Goal: Task Accomplishment & Management: Use online tool/utility

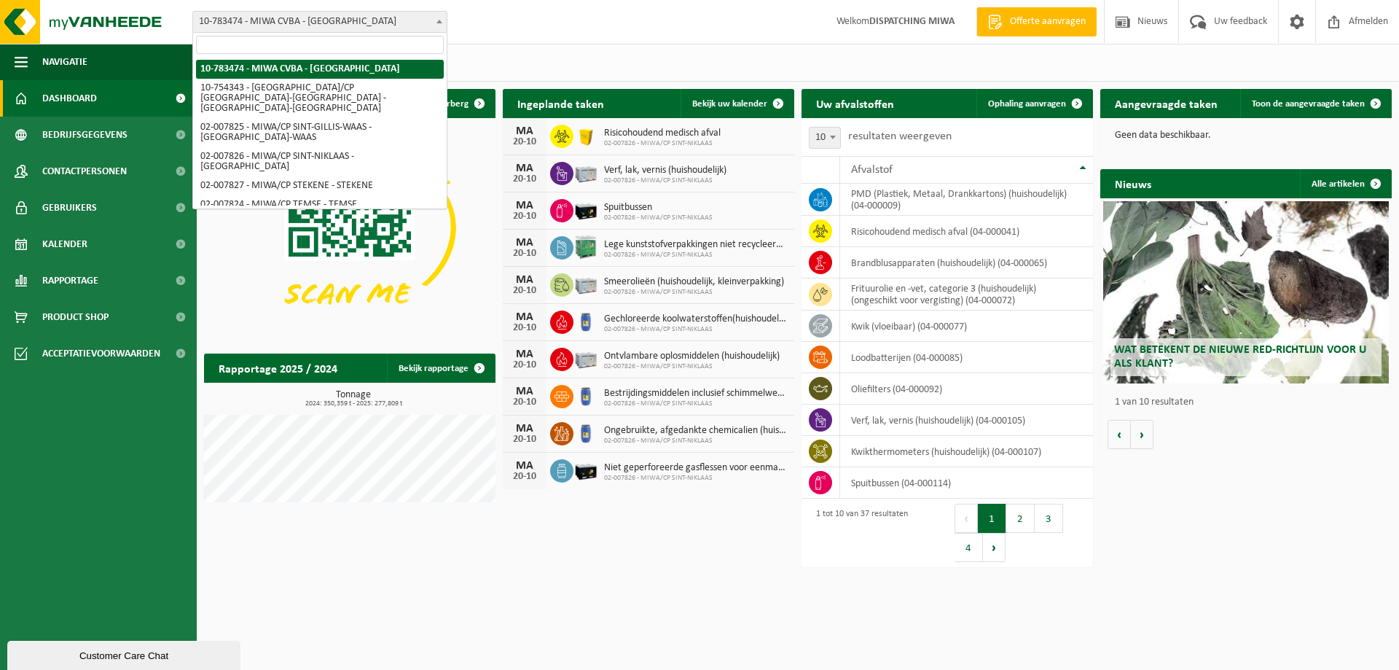
click at [441, 17] on span at bounding box center [439, 21] width 15 height 19
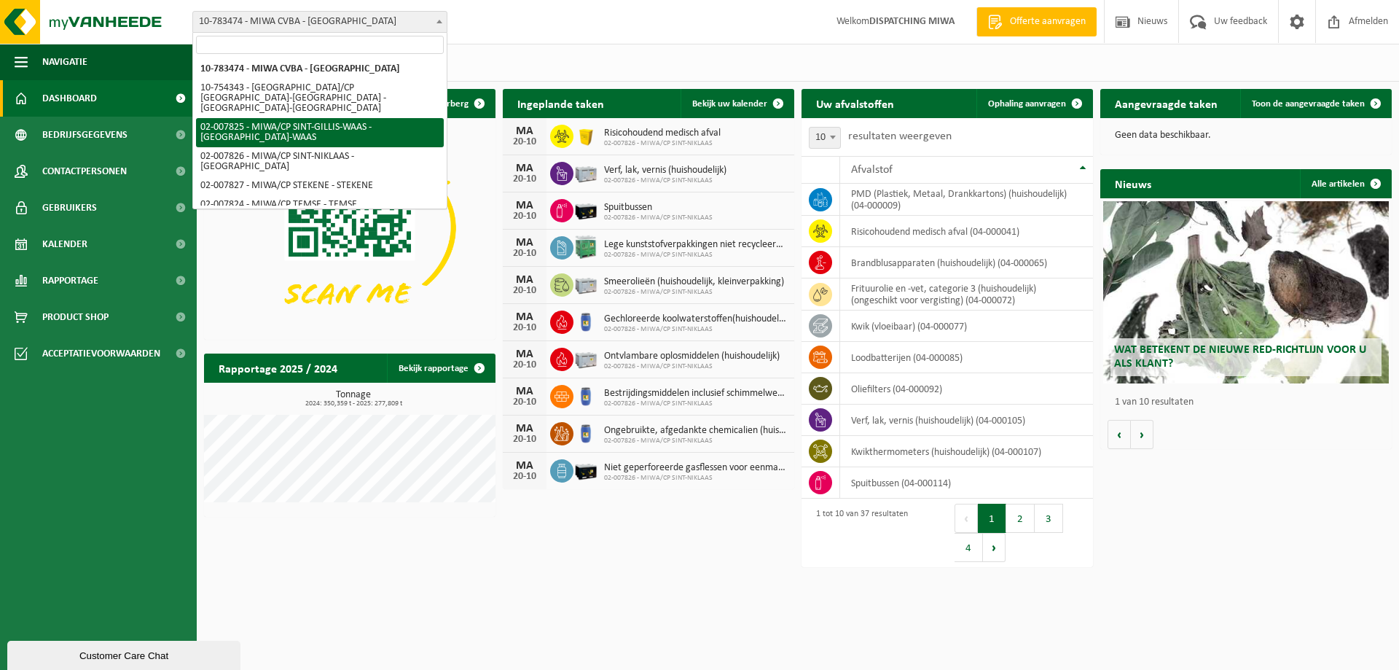
select select "27798"
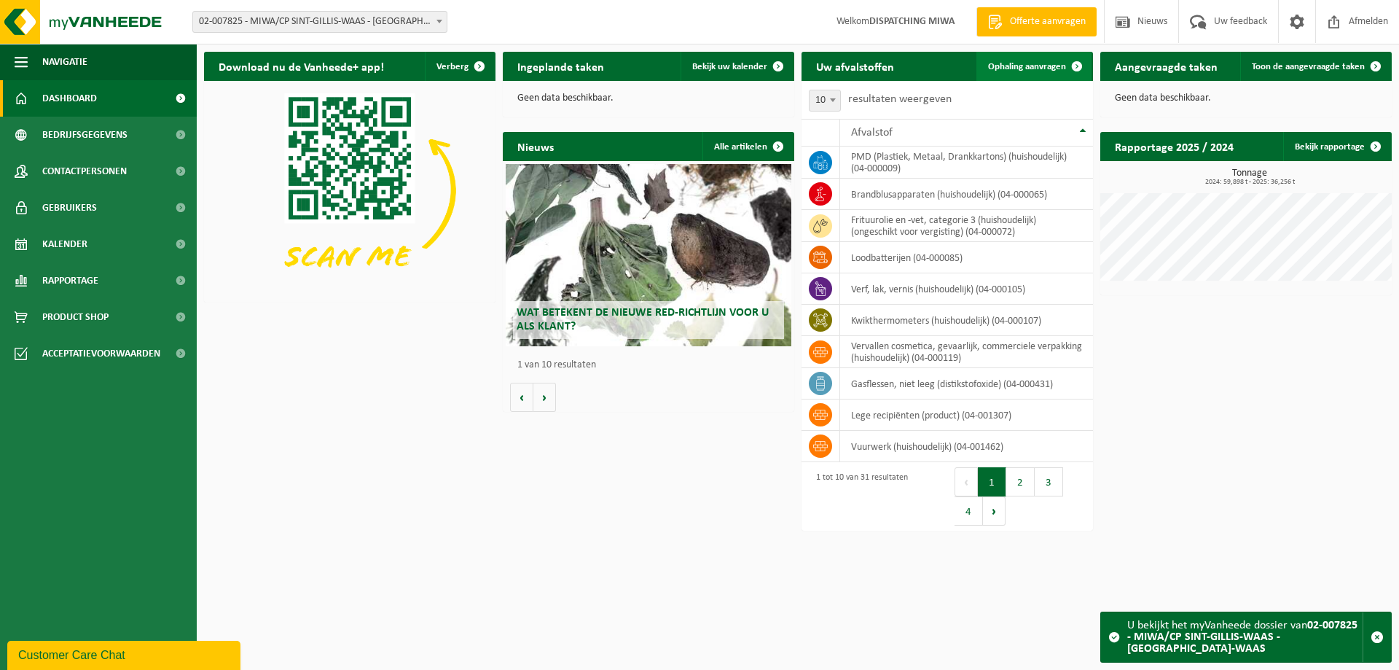
click at [1029, 70] on span "Ophaling aanvragen" at bounding box center [1027, 66] width 78 height 9
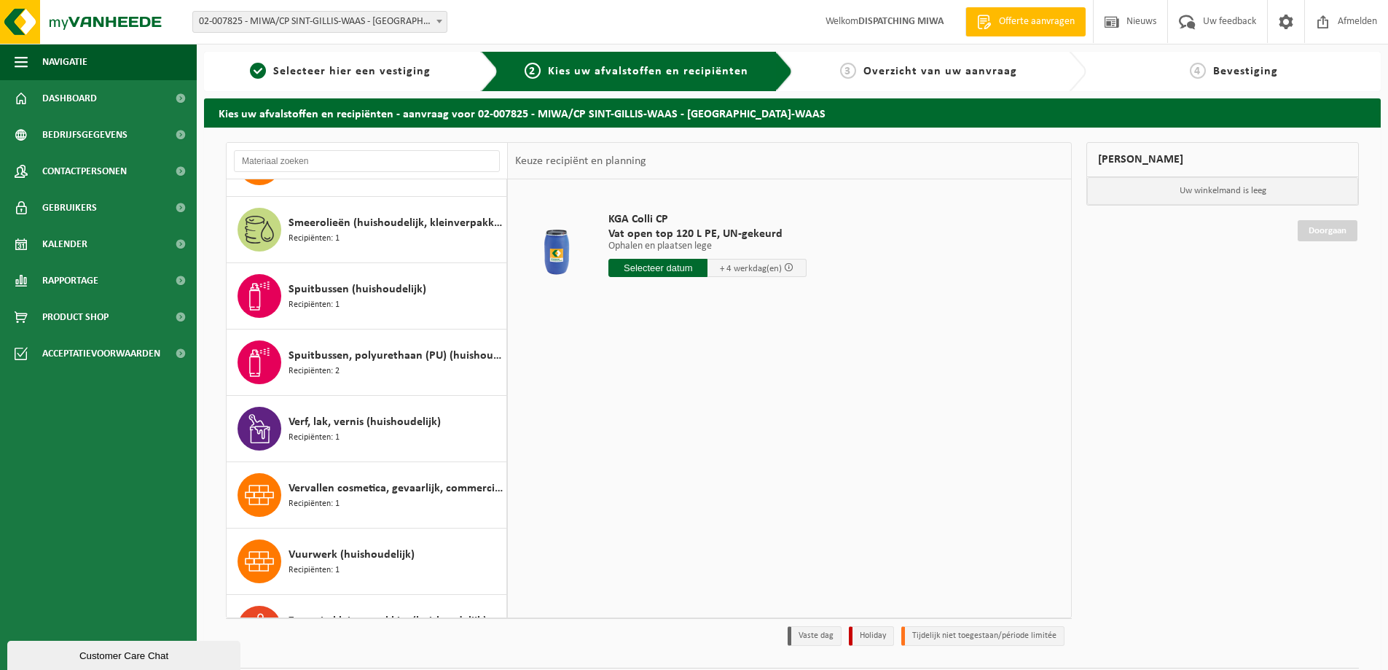
scroll to position [1617, 0]
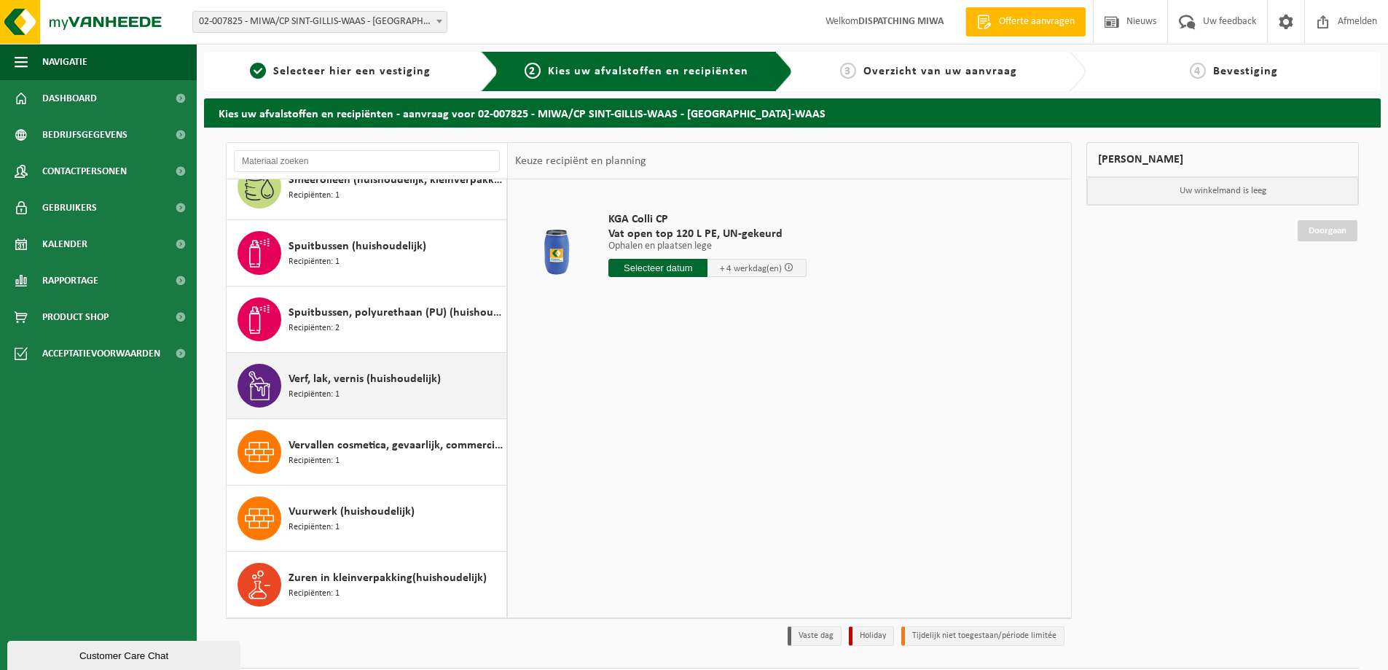
click at [376, 391] on div "Verf, lak, vernis (huishoudelijk) Recipiënten: 1" at bounding box center [396, 386] width 214 height 44
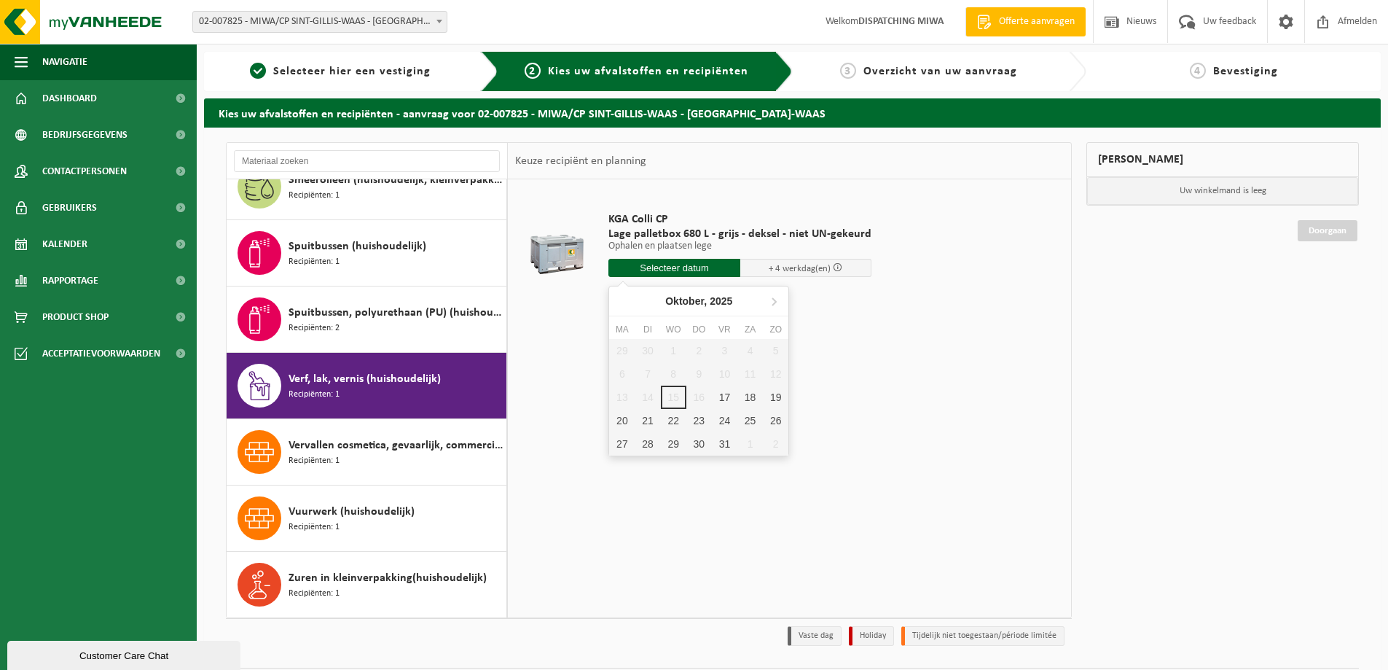
click at [666, 264] on input "text" at bounding box center [674, 268] width 132 height 18
click at [726, 401] on div "17" at bounding box center [725, 396] width 26 height 23
type input "Van 2025-10-17"
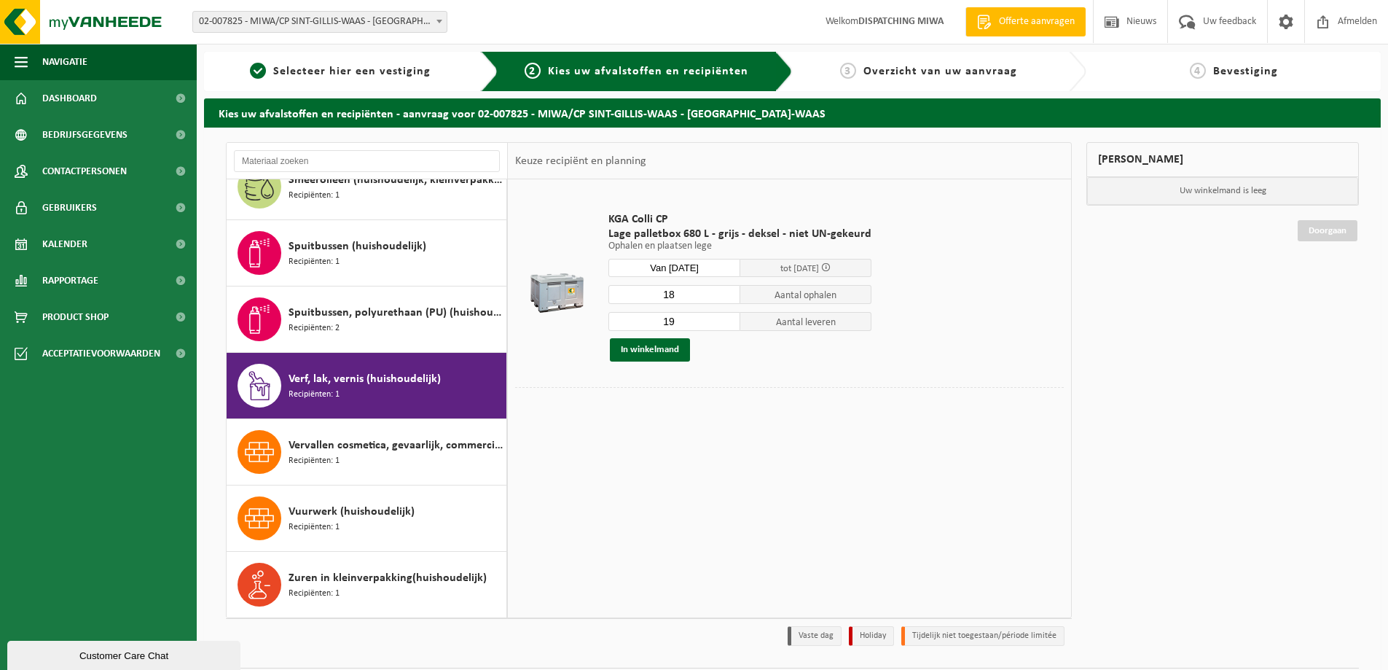
click at [725, 298] on input "18" at bounding box center [674, 294] width 132 height 19
click at [725, 298] on input "17" at bounding box center [674, 294] width 132 height 19
type input "16"
click at [725, 298] on input "16" at bounding box center [674, 294] width 132 height 19
click at [723, 325] on input "18" at bounding box center [674, 321] width 132 height 19
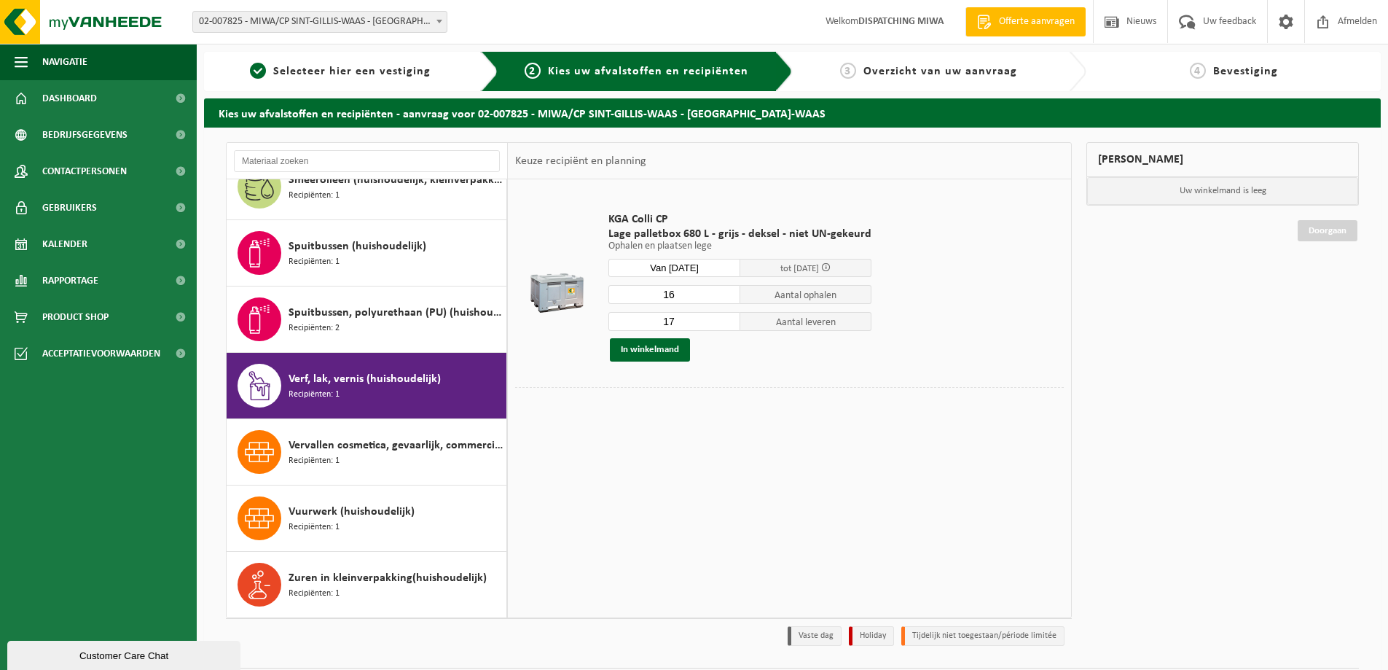
click at [723, 325] on input "17" at bounding box center [674, 321] width 132 height 19
type input "16"
click at [723, 325] on input "16" at bounding box center [674, 321] width 132 height 19
click at [655, 353] on button "In winkelmand" at bounding box center [650, 349] width 80 height 23
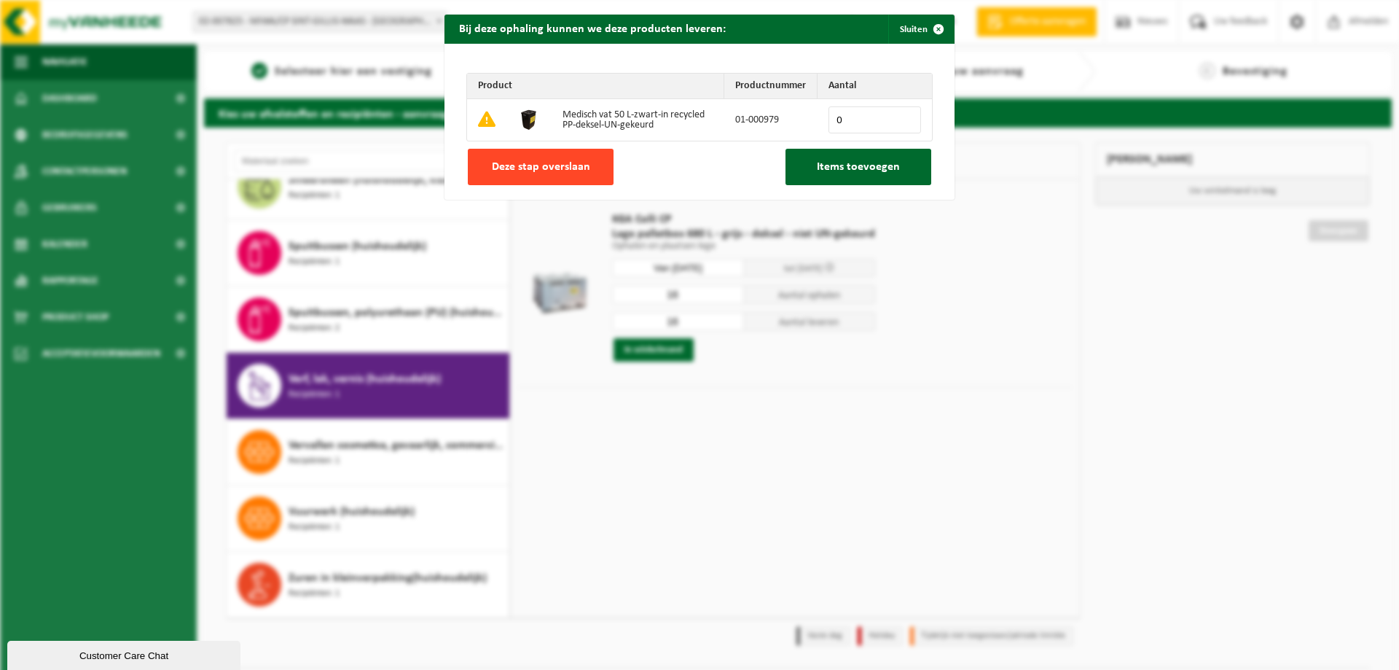
click at [558, 173] on button "Deze stap overslaan" at bounding box center [541, 167] width 146 height 36
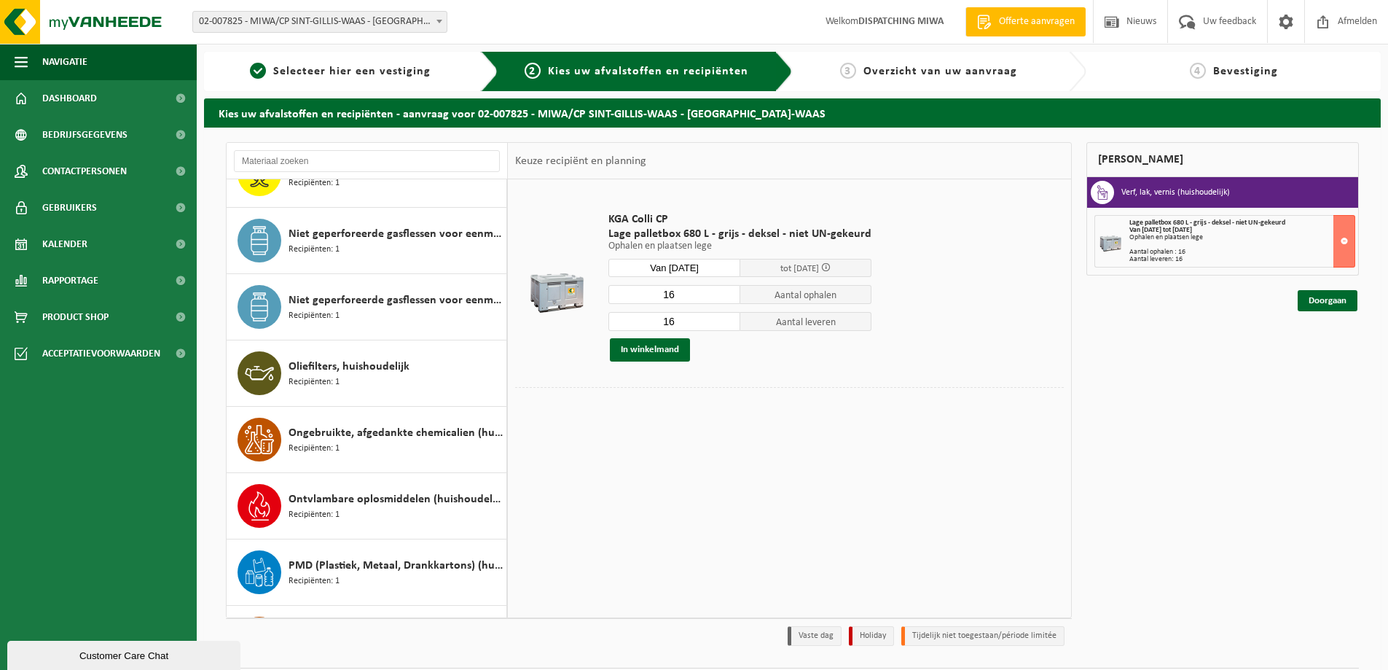
scroll to position [1034, 0]
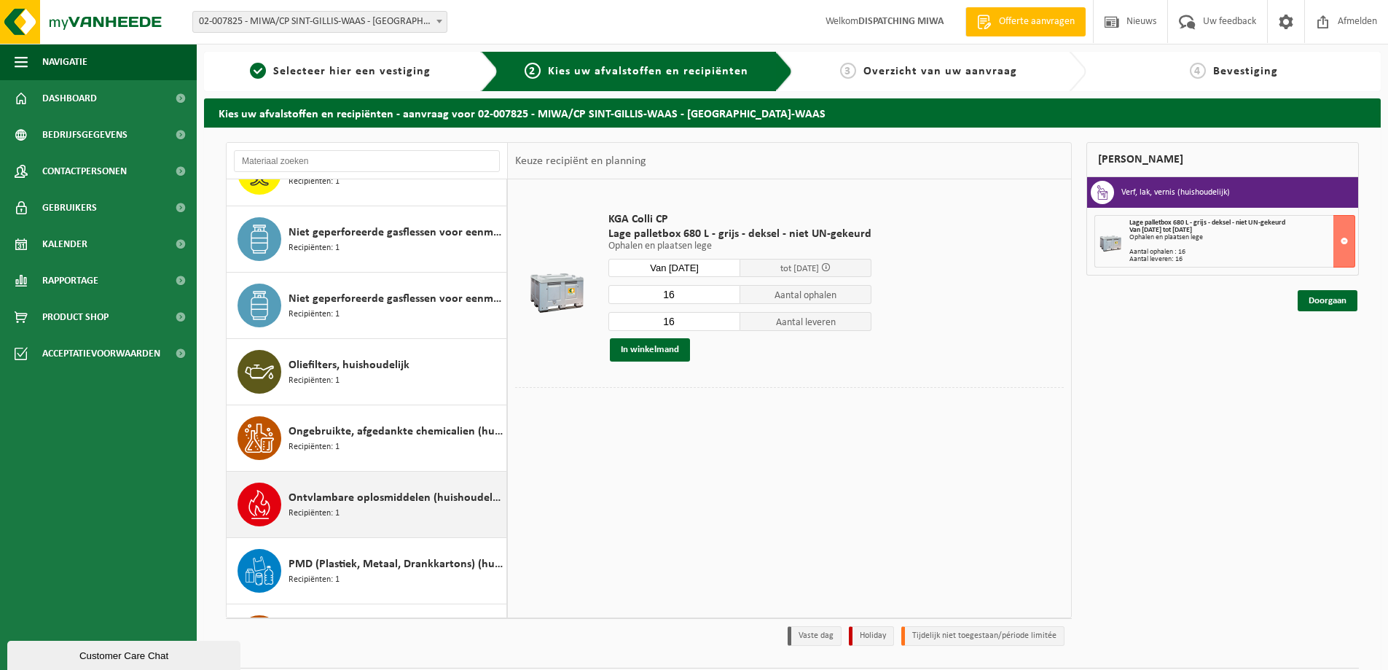
click at [326, 506] on span "Recipiënten: 1" at bounding box center [314, 513] width 51 height 14
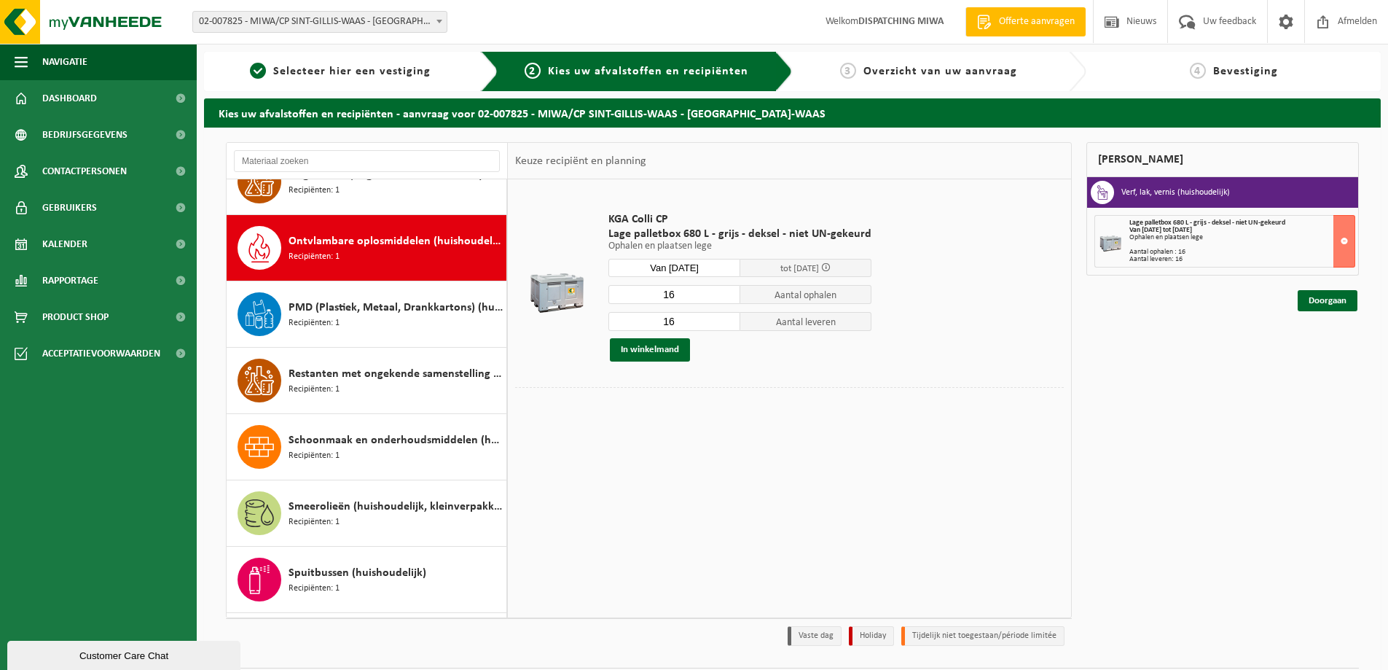
scroll to position [1326, 0]
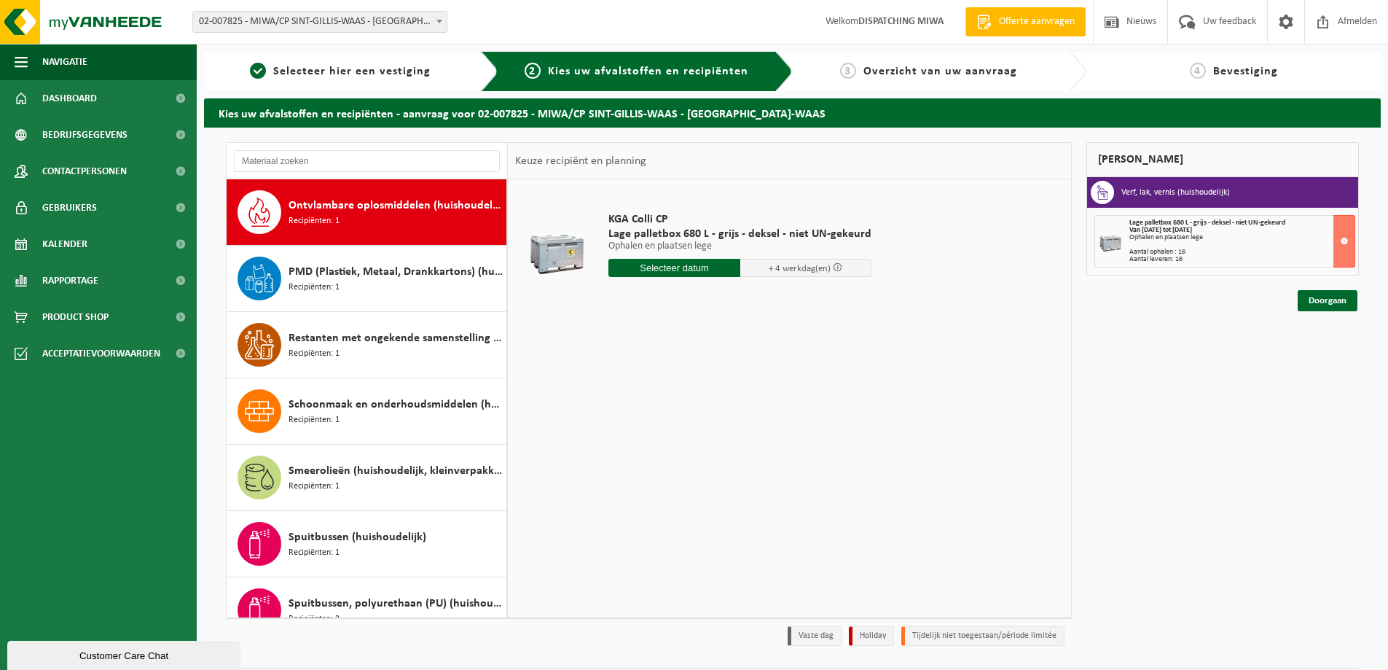
click at [661, 269] on input "text" at bounding box center [674, 268] width 132 height 18
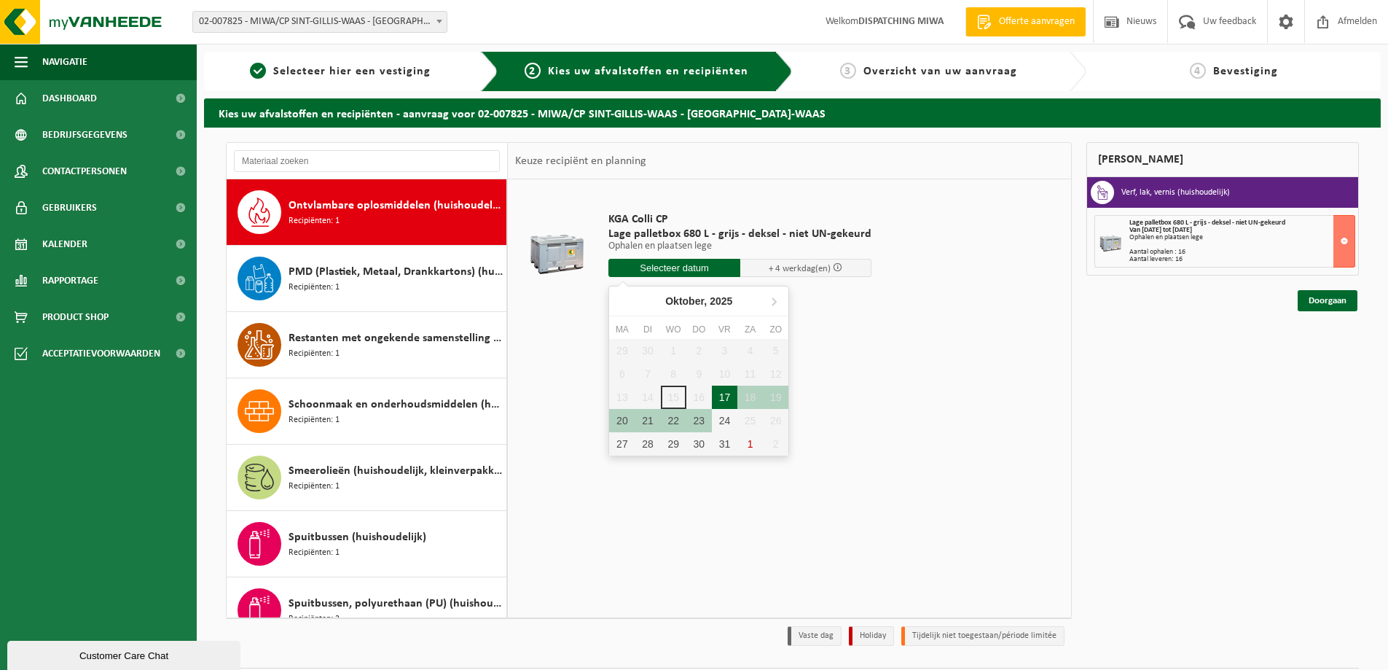
click at [726, 394] on div "17" at bounding box center [725, 396] width 26 height 23
type input "Van 2025-10-17"
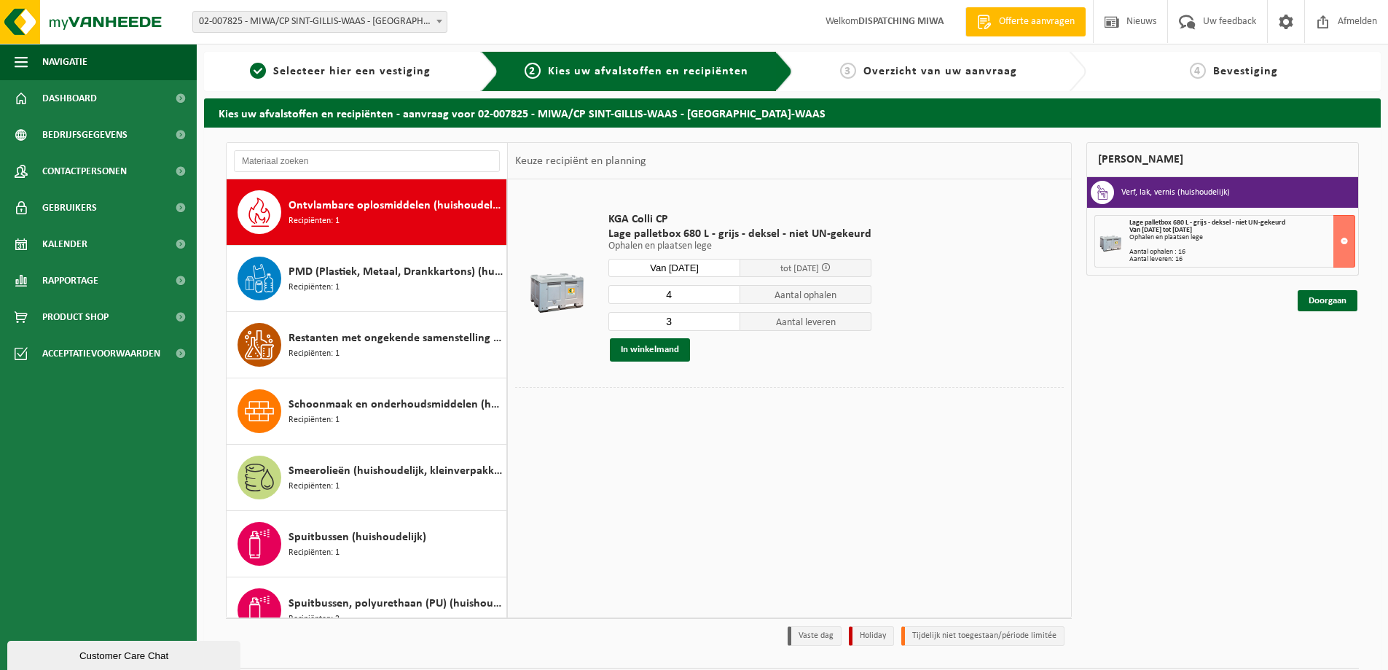
type input "4"
click at [726, 289] on input "4" at bounding box center [674, 294] width 132 height 19
type input "4"
click at [725, 318] on input "4" at bounding box center [674, 321] width 132 height 19
click at [664, 352] on button "In winkelmand" at bounding box center [650, 349] width 80 height 23
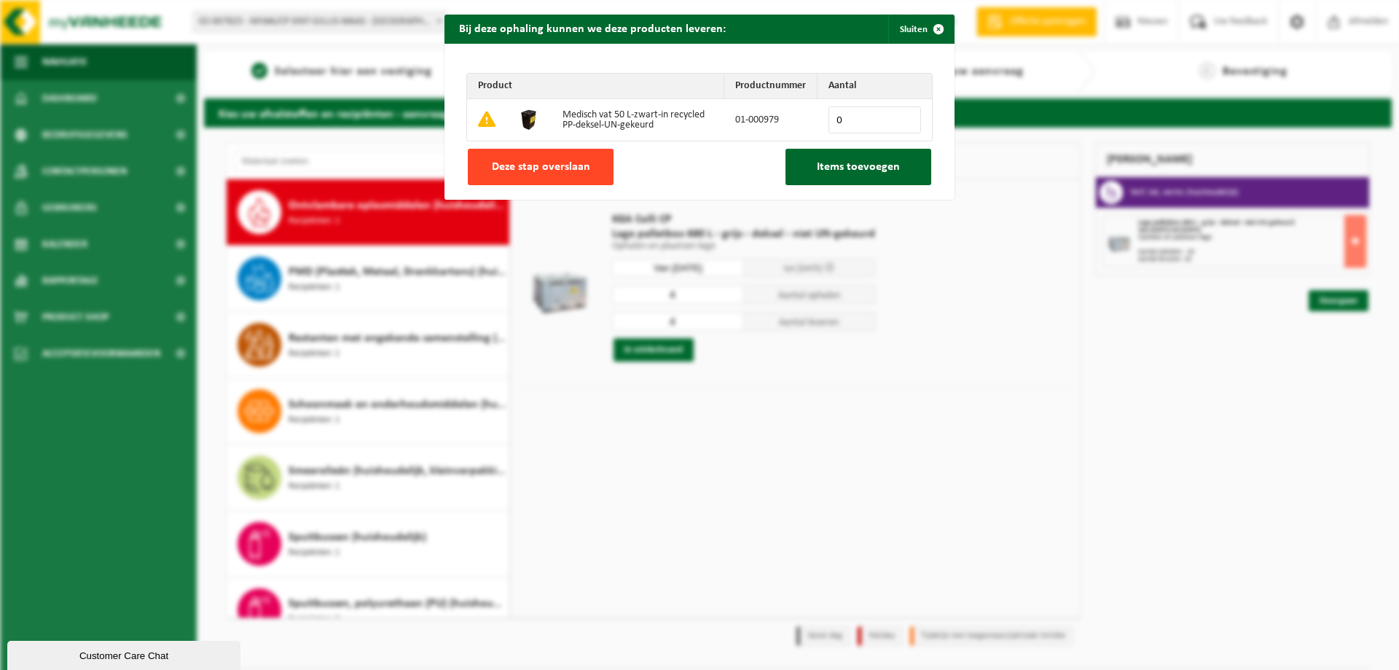
click at [536, 162] on span "Deze stap overslaan" at bounding box center [541, 167] width 98 height 12
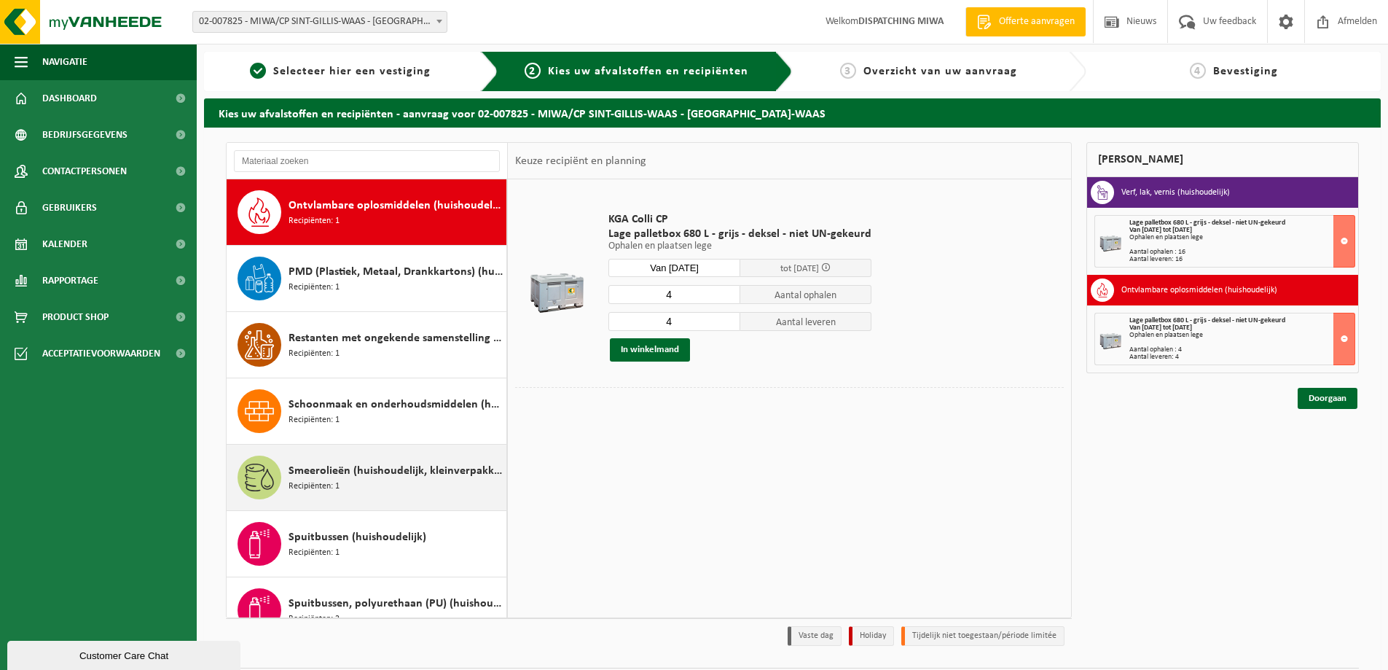
click at [321, 487] on span "Recipiënten: 1" at bounding box center [314, 486] width 51 height 14
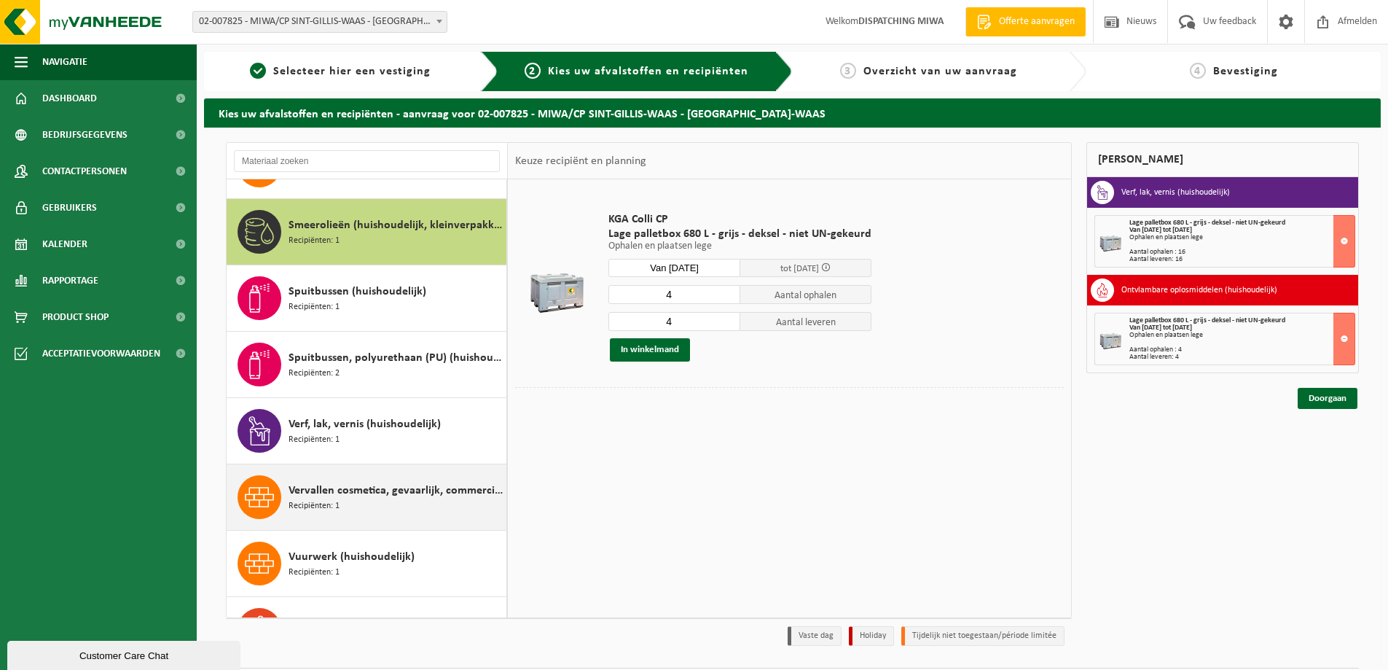
scroll to position [1591, 0]
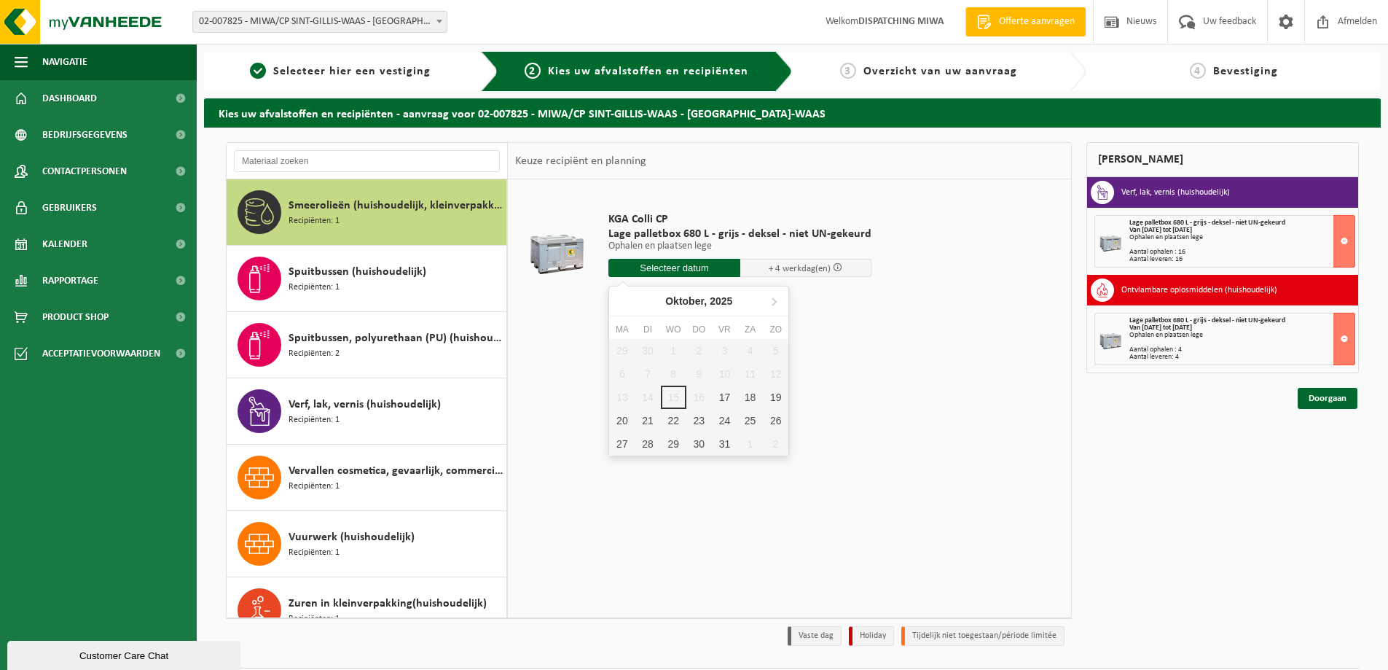
click at [666, 270] on input "text" at bounding box center [674, 268] width 132 height 18
click at [726, 397] on div "17" at bounding box center [725, 396] width 26 height 23
type input "Van 2025-10-17"
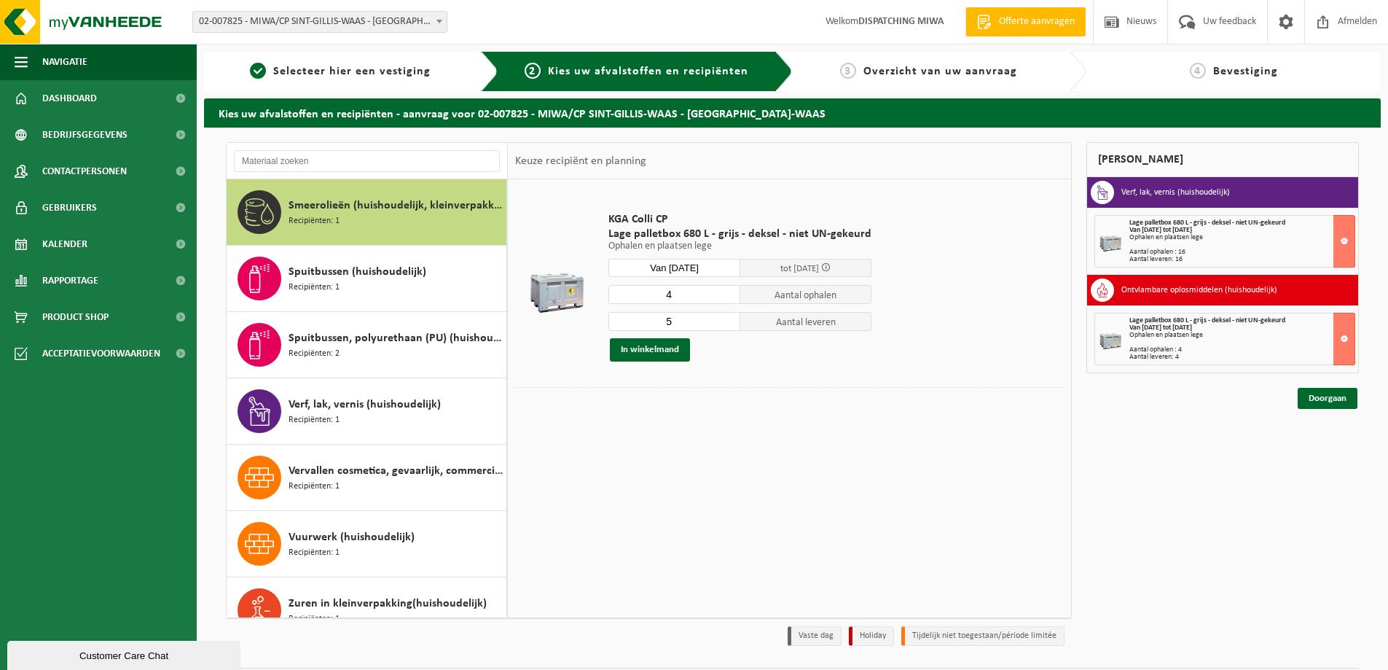
click at [723, 297] on input "4" at bounding box center [674, 294] width 132 height 19
type input "3"
click at [723, 297] on input "3" at bounding box center [674, 294] width 132 height 19
click at [727, 323] on input "4" at bounding box center [674, 321] width 132 height 19
type input "3"
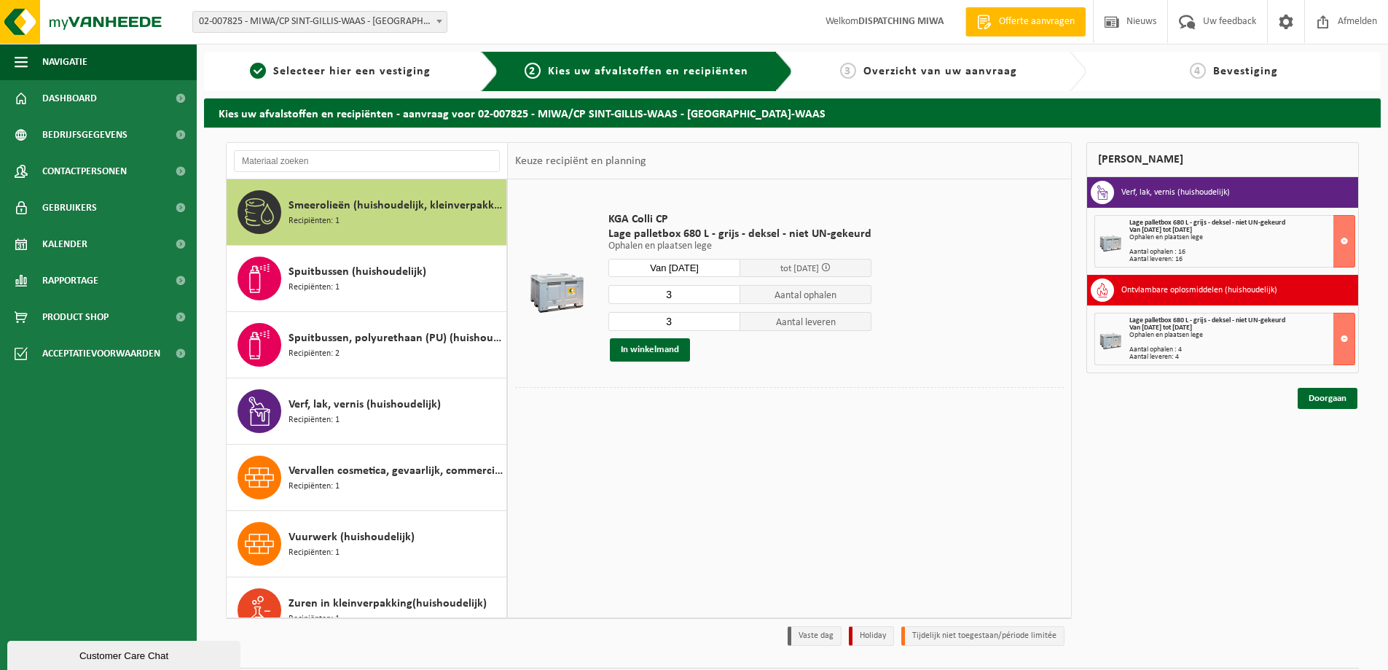
click at [727, 323] on input "3" at bounding box center [674, 321] width 132 height 19
click at [637, 349] on button "In winkelmand" at bounding box center [650, 349] width 80 height 23
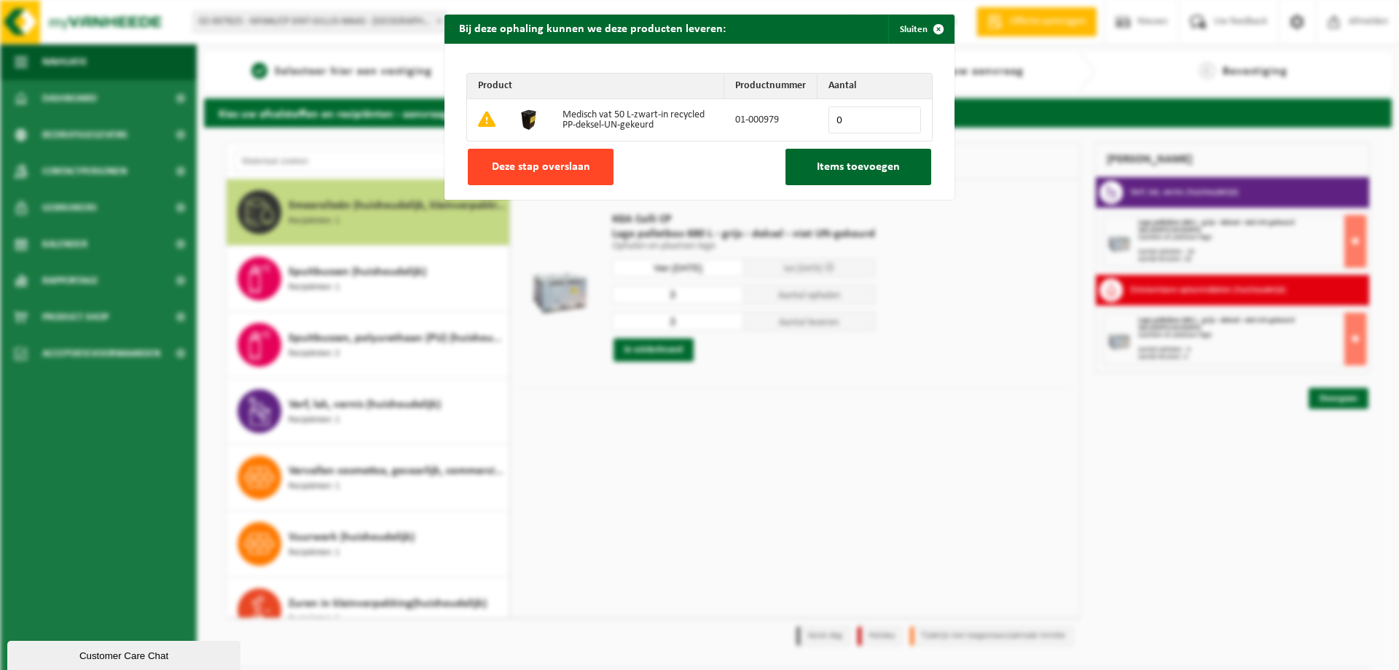
click at [560, 167] on span "Deze stap overslaan" at bounding box center [541, 167] width 98 height 12
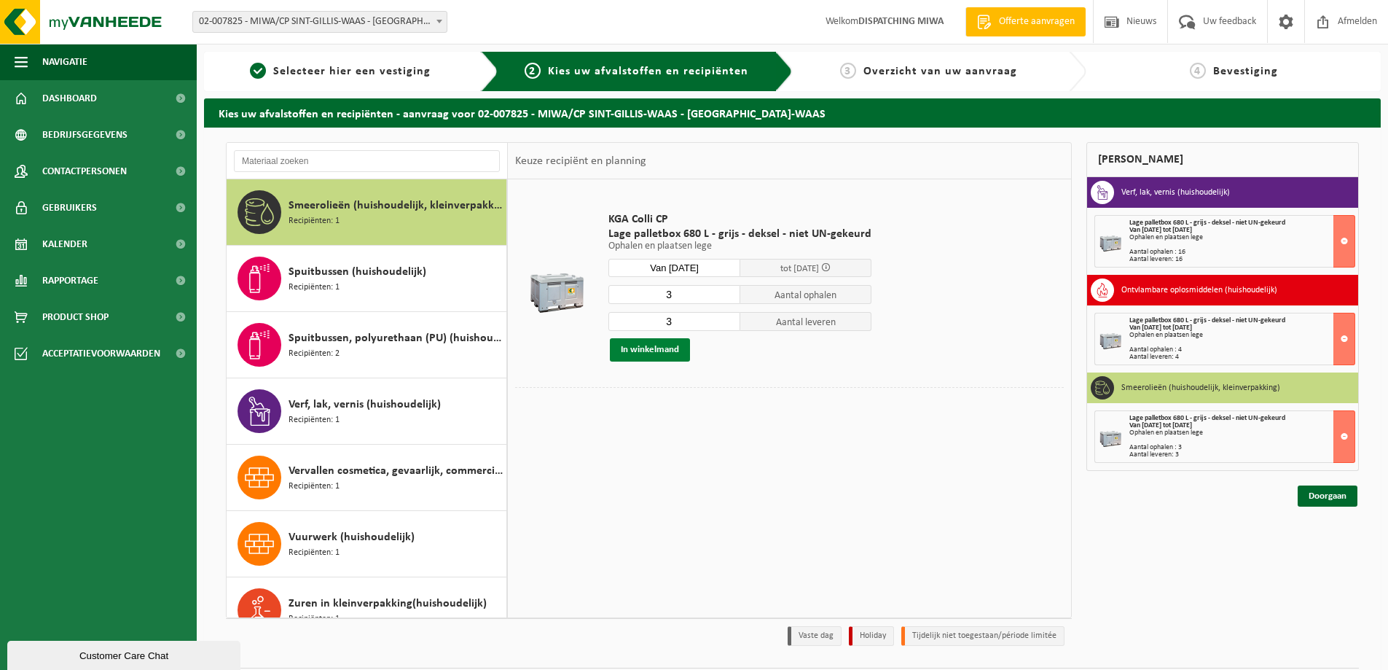
click at [638, 350] on button "In winkelmand" at bounding box center [650, 349] width 80 height 23
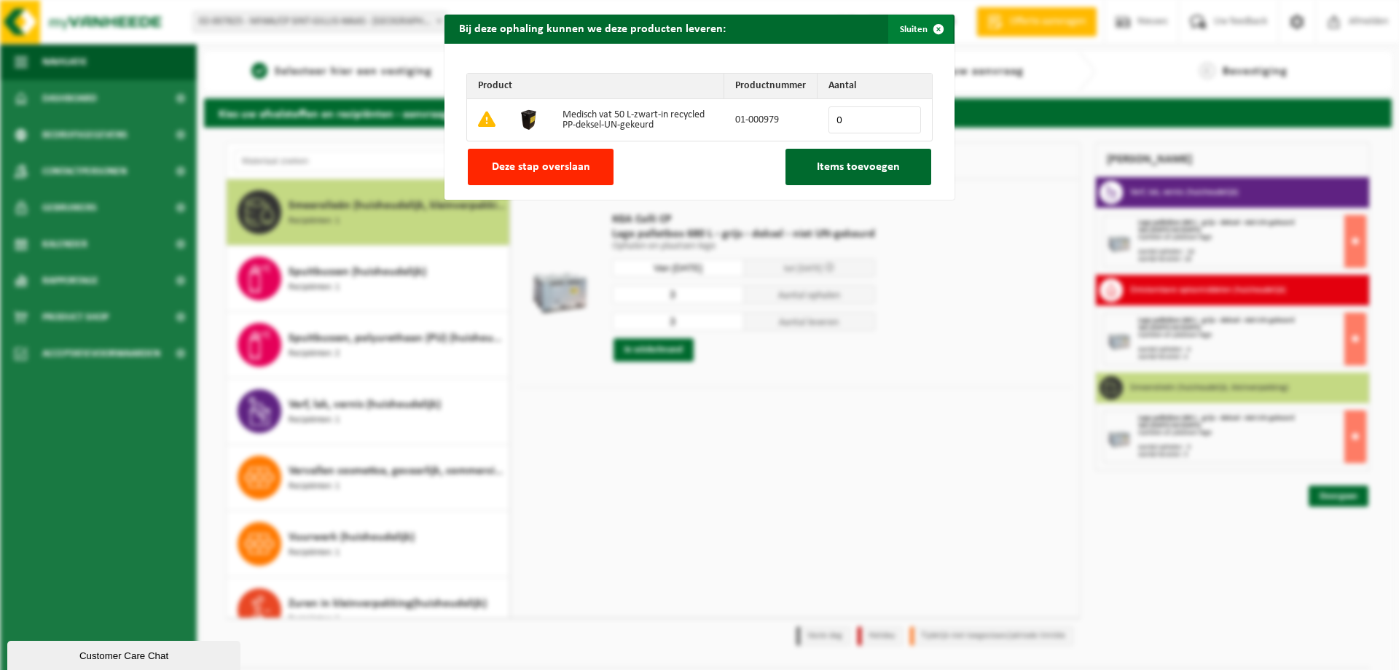
click at [934, 32] on span "button" at bounding box center [938, 29] width 29 height 29
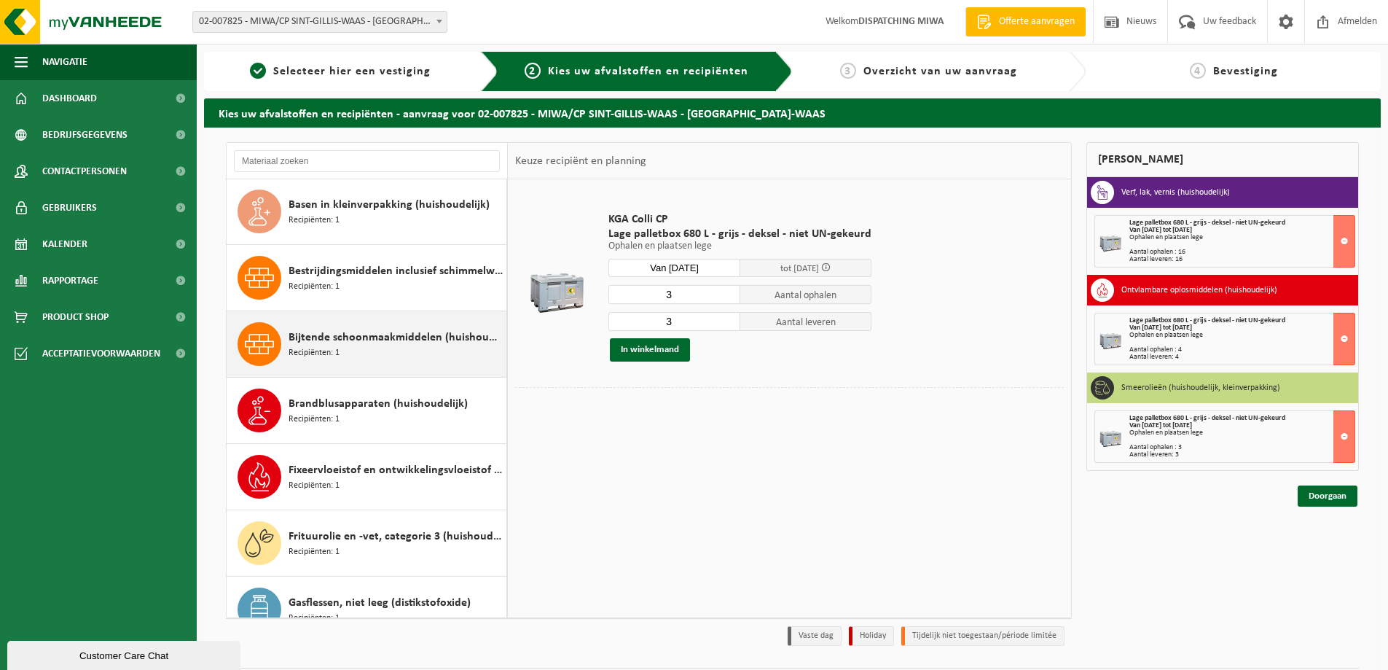
scroll to position [146, 0]
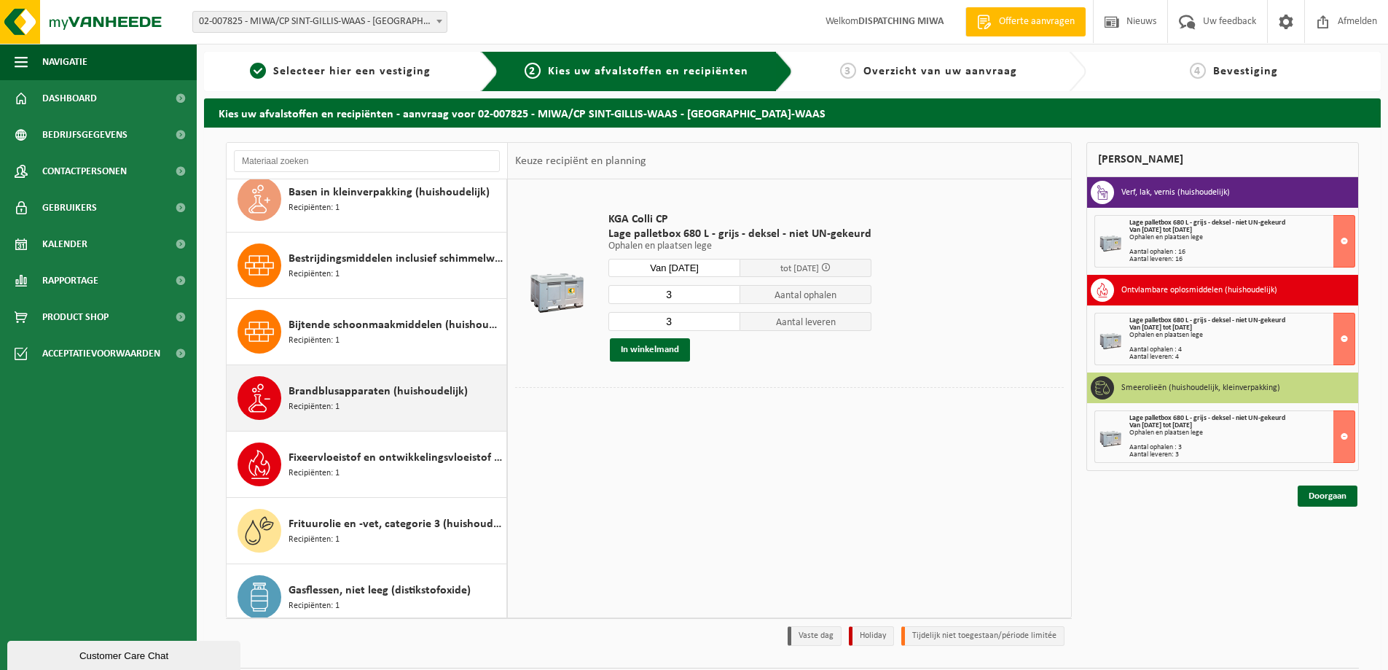
click at [310, 400] on span "Recipiënten: 1" at bounding box center [314, 407] width 51 height 14
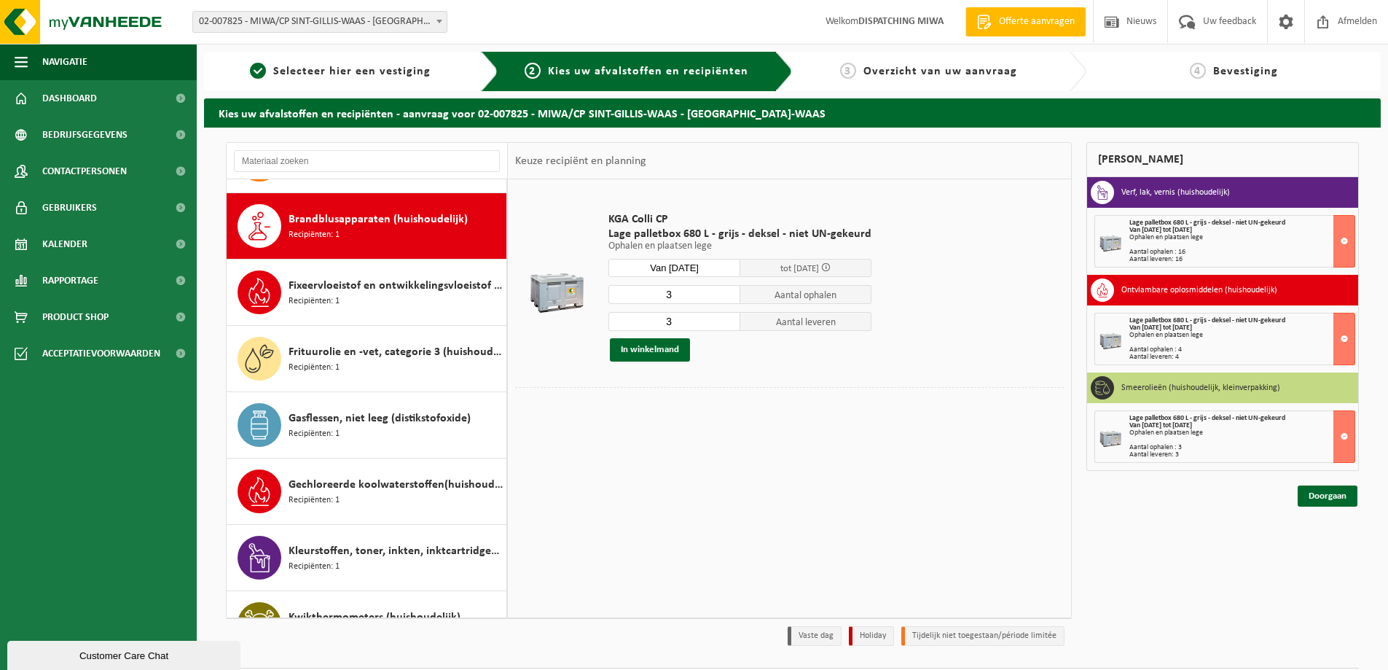
scroll to position [332, 0]
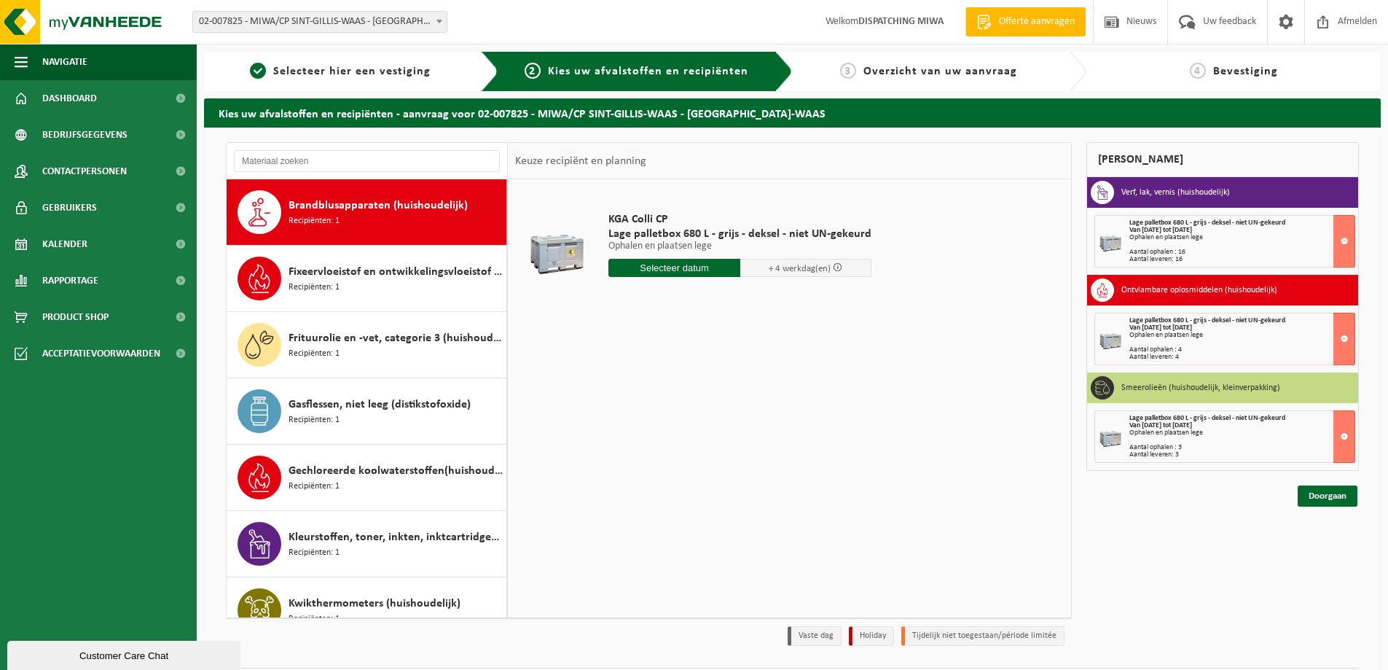
click at [660, 262] on input "text" at bounding box center [674, 268] width 132 height 18
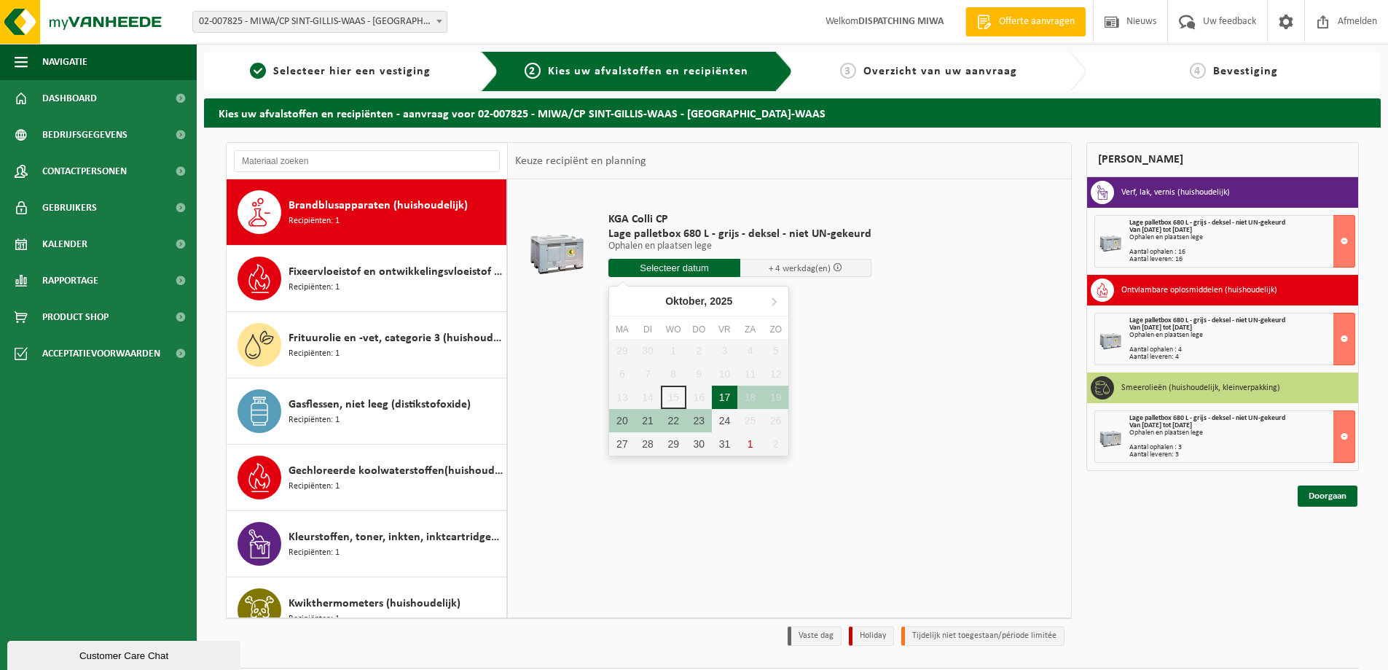
click at [719, 398] on div "17" at bounding box center [725, 396] width 26 height 23
type input "Van 2025-10-17"
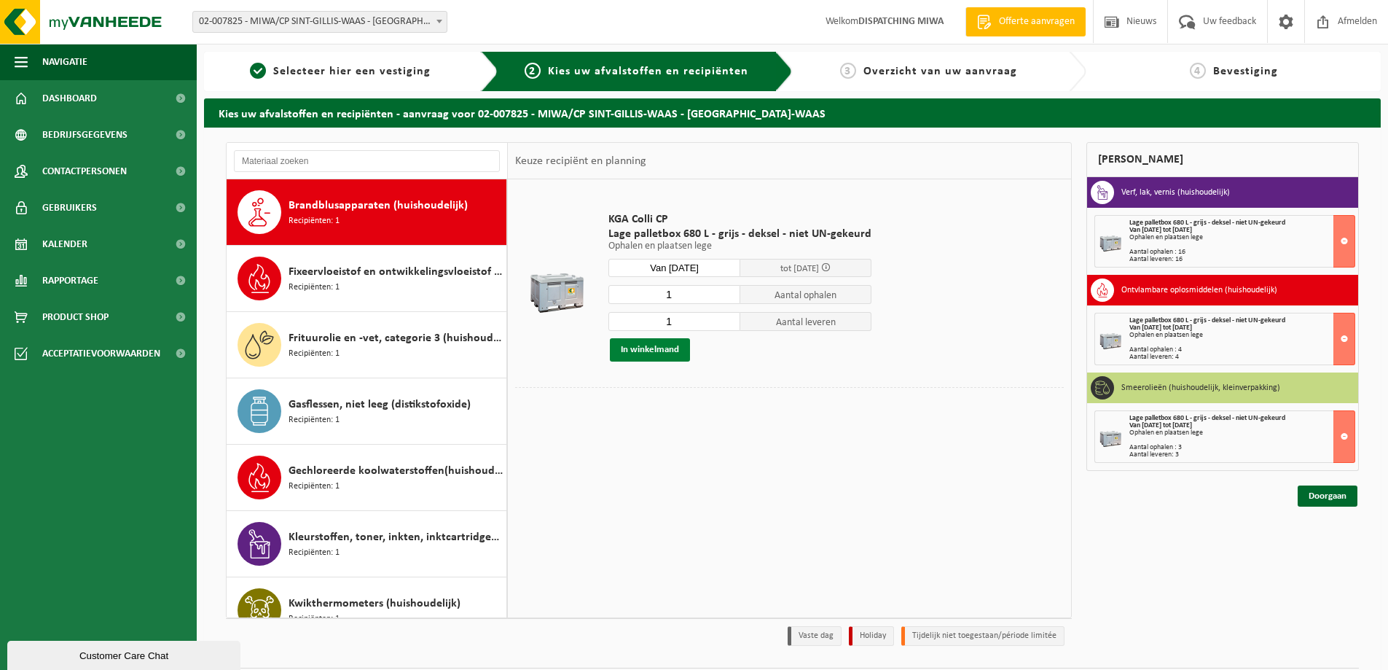
click at [646, 350] on button "In winkelmand" at bounding box center [650, 349] width 80 height 23
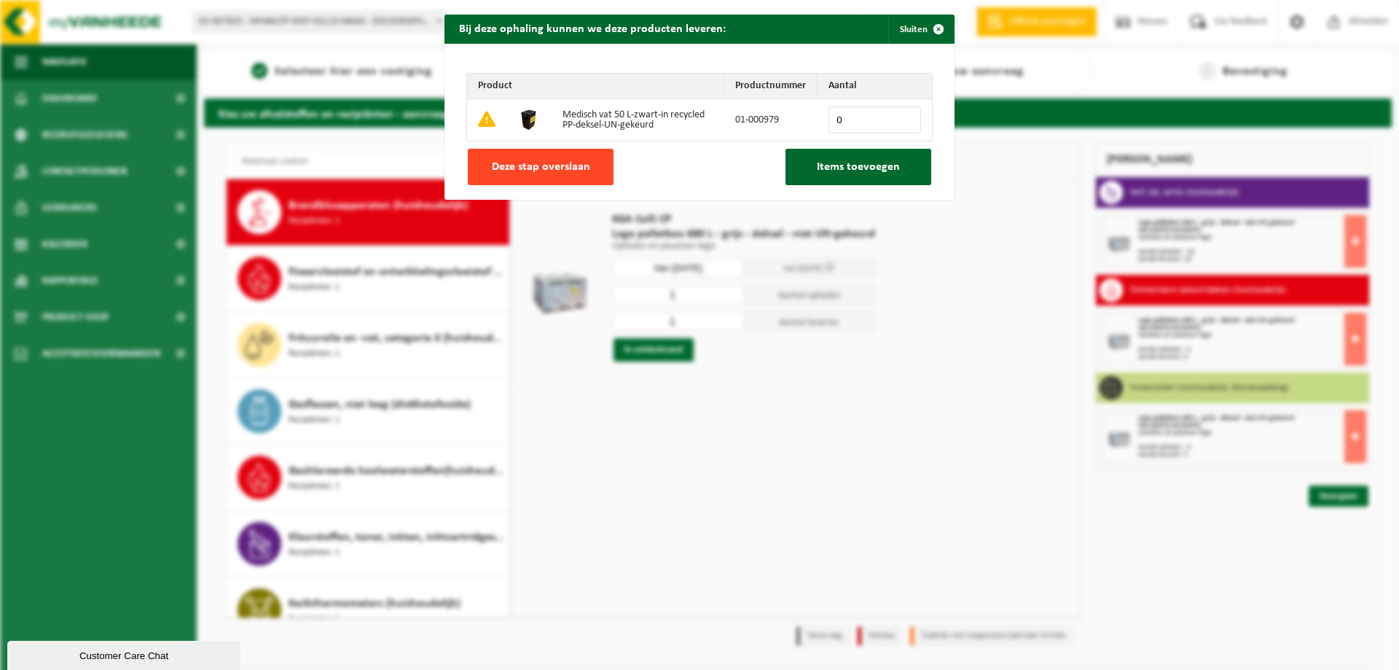
click at [534, 170] on span "Deze stap overslaan" at bounding box center [541, 167] width 98 height 12
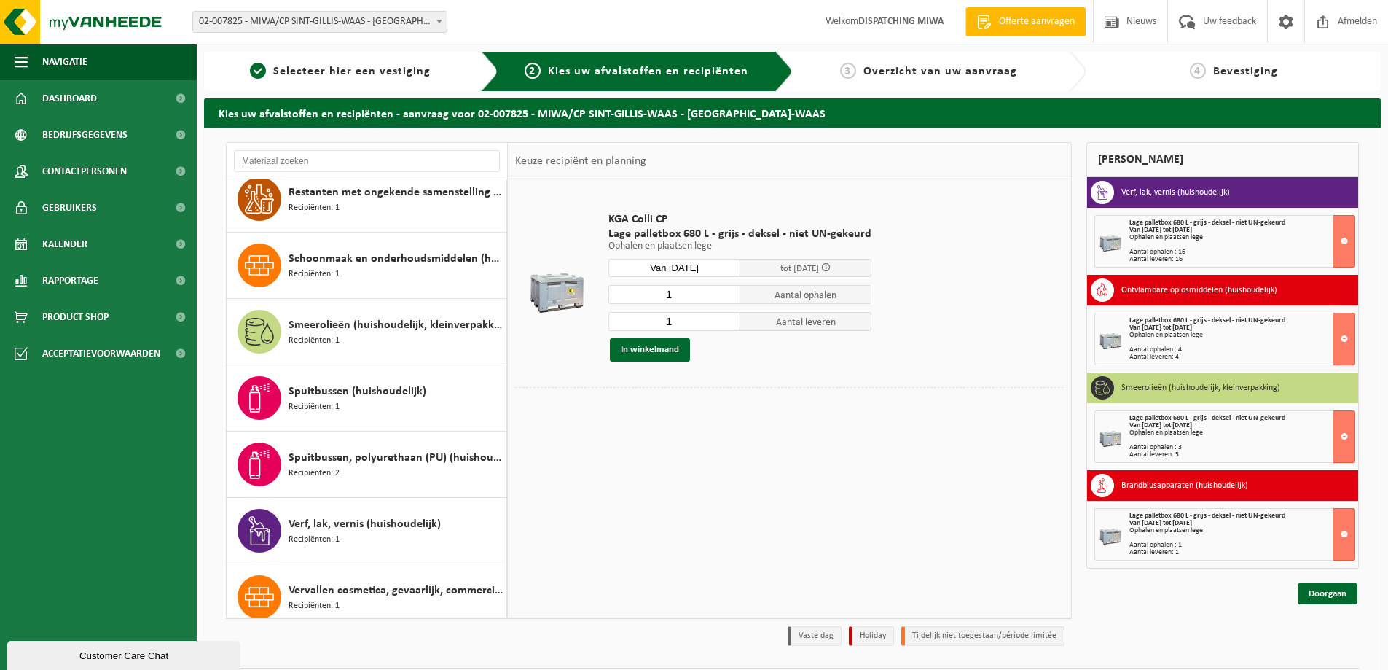
scroll to position [1497, 0]
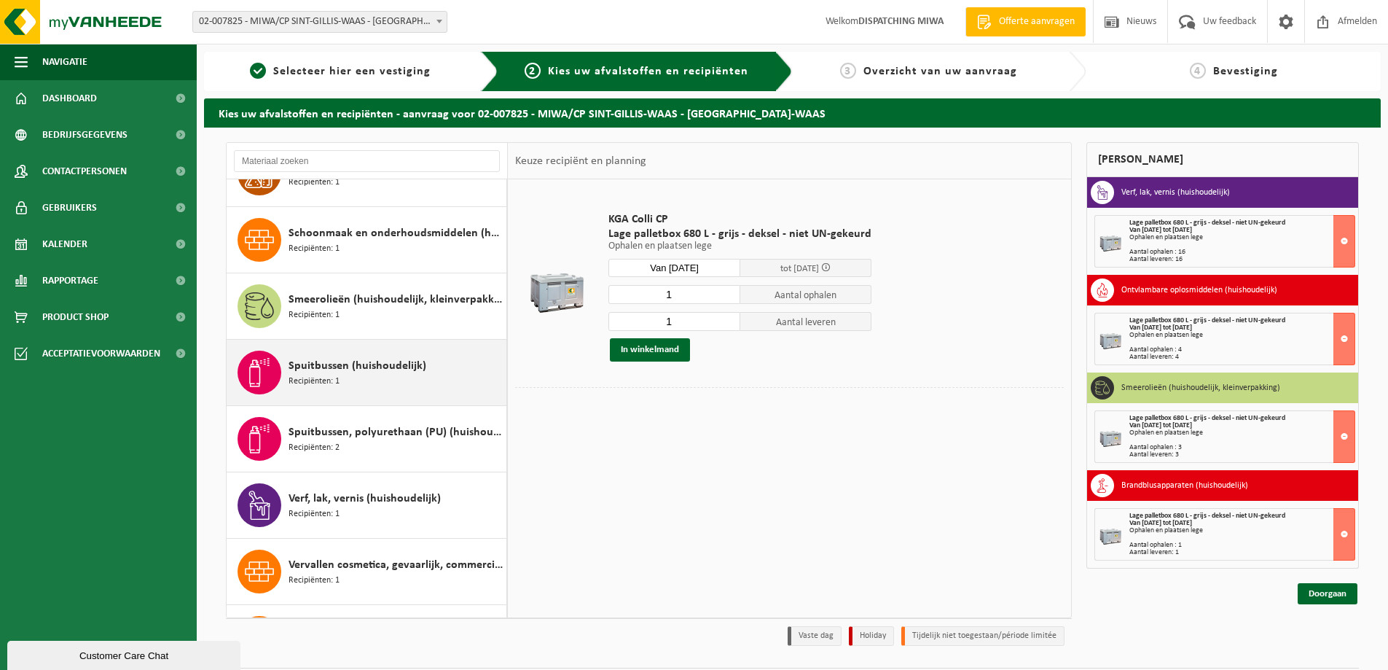
click at [338, 383] on span "Recipiënten: 1" at bounding box center [314, 381] width 51 height 14
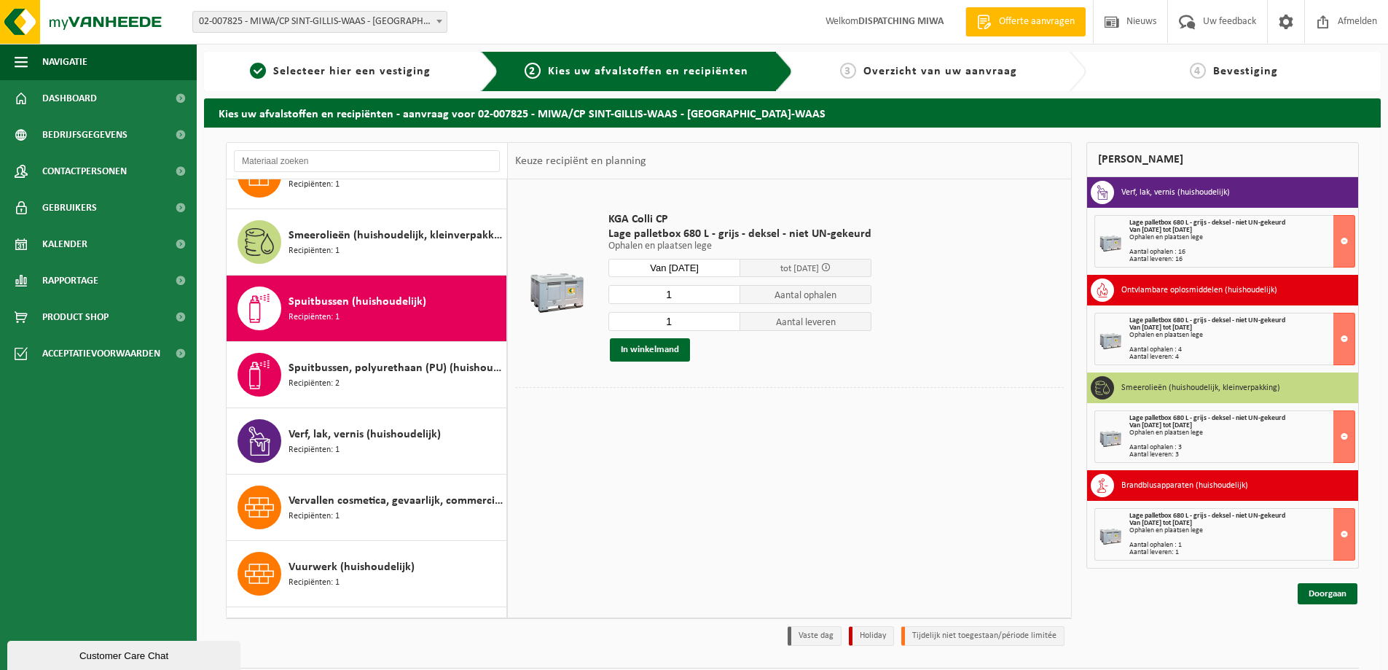
scroll to position [1617, 0]
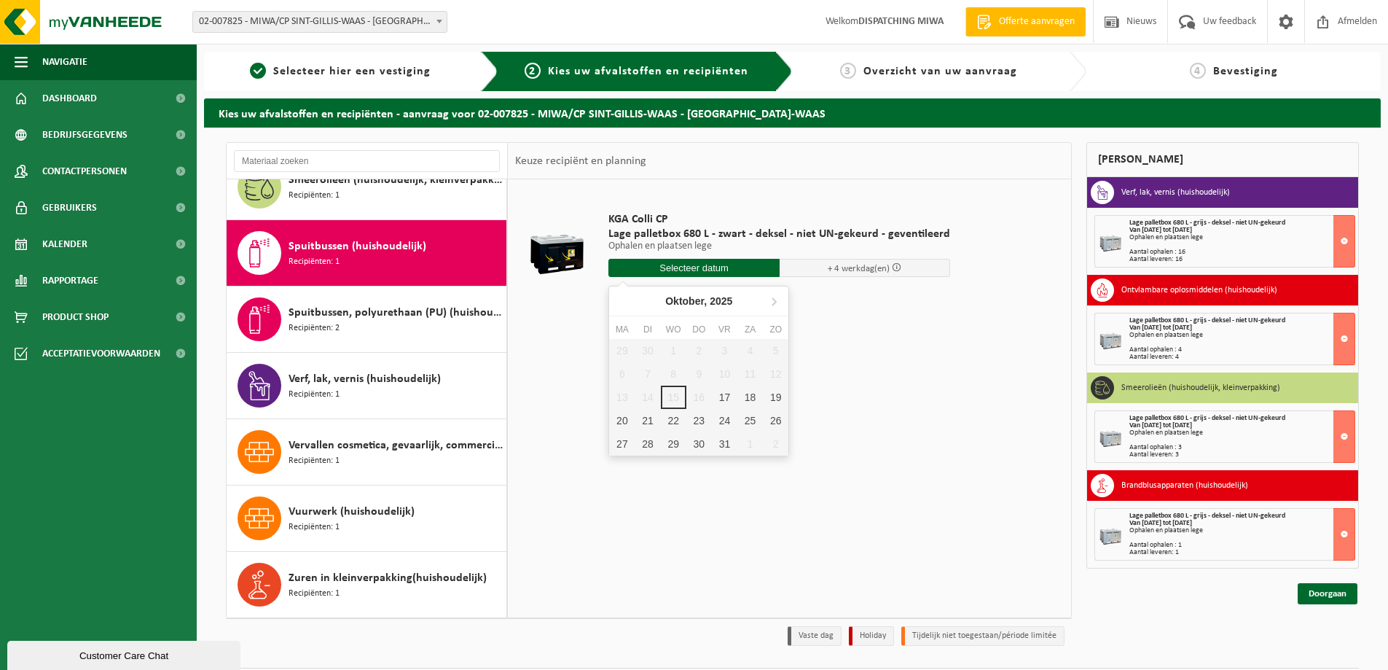
click at [680, 264] on input "text" at bounding box center [693, 268] width 171 height 18
click at [726, 396] on div "17" at bounding box center [725, 396] width 26 height 23
type input "Van 2025-10-17"
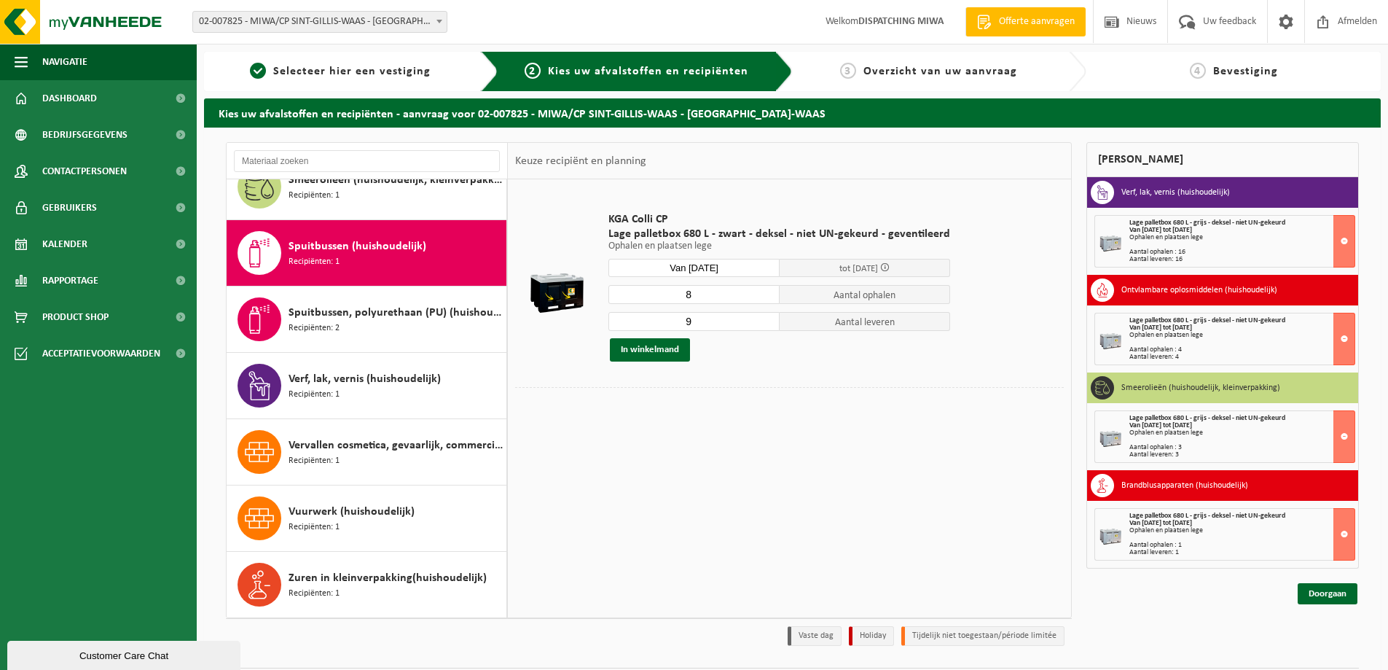
click at [761, 298] on input "8" at bounding box center [693, 294] width 171 height 19
click at [761, 298] on input "7" at bounding box center [693, 294] width 171 height 19
click at [761, 298] on input "6" at bounding box center [693, 294] width 171 height 19
click at [761, 298] on input "5" at bounding box center [693, 294] width 171 height 19
click at [761, 298] on input "4" at bounding box center [693, 294] width 171 height 19
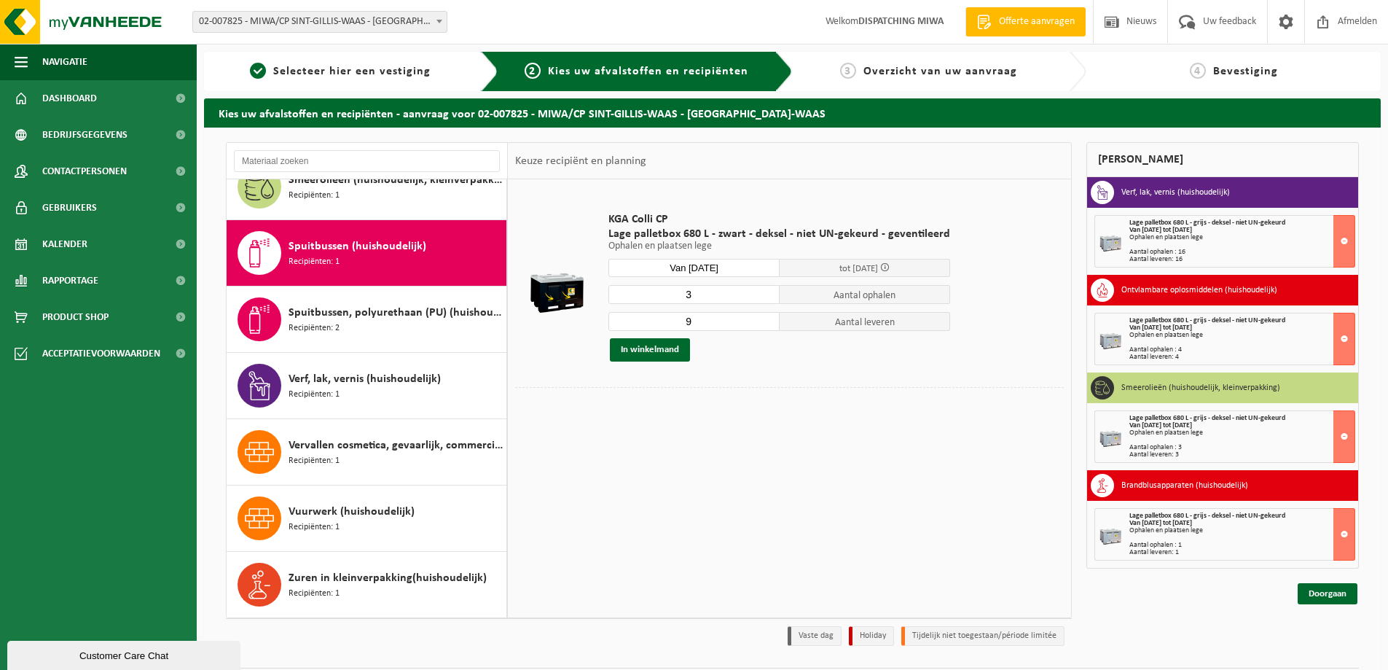
click at [761, 298] on input "3" at bounding box center [693, 294] width 171 height 19
type input "2"
click at [761, 298] on input "2" at bounding box center [693, 294] width 171 height 19
click at [763, 325] on input "8" at bounding box center [693, 321] width 171 height 19
click at [763, 325] on input "7" at bounding box center [693, 321] width 171 height 19
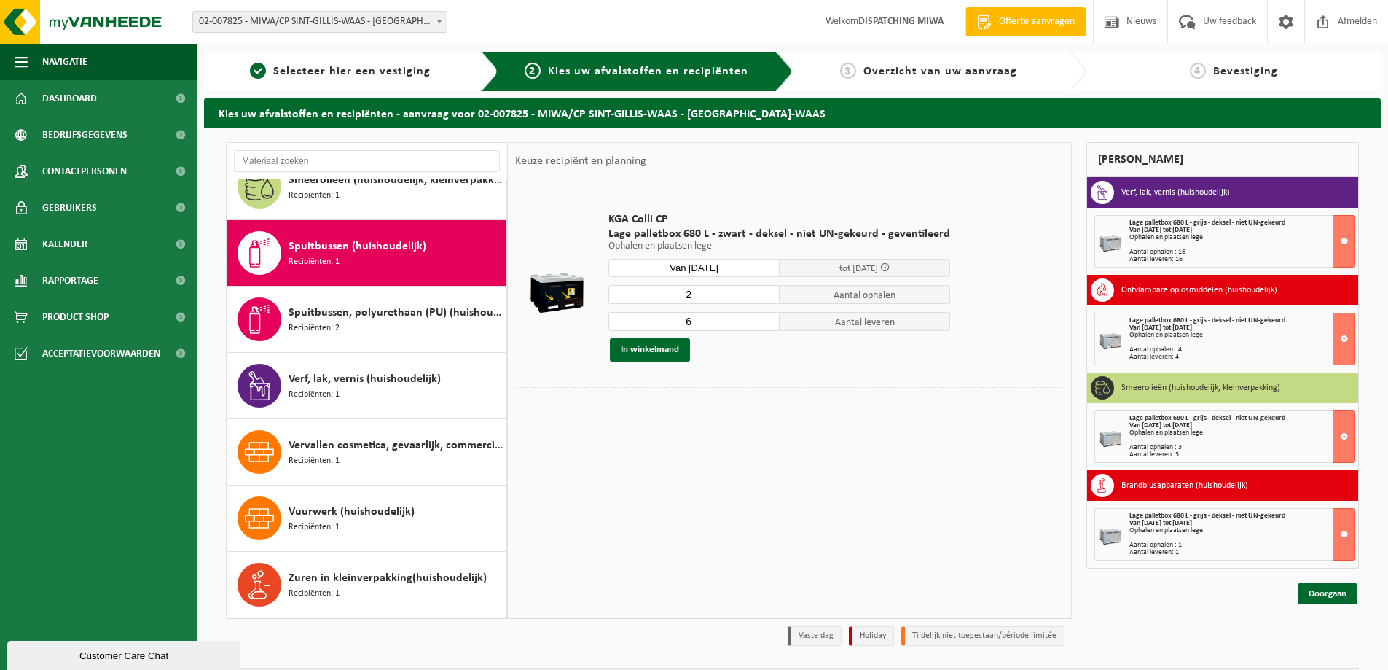
click at [763, 325] on input "6" at bounding box center [693, 321] width 171 height 19
click at [763, 325] on input "5" at bounding box center [693, 321] width 171 height 19
click at [763, 325] on input "4" at bounding box center [693, 321] width 171 height 19
click at [763, 325] on input "3" at bounding box center [693, 321] width 171 height 19
type input "2"
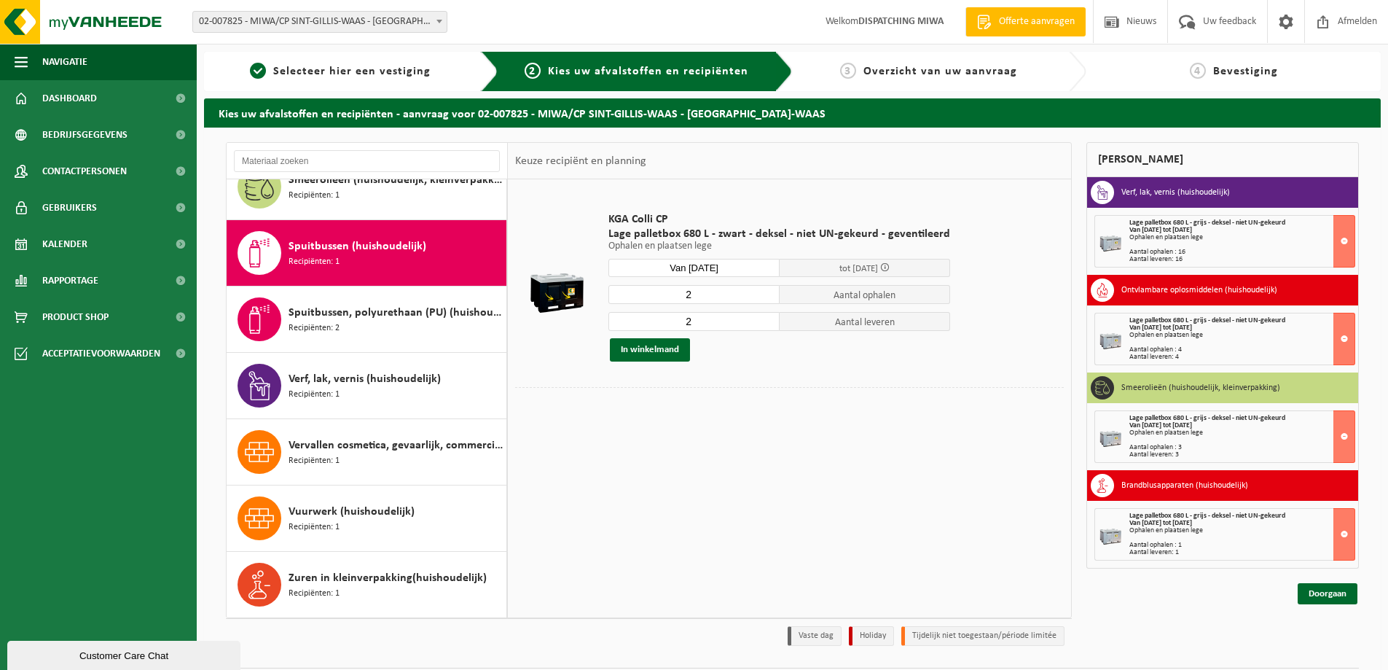
click at [763, 325] on input "2" at bounding box center [693, 321] width 171 height 19
click at [642, 352] on button "In winkelmand" at bounding box center [650, 349] width 80 height 23
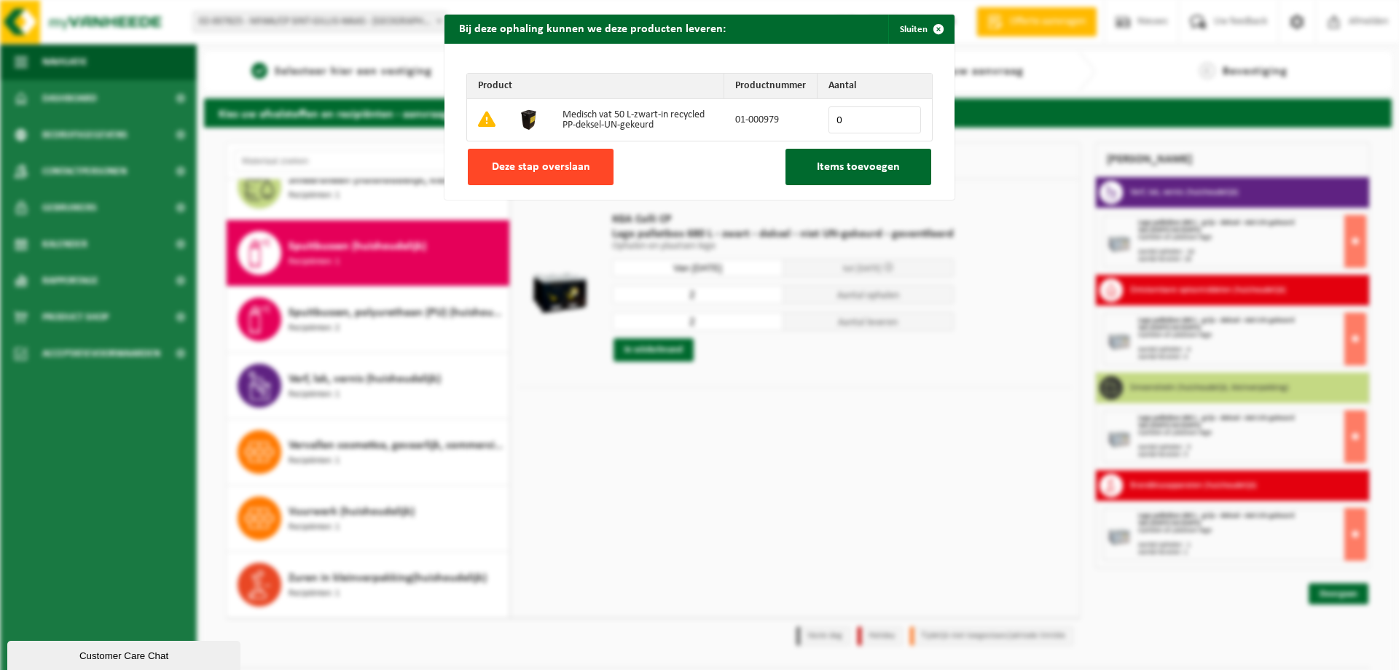
click at [494, 174] on button "Deze stap overslaan" at bounding box center [541, 167] width 146 height 36
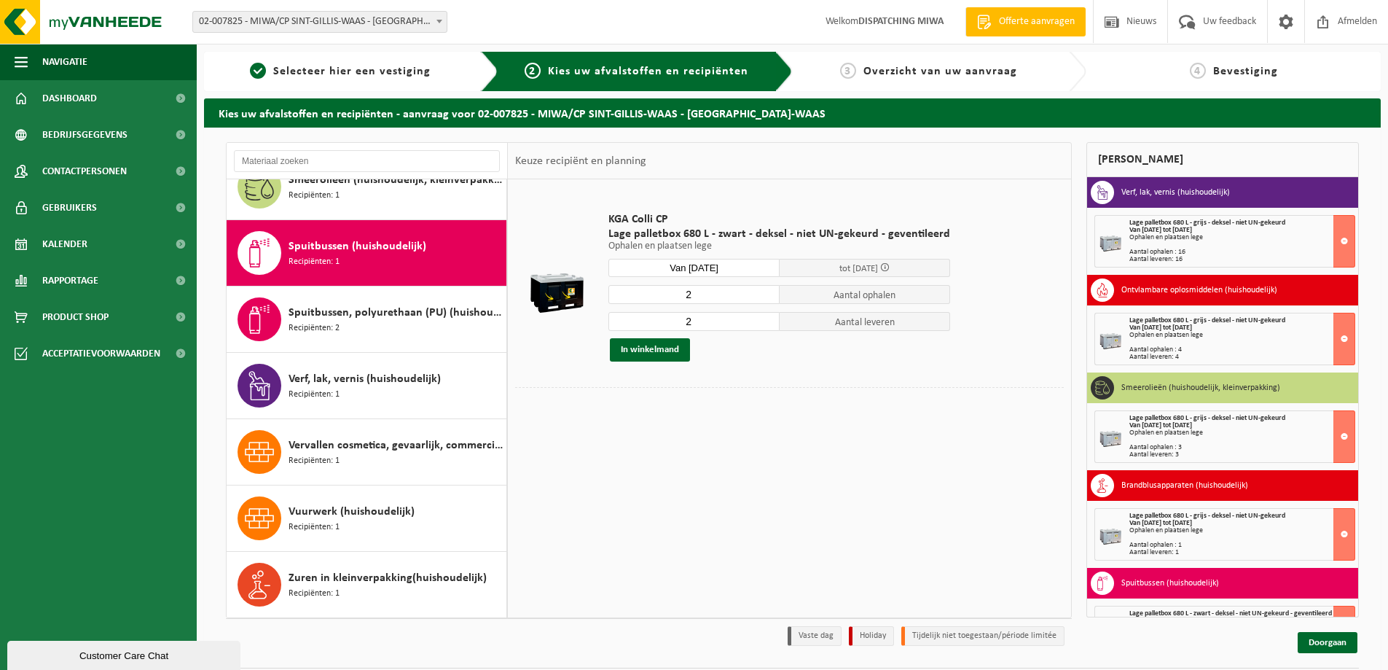
scroll to position [49, 0]
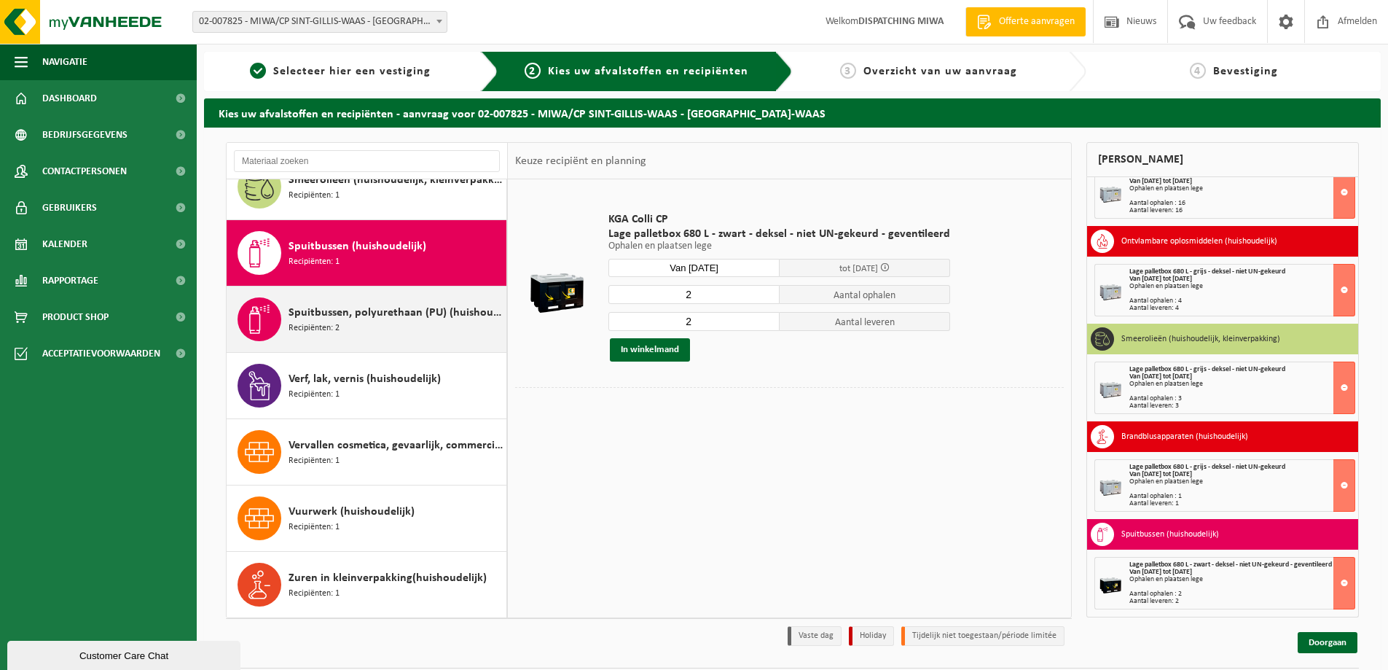
click at [381, 322] on div "Spuitbussen, polyurethaan (PU) (huishoudelijk) Recipiënten: 2" at bounding box center [396, 319] width 214 height 44
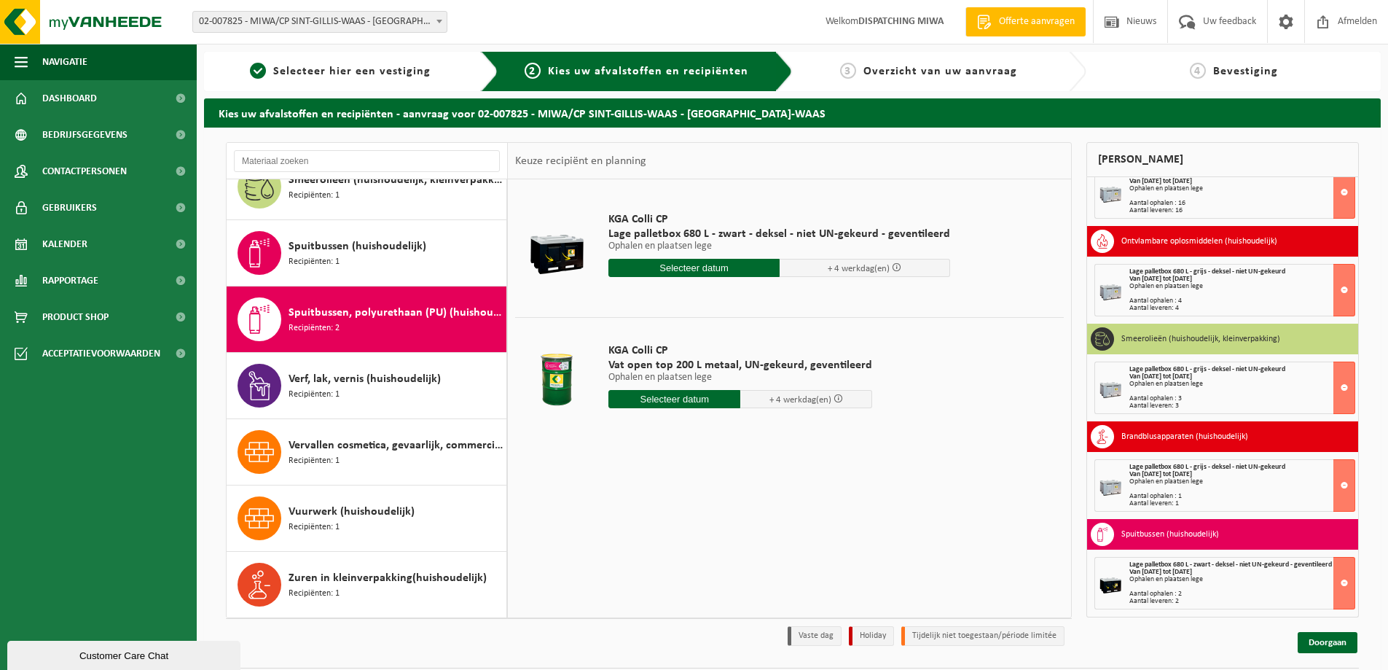
click at [672, 265] on input "text" at bounding box center [693, 268] width 171 height 18
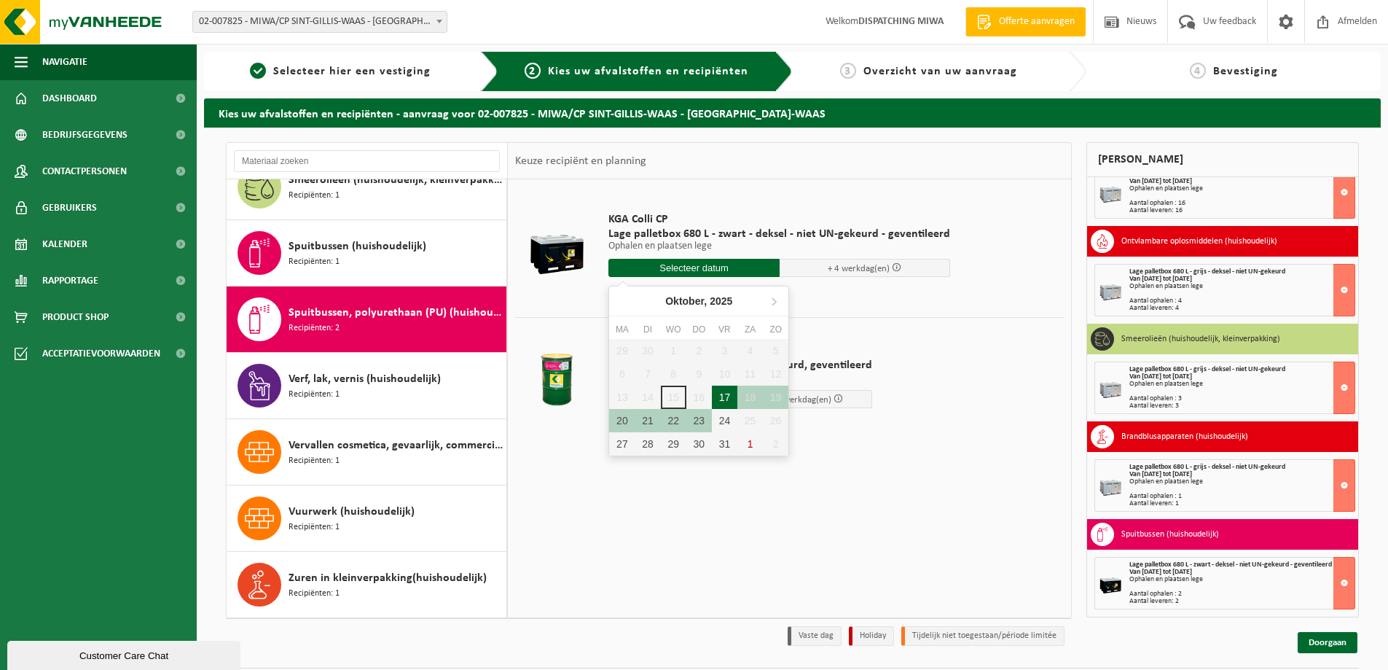
click at [726, 394] on div "17" at bounding box center [725, 396] width 26 height 23
type input "Van 2025-10-17"
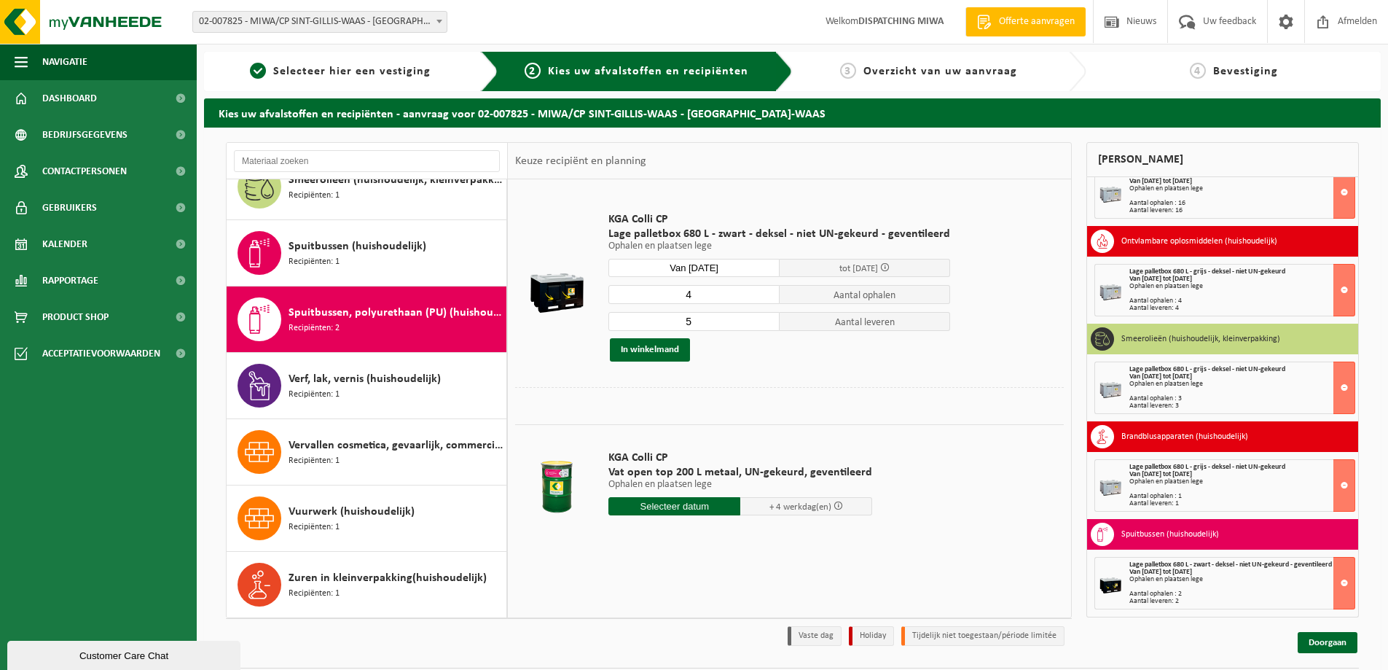
click at [763, 297] on input "4" at bounding box center [693, 294] width 171 height 19
click at [763, 297] on input "3" at bounding box center [693, 294] width 171 height 19
click at [763, 297] on input "2" at bounding box center [693, 294] width 171 height 19
type input "1"
click at [763, 297] on input "1" at bounding box center [693, 294] width 171 height 19
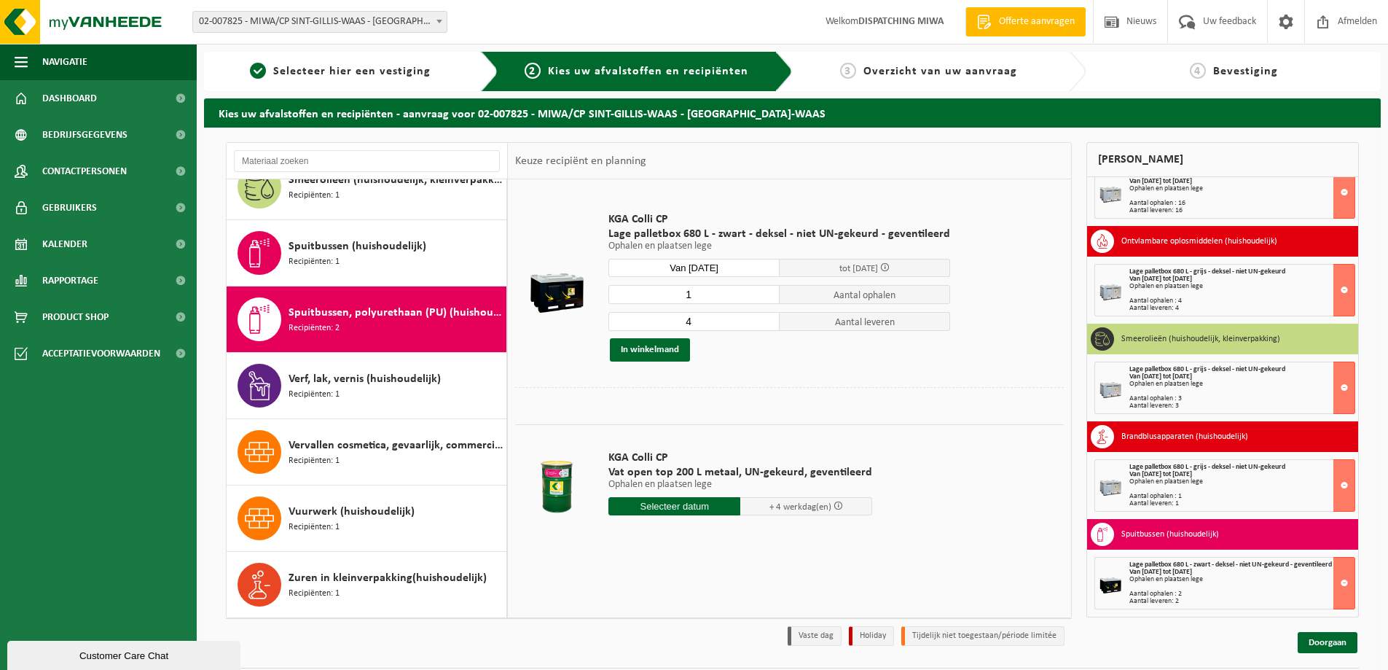
click at [761, 324] on input "4" at bounding box center [693, 321] width 171 height 19
click at [761, 324] on input "3" at bounding box center [693, 321] width 171 height 19
click at [761, 324] on input "2" at bounding box center [693, 321] width 171 height 19
type input "1"
click at [761, 324] on input "1" at bounding box center [693, 321] width 171 height 19
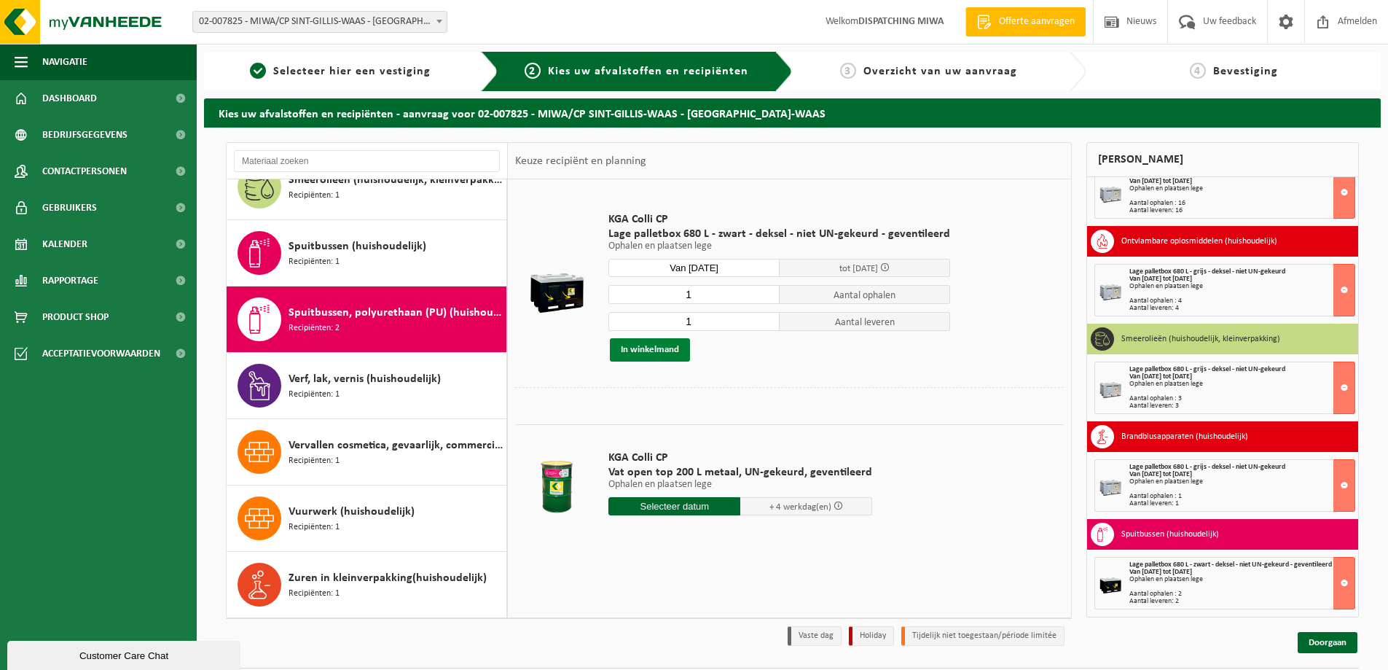
click at [641, 352] on button "In winkelmand" at bounding box center [650, 349] width 80 height 23
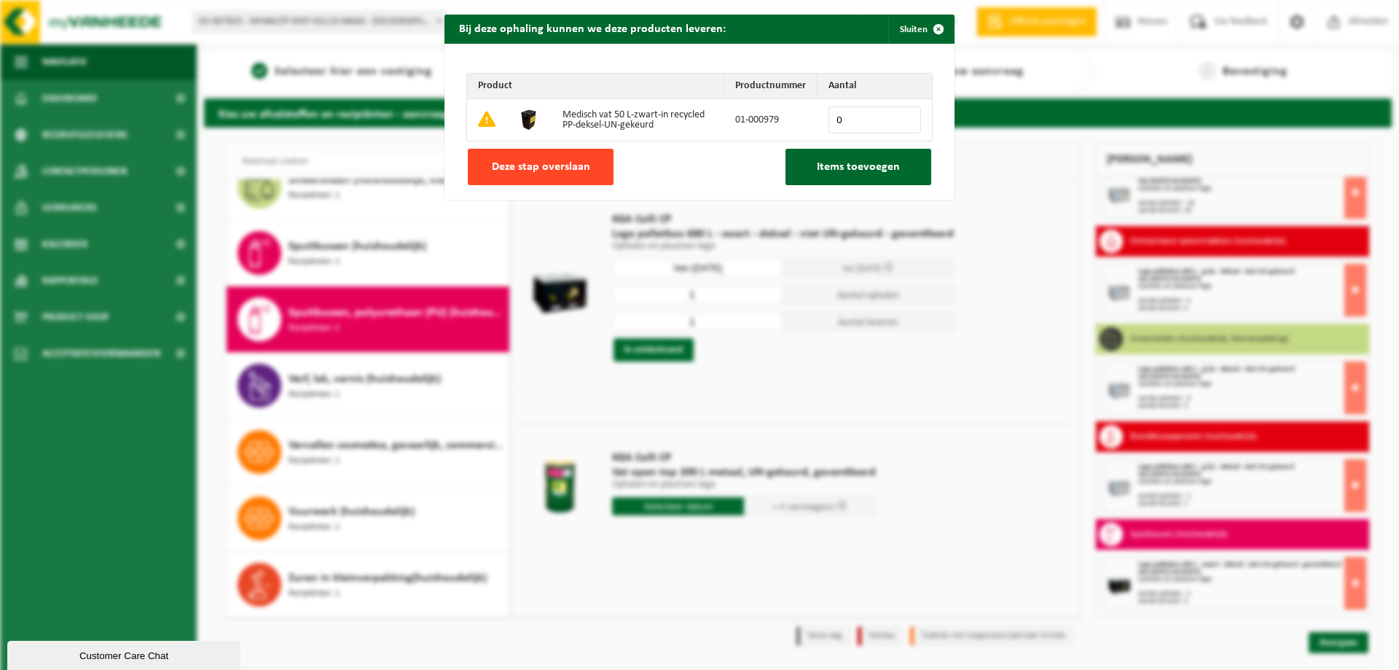
click at [549, 172] on span "Deze stap overslaan" at bounding box center [541, 167] width 98 height 12
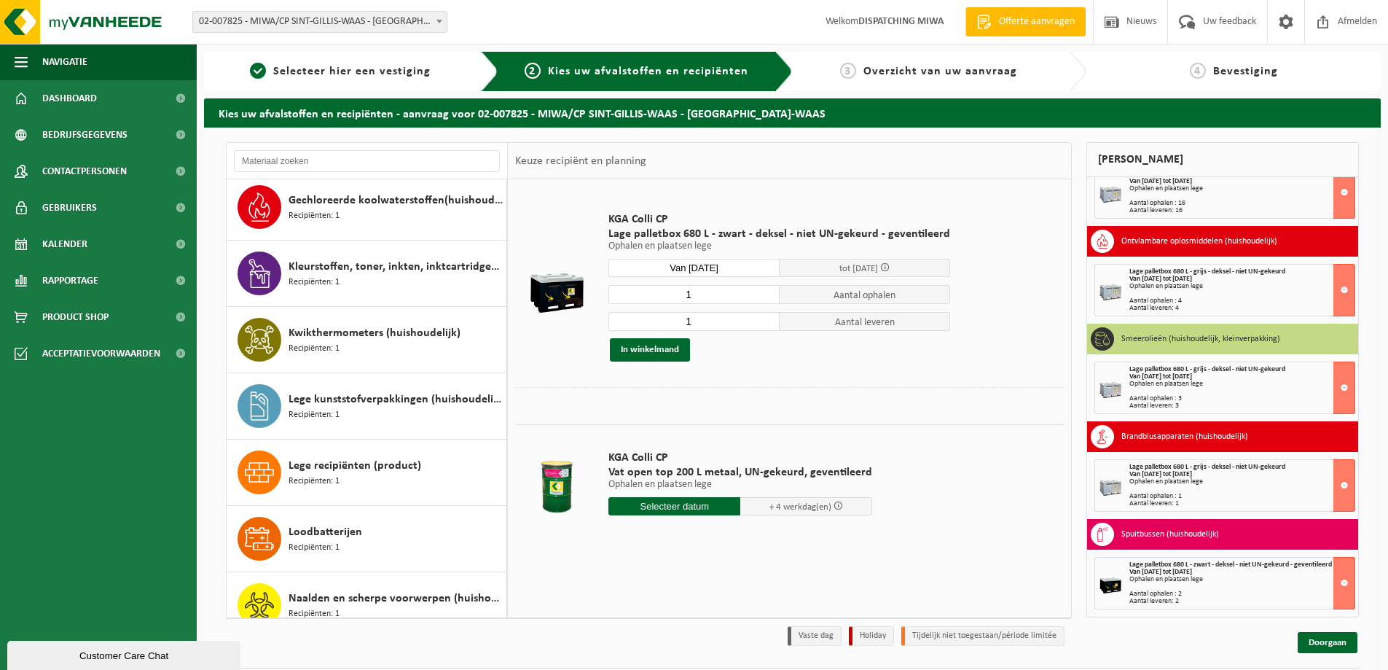
scroll to position [597, 0]
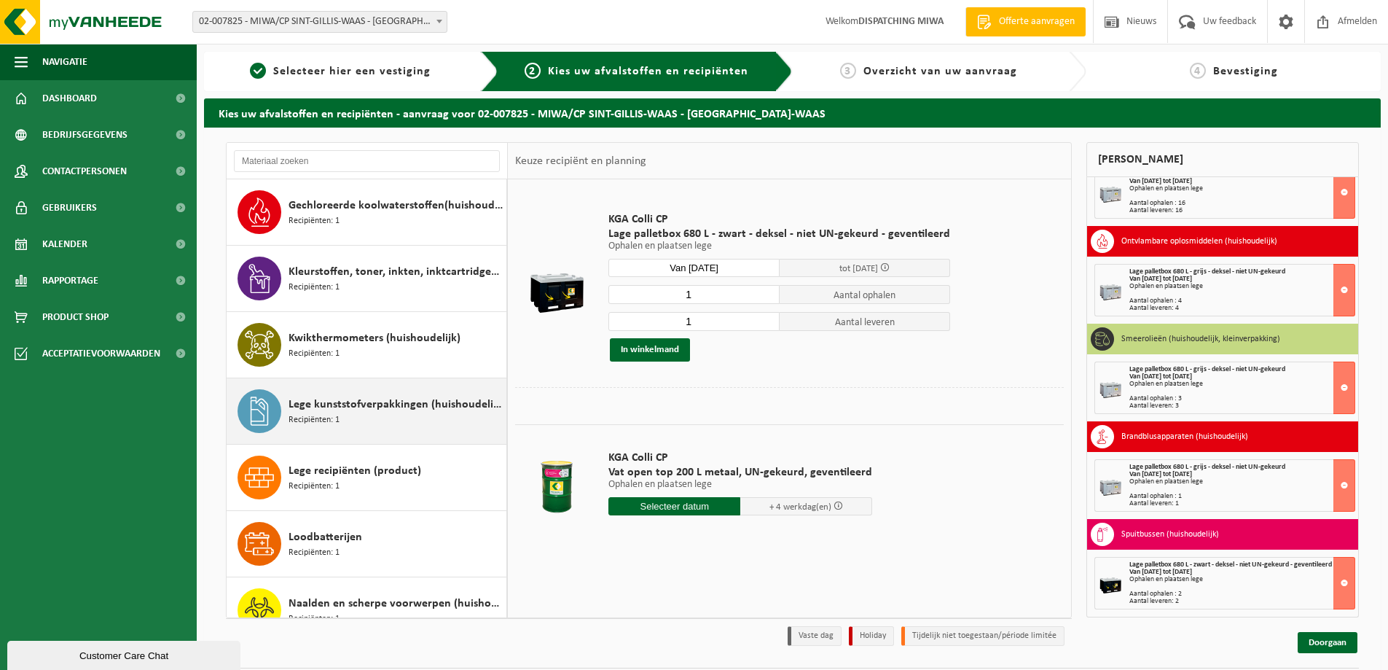
click at [347, 412] on span "Lege kunststofverpakkingen (huishoudelijk)" at bounding box center [396, 404] width 214 height 17
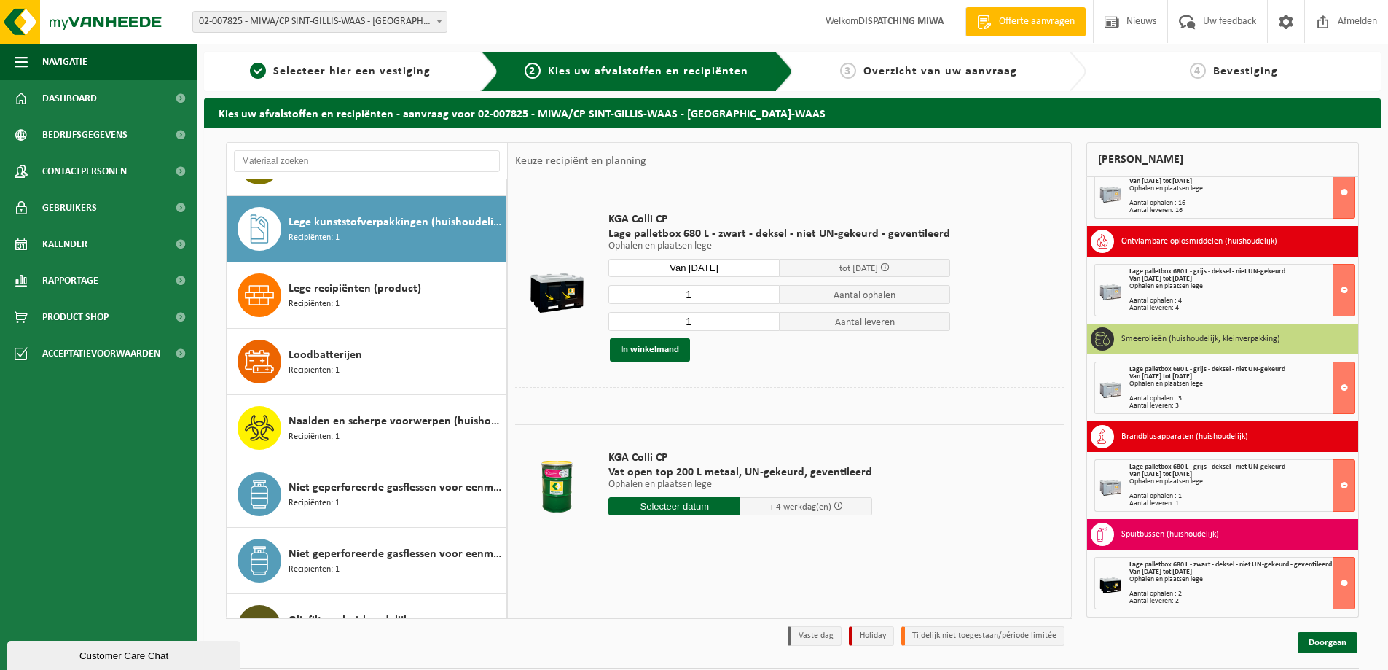
scroll to position [796, 0]
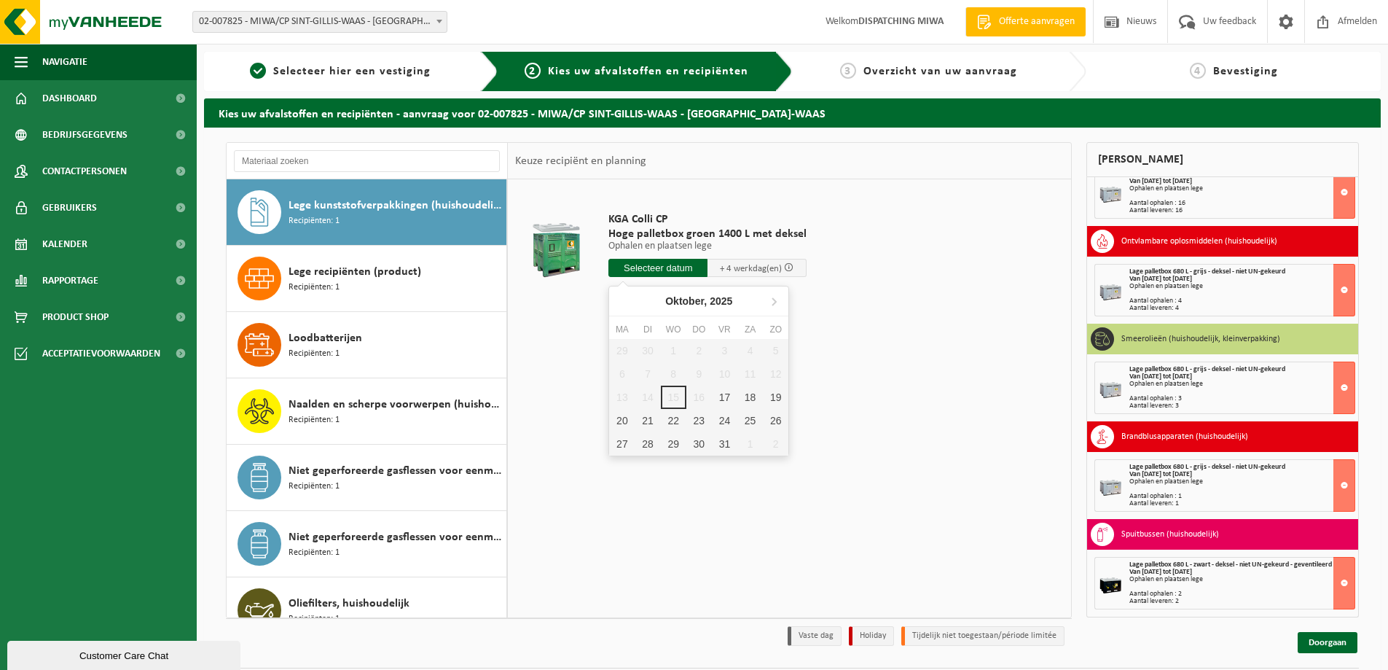
click at [672, 268] on input "text" at bounding box center [657, 268] width 99 height 18
click at [725, 398] on div "17" at bounding box center [725, 396] width 26 height 23
type input "Van 2025-10-17"
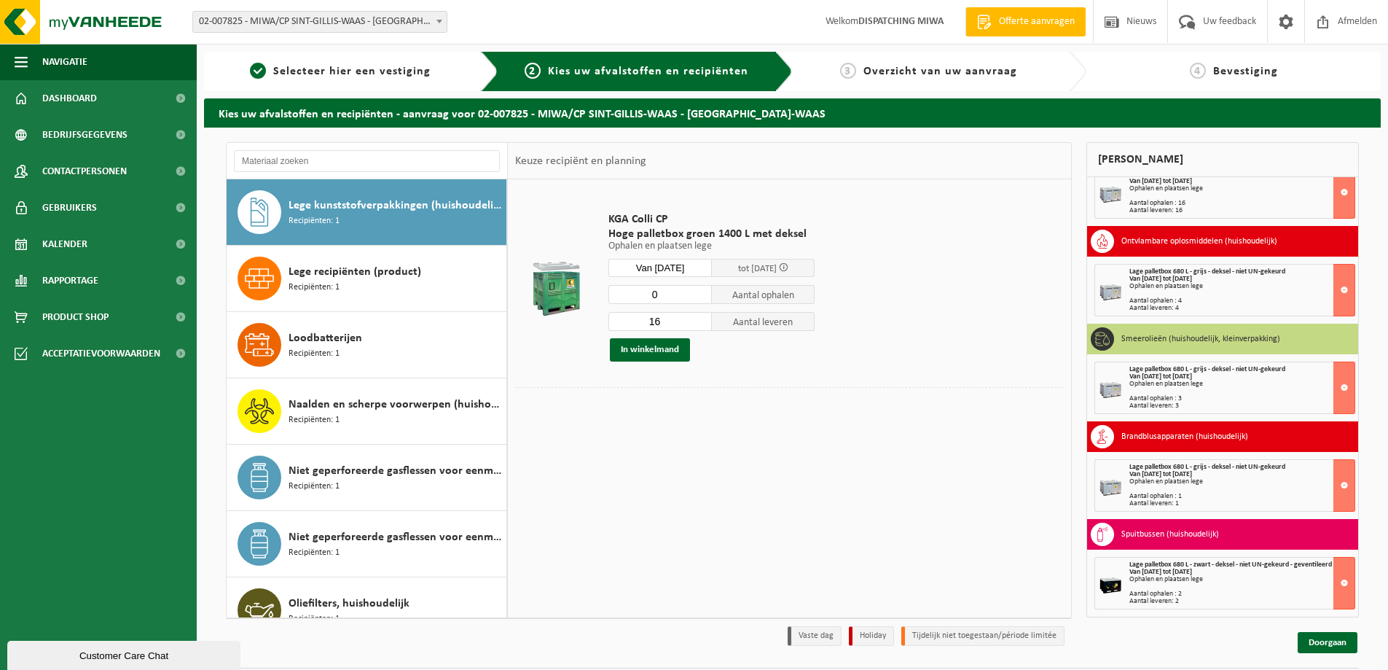
click at [703, 297] on input "0" at bounding box center [659, 294] width 103 height 19
type input "1"
click at [702, 290] on input "1" at bounding box center [659, 294] width 103 height 19
click at [700, 323] on input "0" at bounding box center [659, 321] width 103 height 19
type input "1"
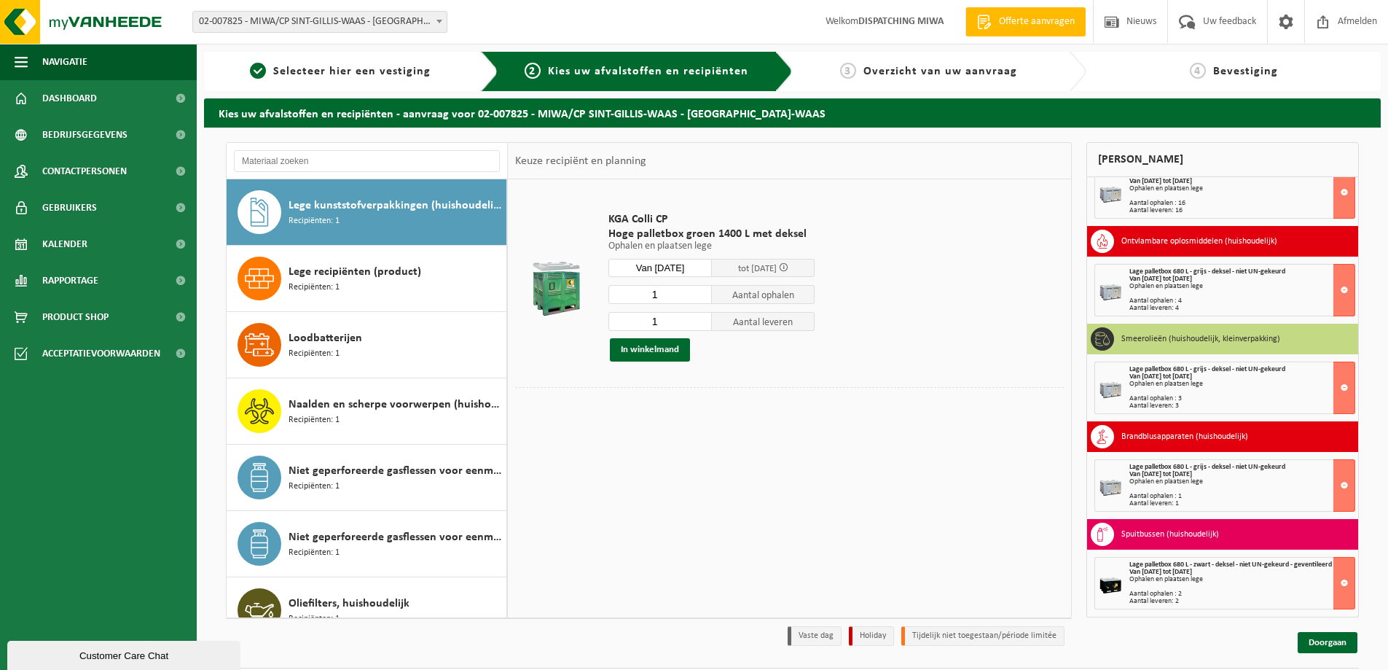
click at [700, 315] on input "1" at bounding box center [659, 321] width 103 height 19
click at [671, 348] on button "In winkelmand" at bounding box center [650, 349] width 80 height 23
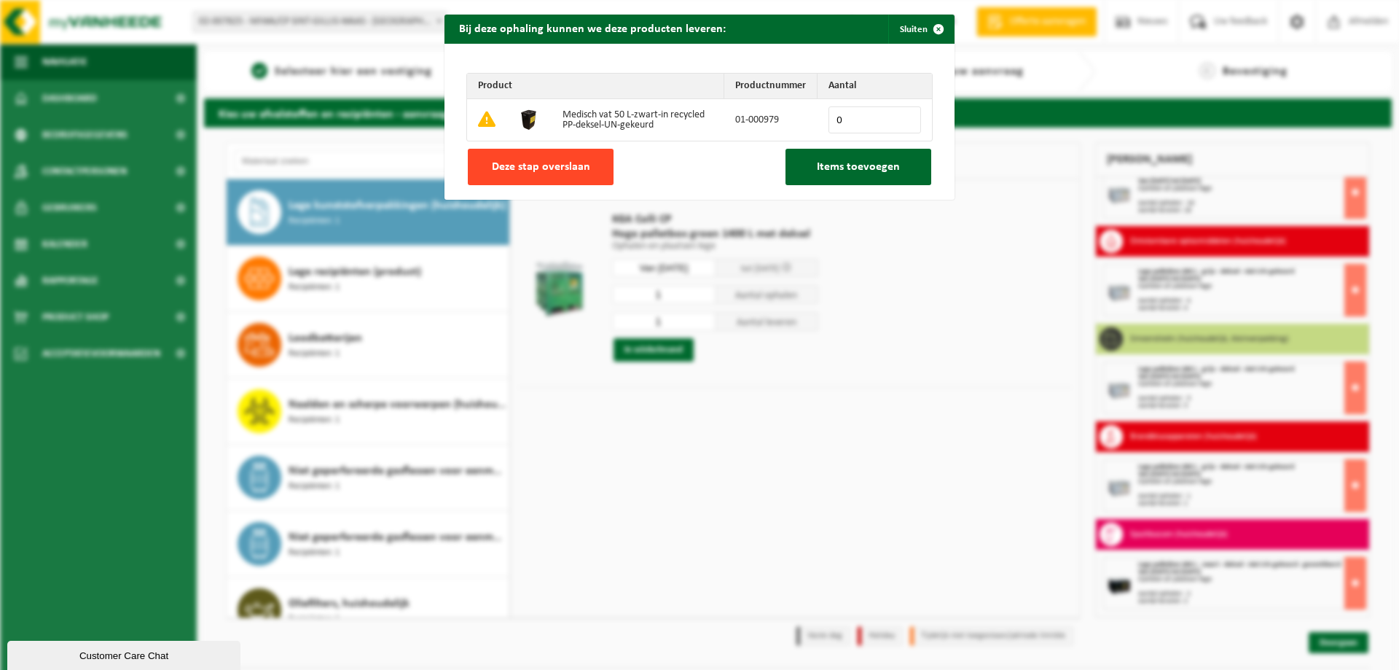
click at [547, 174] on button "Deze stap overslaan" at bounding box center [541, 167] width 146 height 36
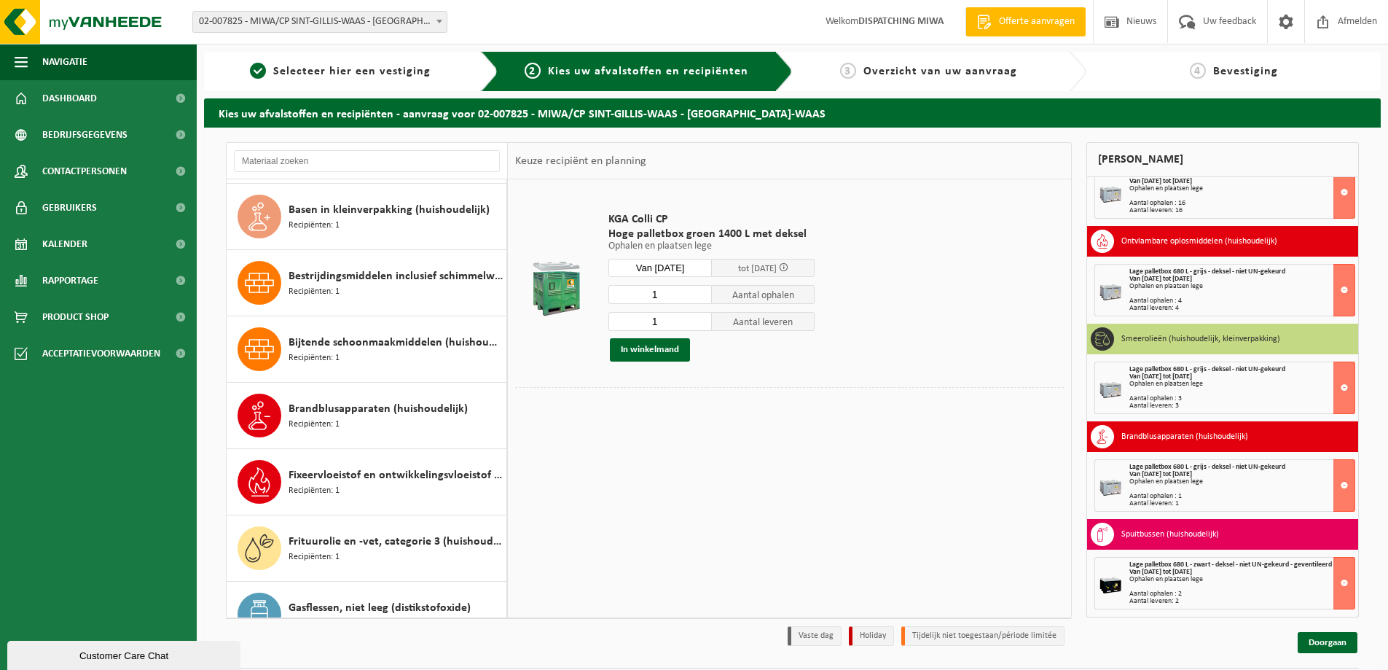
scroll to position [0, 0]
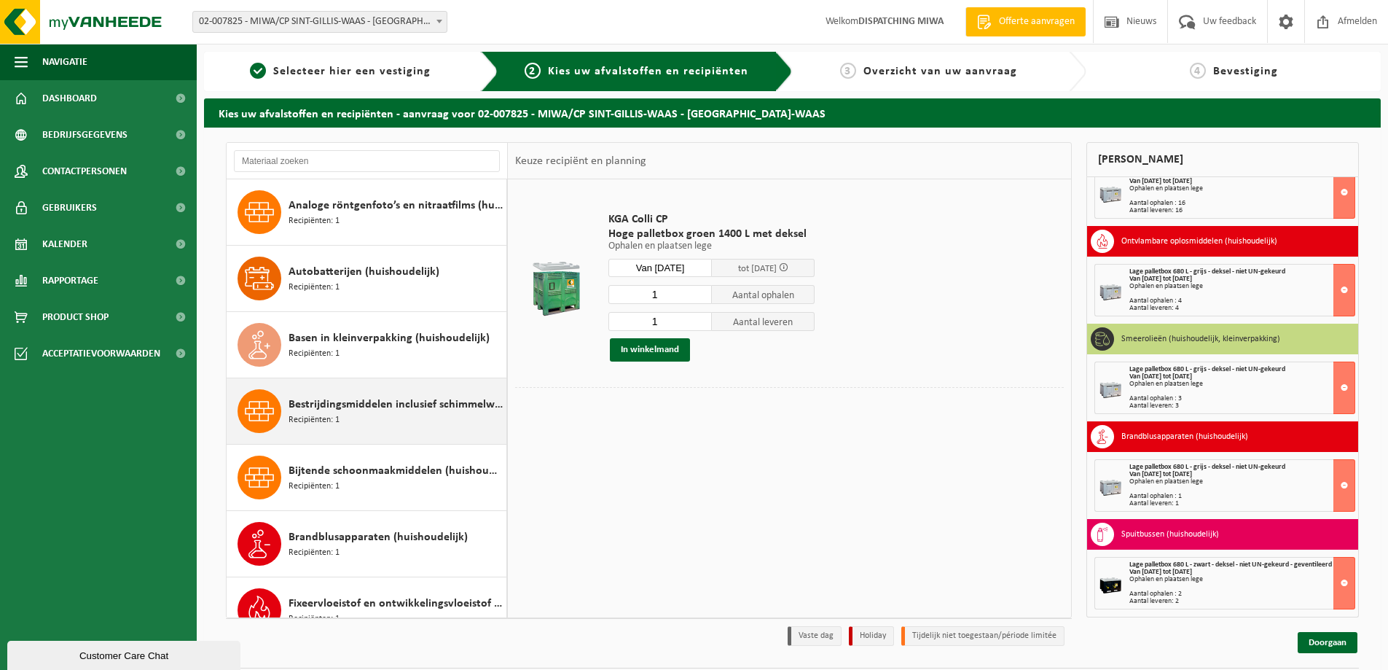
click at [367, 421] on div "Bestrijdingsmiddelen inclusief schimmelwerende beschermingsmiddelen (huishoudel…" at bounding box center [396, 411] width 214 height 44
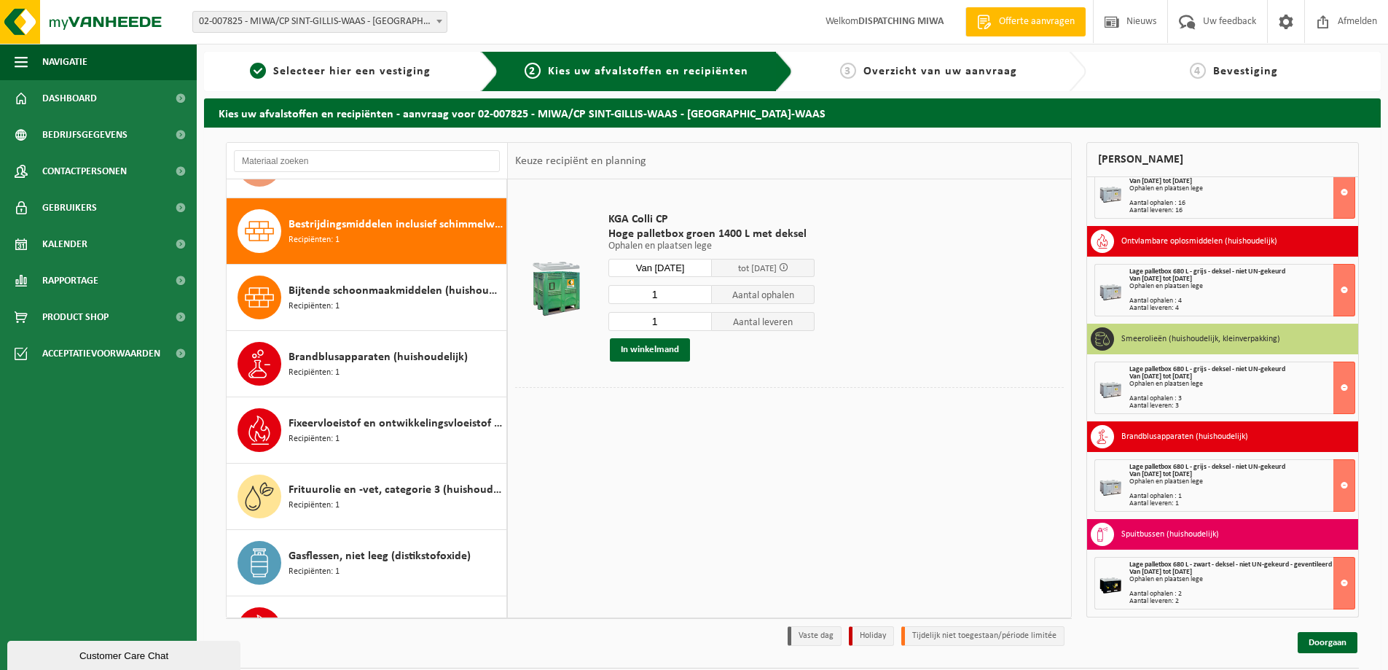
scroll to position [199, 0]
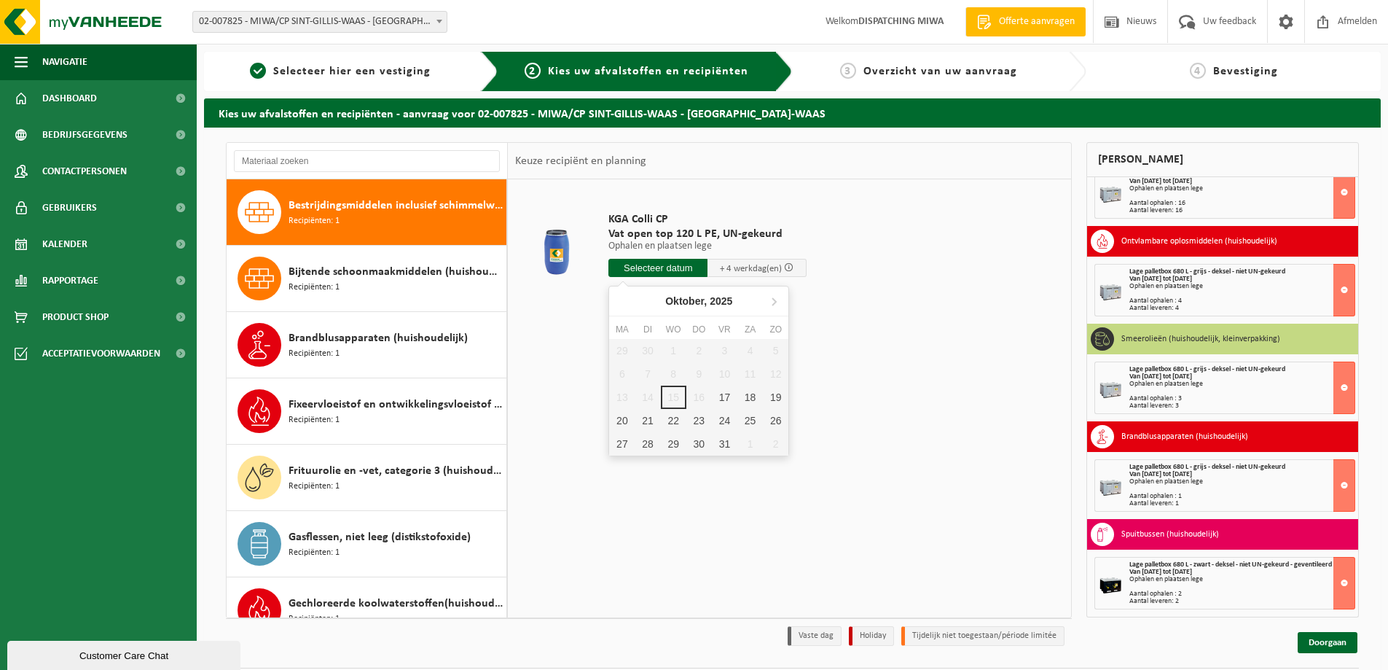
click at [641, 266] on input "text" at bounding box center [657, 268] width 99 height 18
click at [723, 396] on div "17" at bounding box center [725, 396] width 26 height 23
type input "Van 2025-10-17"
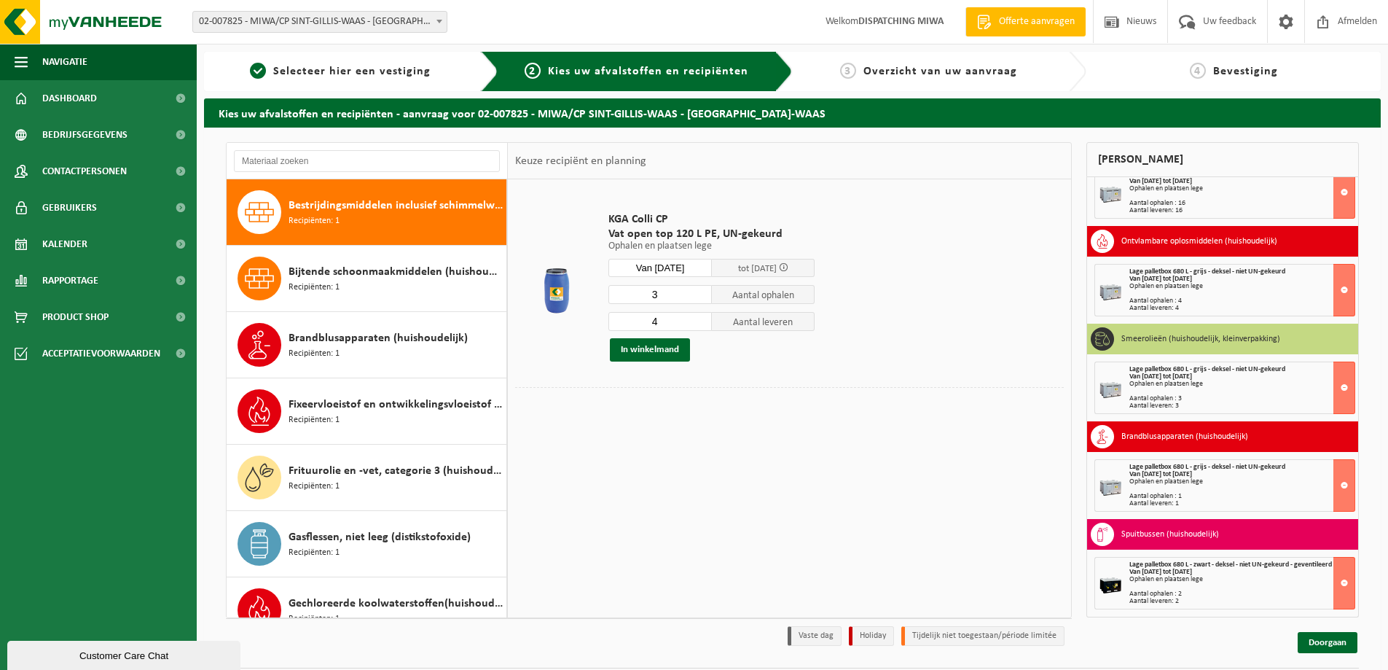
type input "3"
click at [699, 297] on input "3" at bounding box center [659, 294] width 103 height 19
type input "3"
click at [702, 326] on input "3" at bounding box center [659, 321] width 103 height 19
click at [673, 346] on button "In winkelmand" at bounding box center [650, 349] width 80 height 23
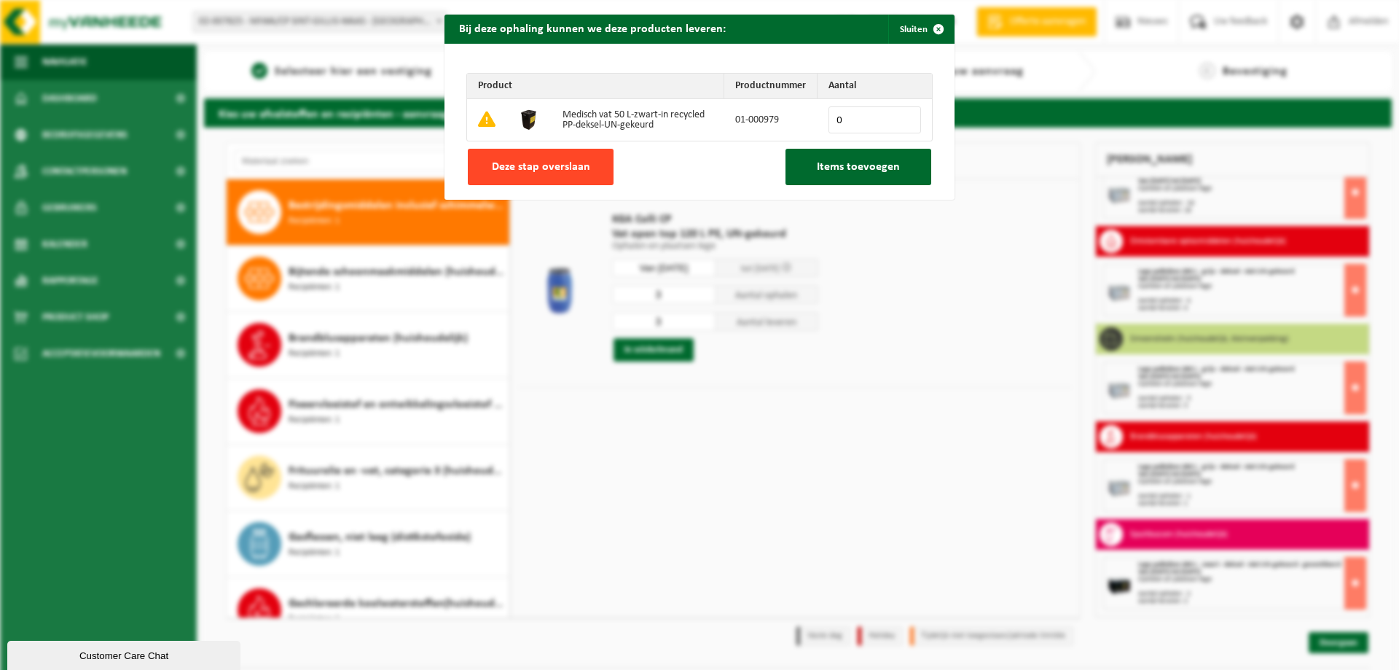
click at [563, 171] on span "Deze stap overslaan" at bounding box center [541, 167] width 98 height 12
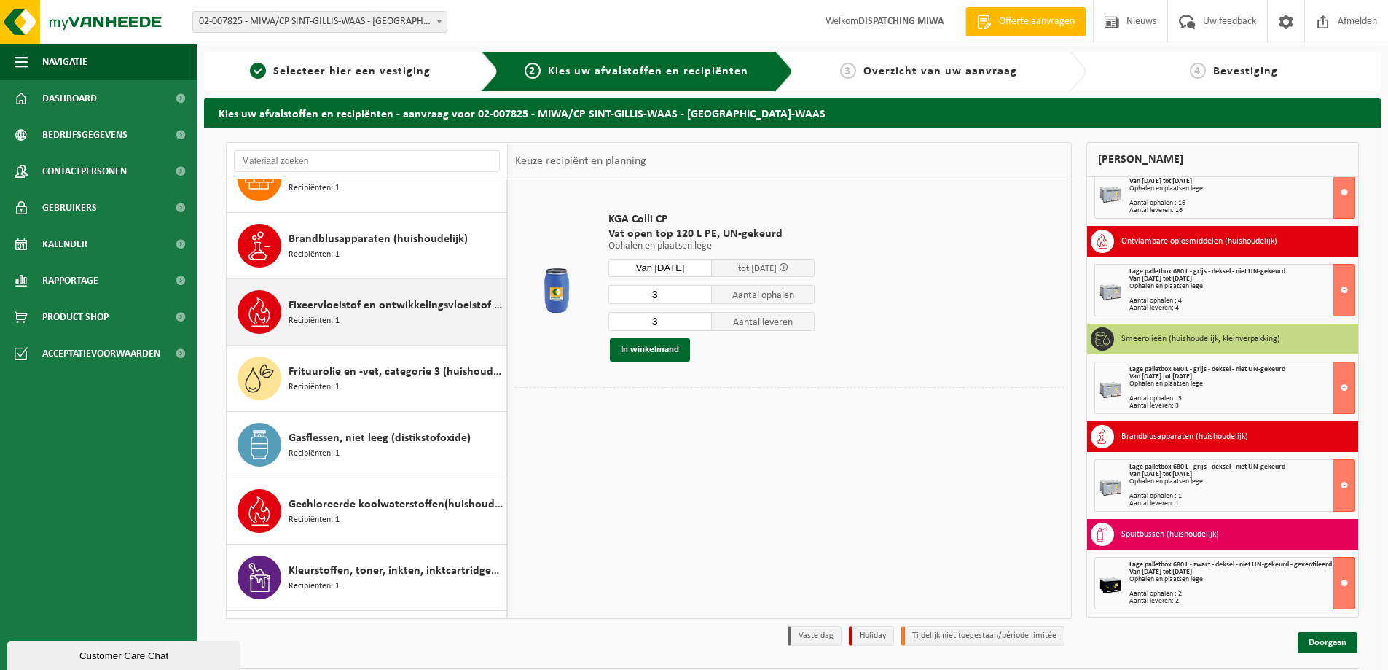
scroll to position [490, 0]
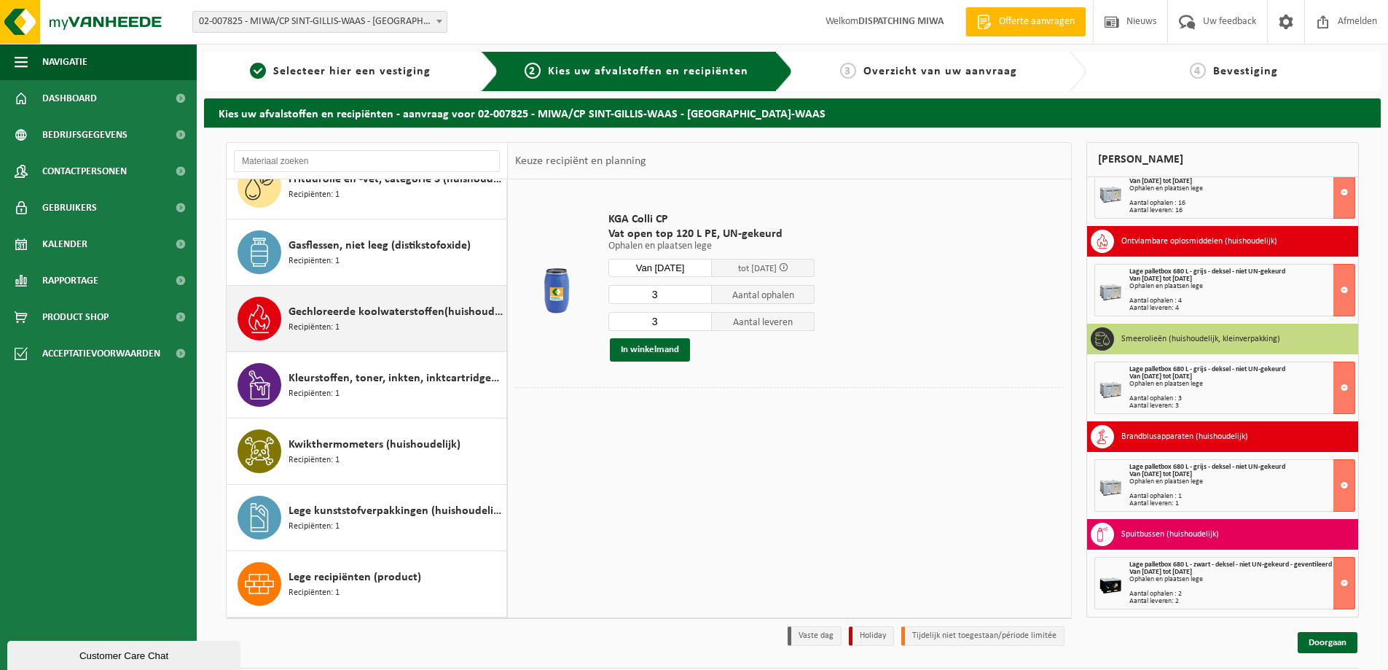
click at [391, 328] on div "Gechloreerde koolwaterstoffen(huishoudelijk) Recipiënten: 1" at bounding box center [396, 319] width 214 height 44
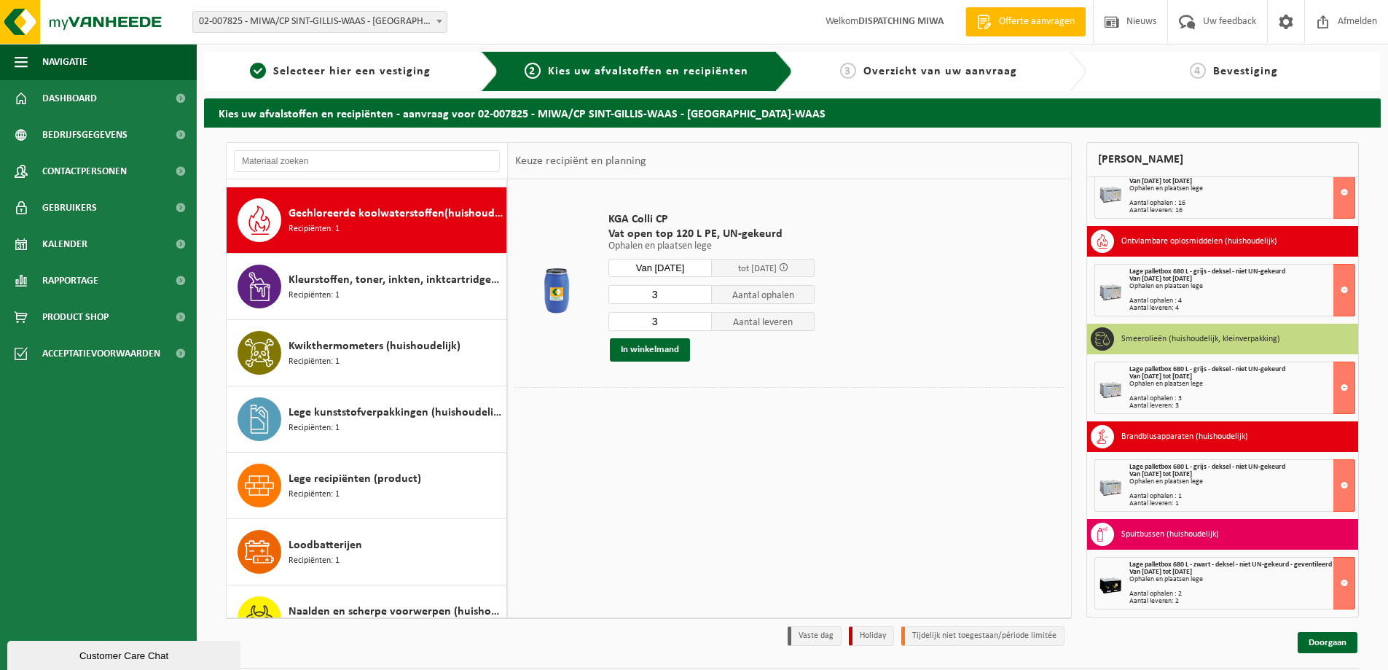
scroll to position [597, 0]
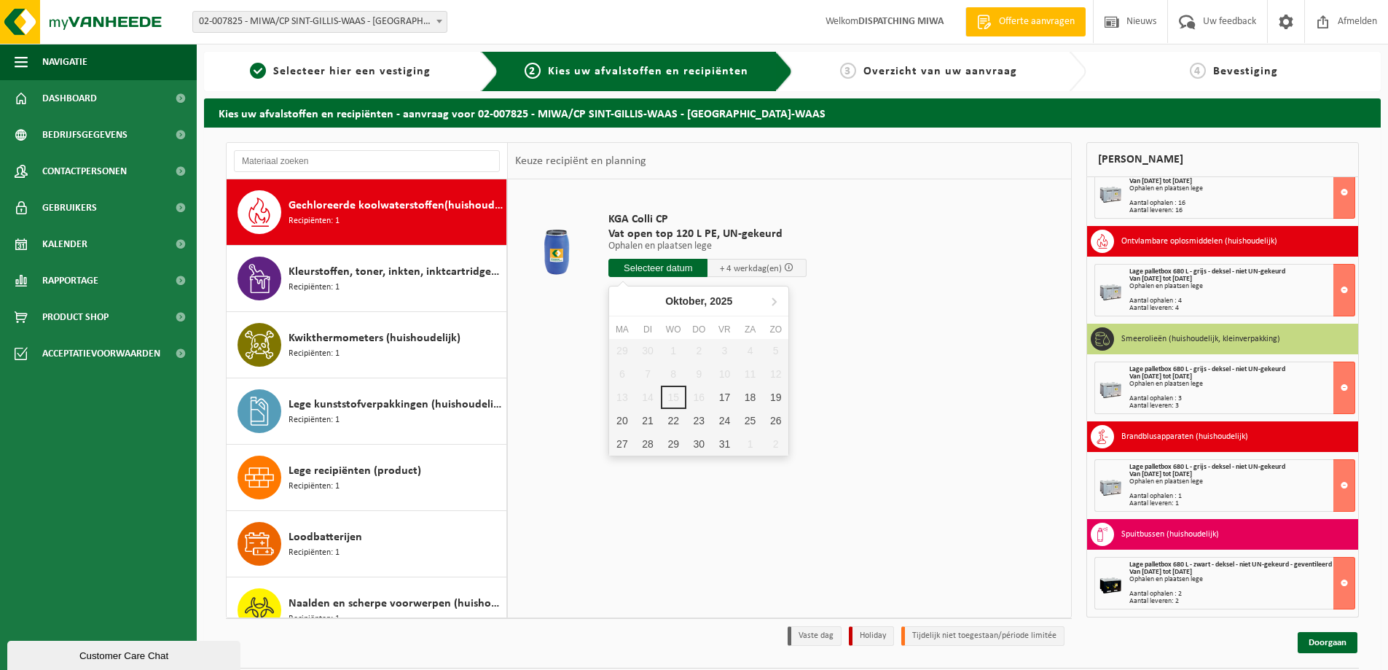
click at [643, 267] on input "text" at bounding box center [657, 268] width 99 height 18
click at [732, 393] on div "17" at bounding box center [725, 396] width 26 height 23
type input "Van 2025-10-17"
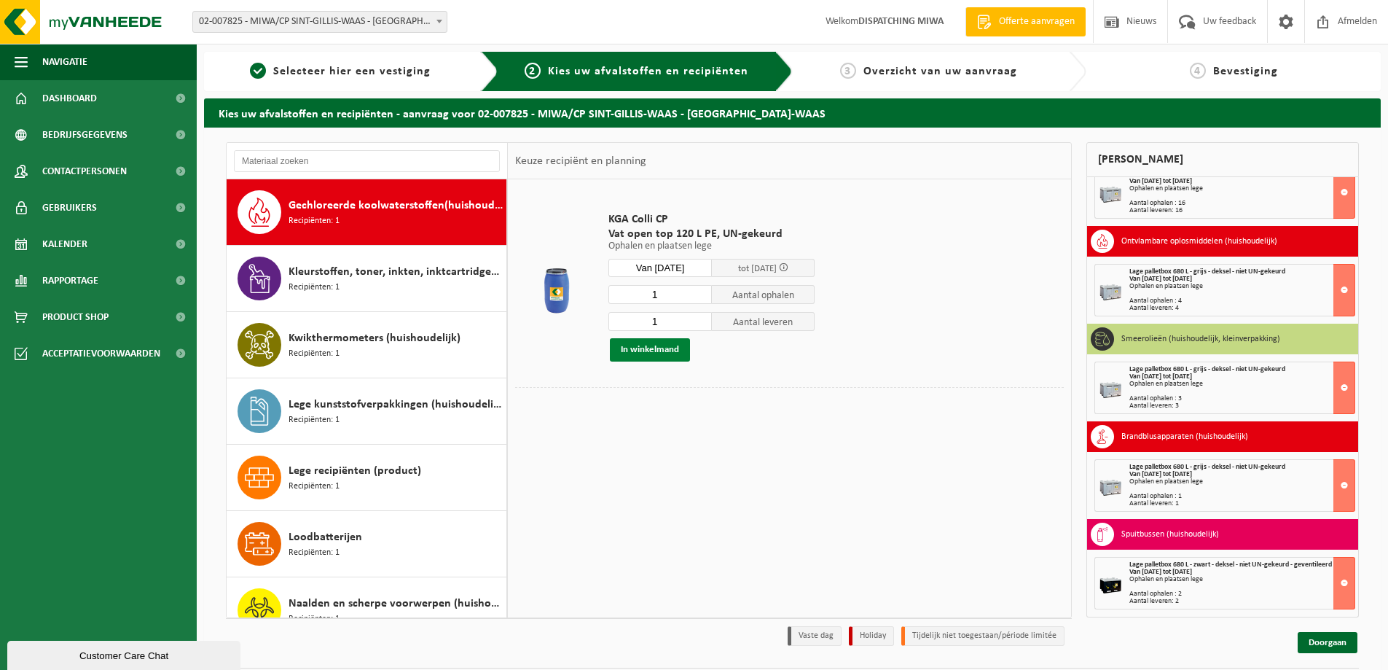
click at [675, 349] on button "In winkelmand" at bounding box center [650, 349] width 80 height 23
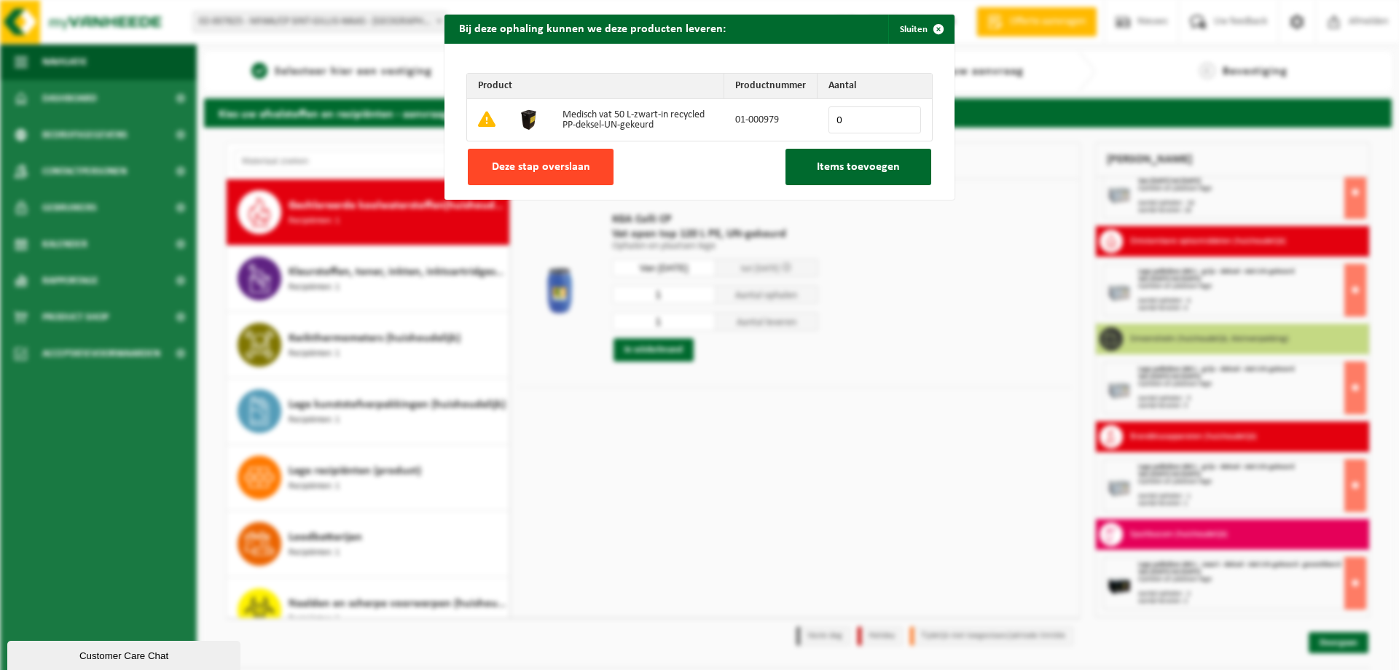
click at [539, 167] on span "Deze stap overslaan" at bounding box center [541, 167] width 98 height 12
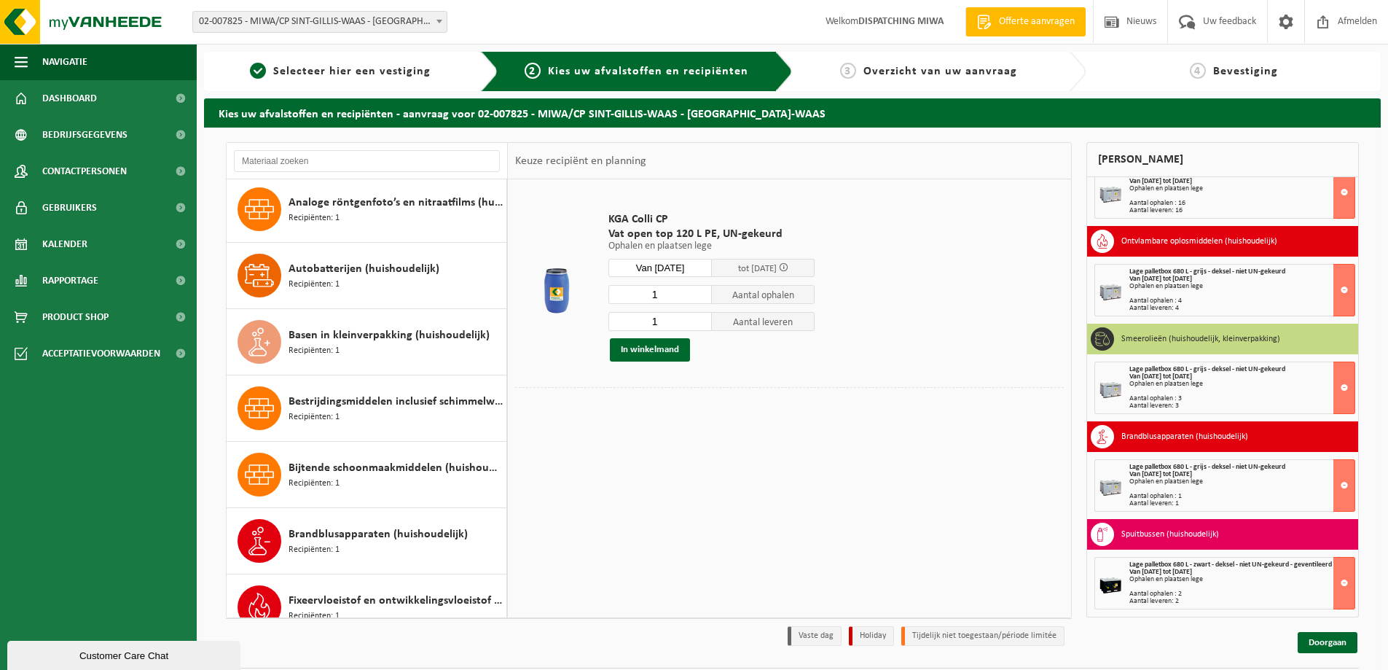
scroll to position [0, 0]
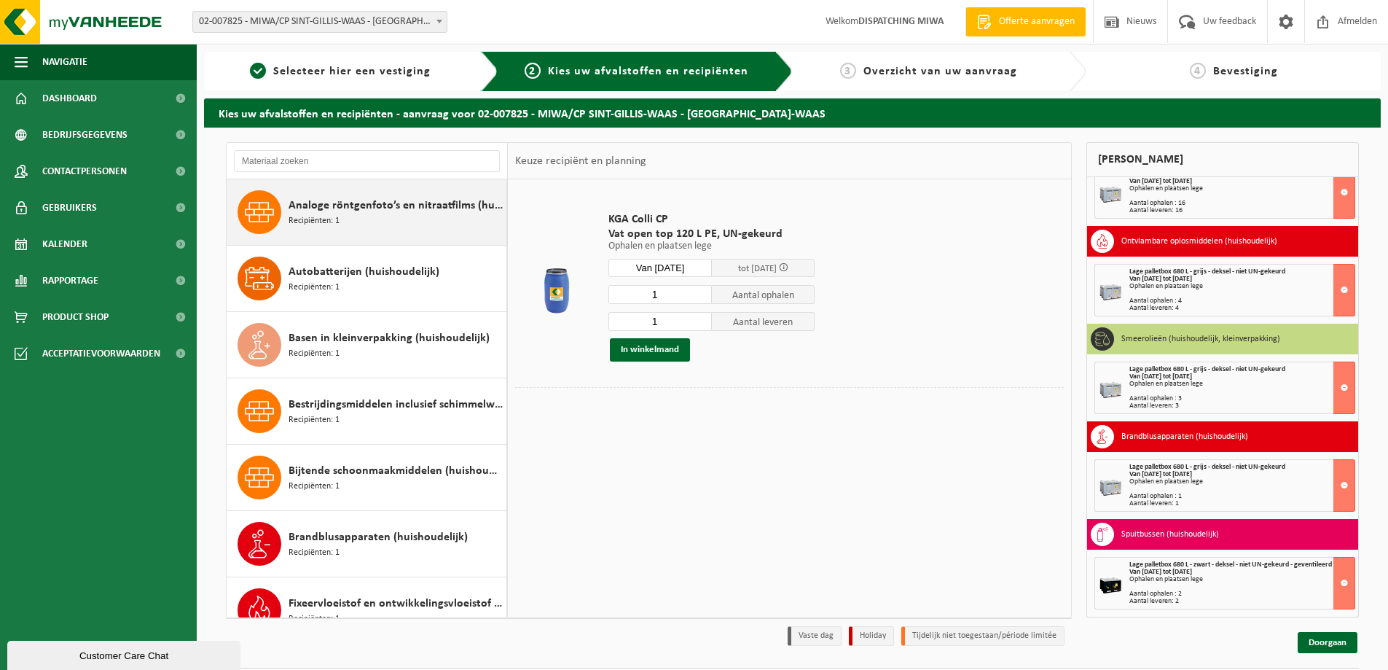
click at [377, 227] on div "Analoge röntgenfoto’s en nitraatfilms (huishoudelijk) Recipiënten: 1" at bounding box center [396, 212] width 214 height 44
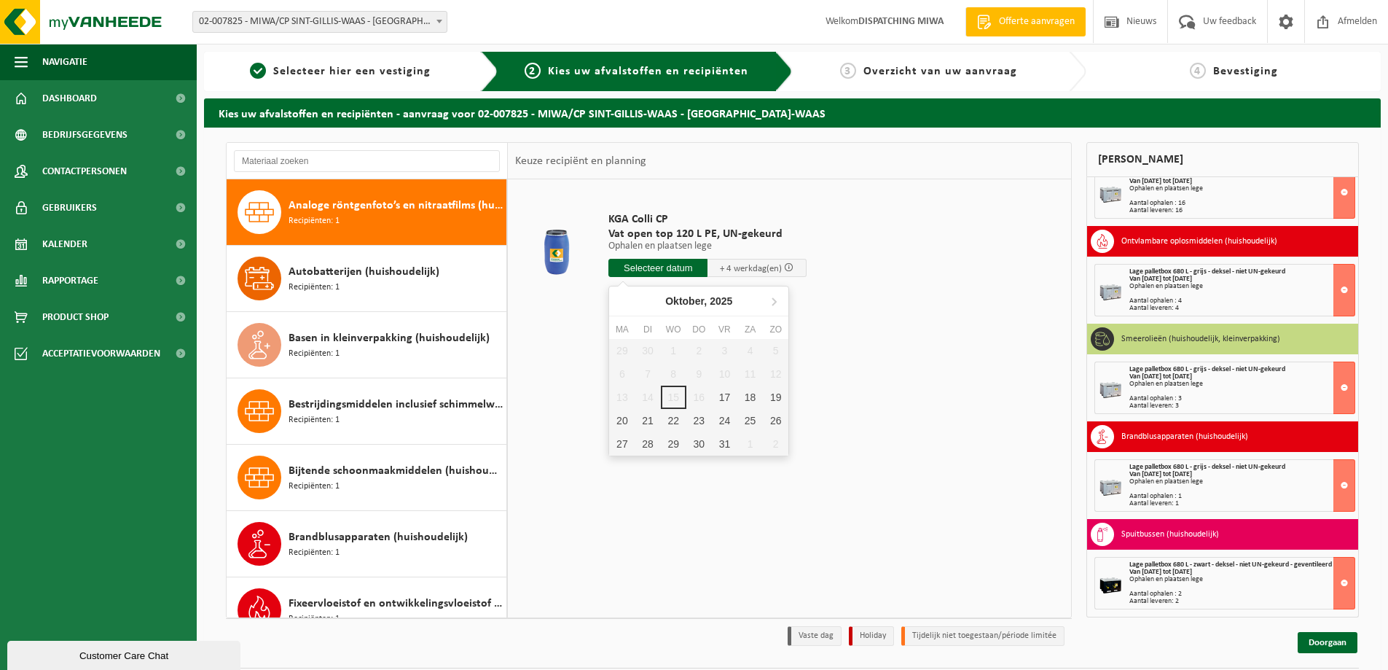
click at [689, 271] on input "text" at bounding box center [657, 268] width 99 height 18
click at [721, 397] on div "17" at bounding box center [725, 396] width 26 height 23
type input "Van 2025-10-17"
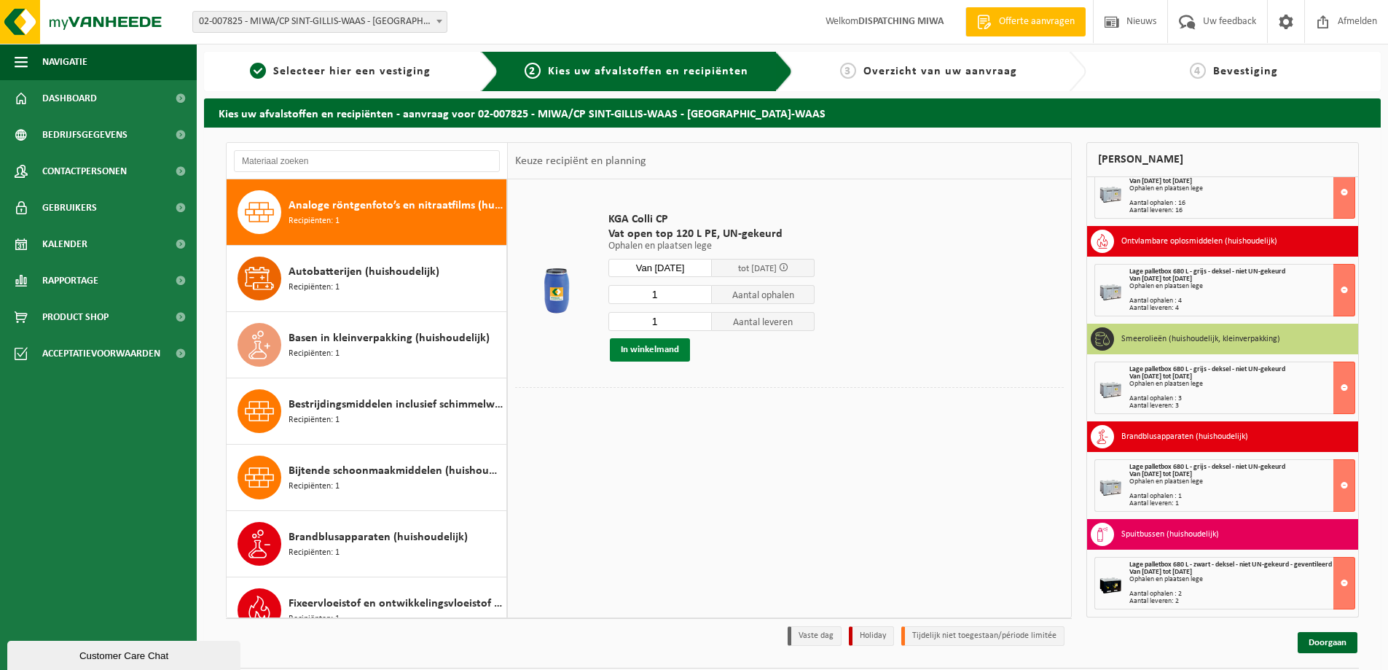
click at [668, 350] on button "In winkelmand" at bounding box center [650, 349] width 80 height 23
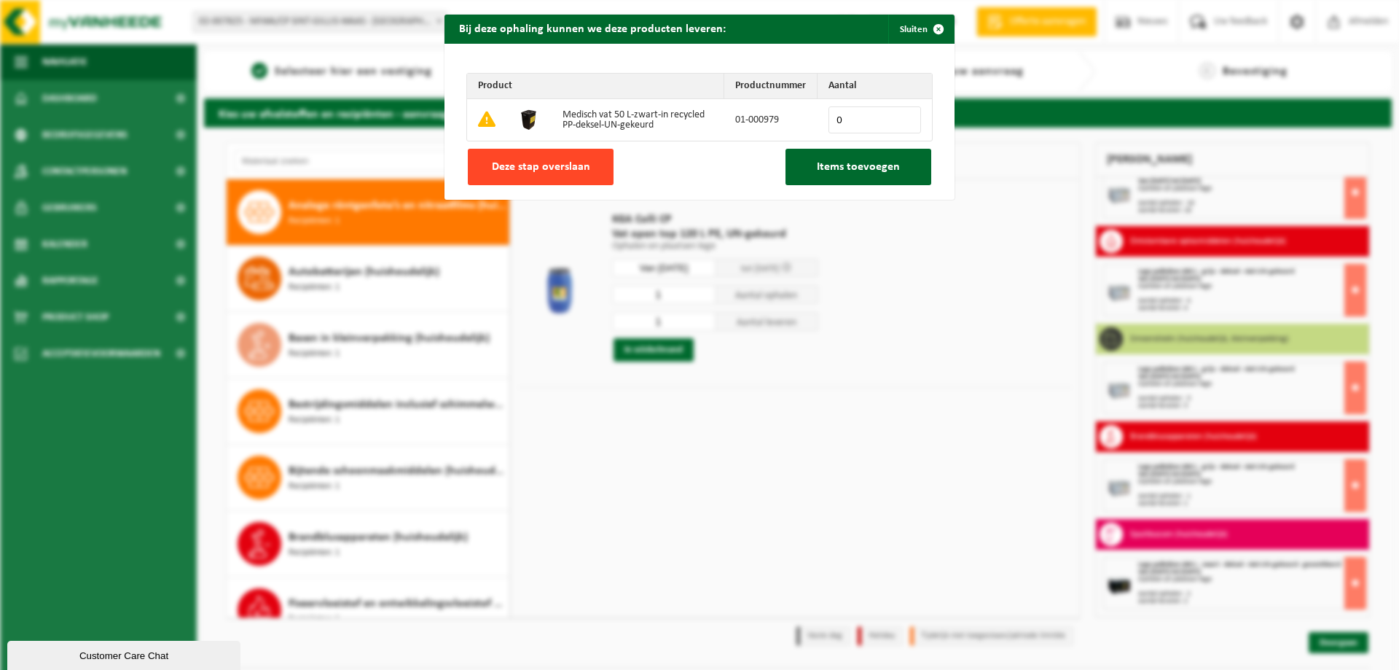
click at [536, 170] on span "Deze stap overslaan" at bounding box center [541, 167] width 98 height 12
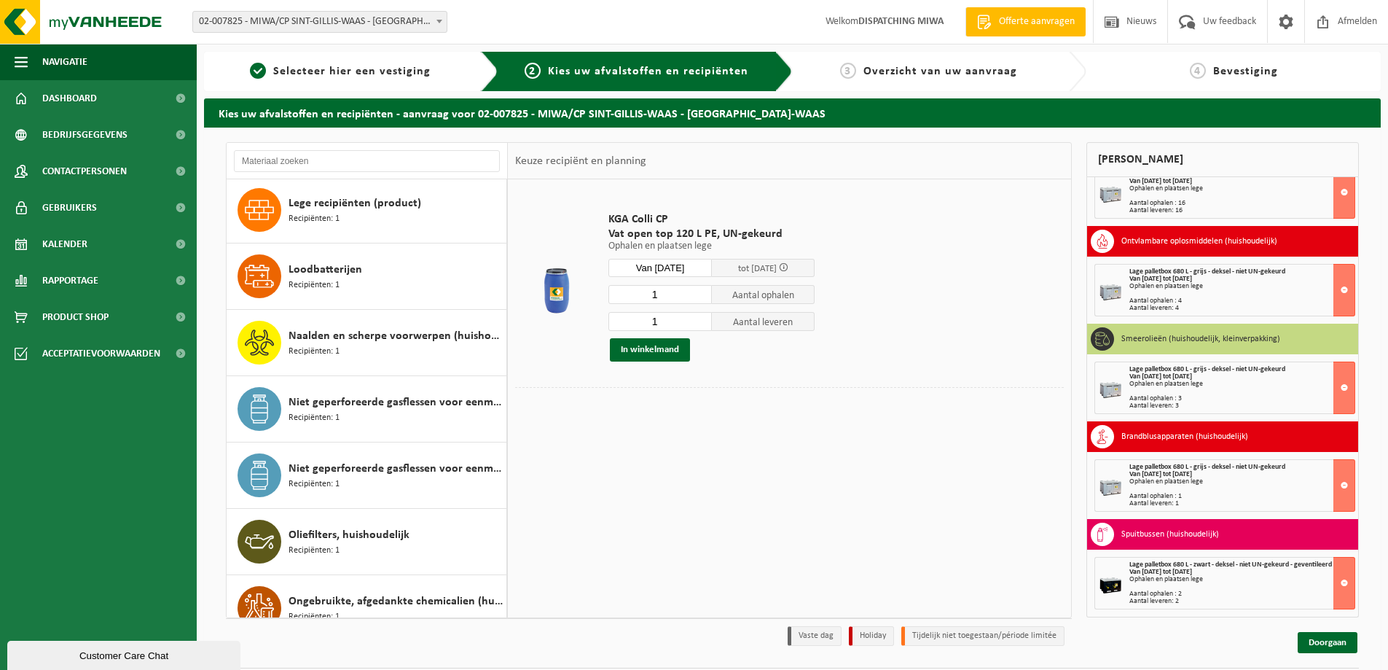
scroll to position [874, 0]
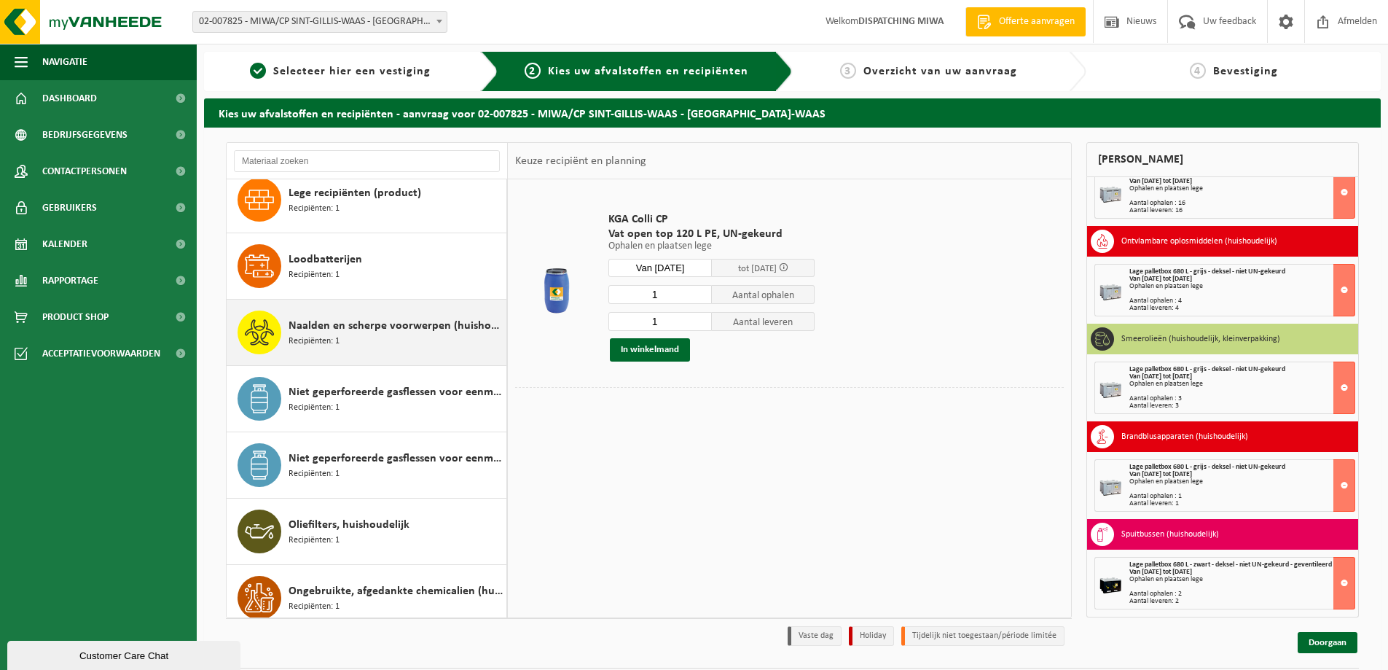
click at [405, 334] on div "Naalden en scherpe voorwerpen (huishoudelijk) Recipiënten: 1" at bounding box center [396, 332] width 214 height 44
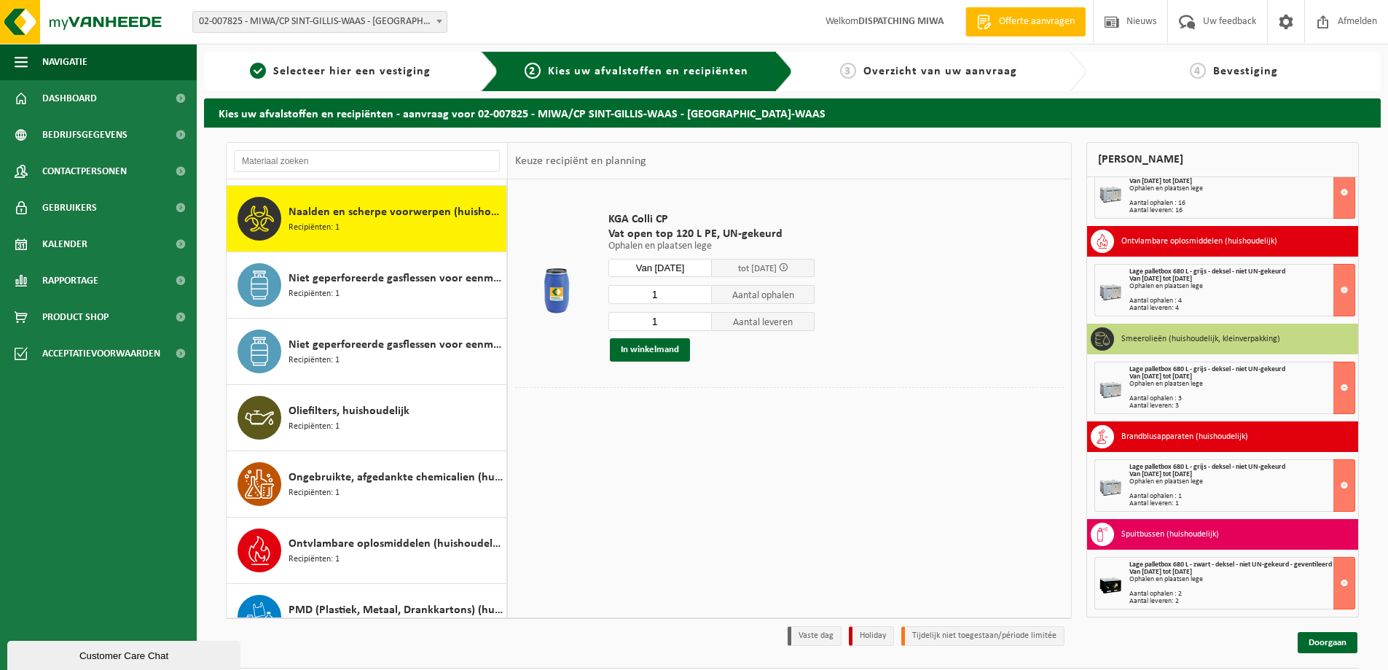
scroll to position [995, 0]
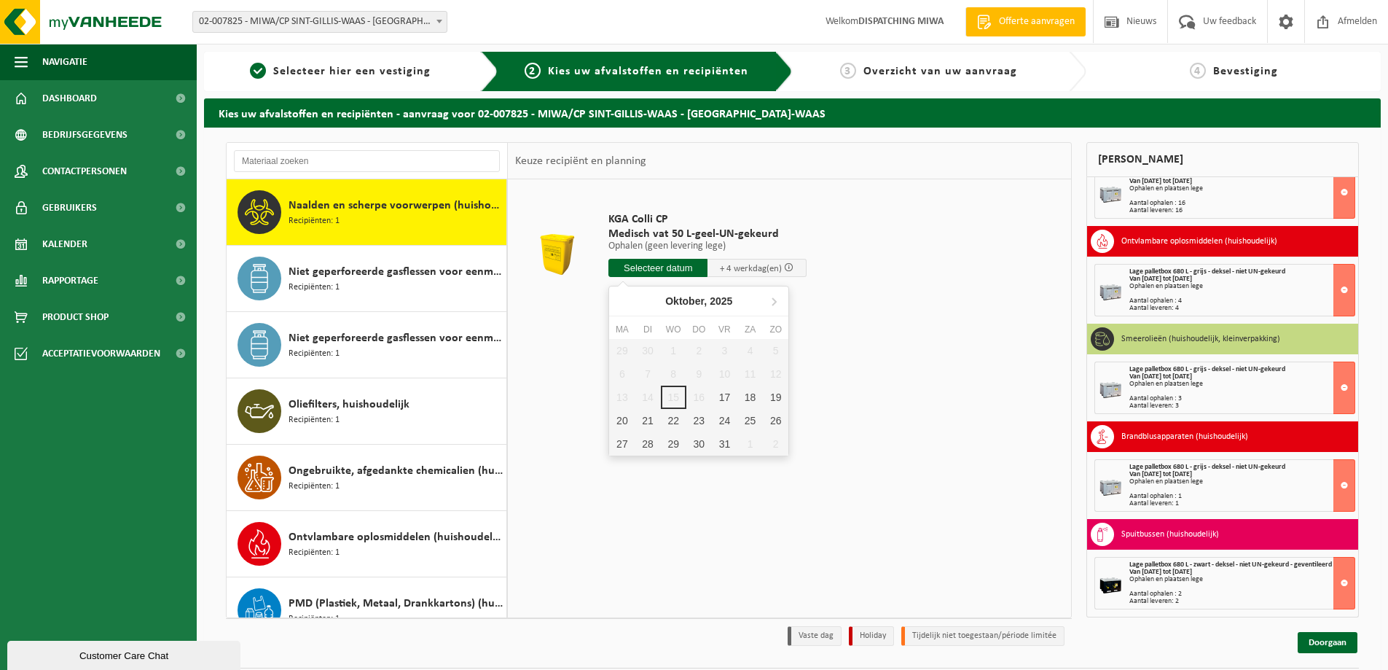
click at [637, 270] on input "text" at bounding box center [657, 268] width 99 height 18
click at [722, 396] on div "17" at bounding box center [725, 396] width 26 height 23
type input "Van 2025-10-17"
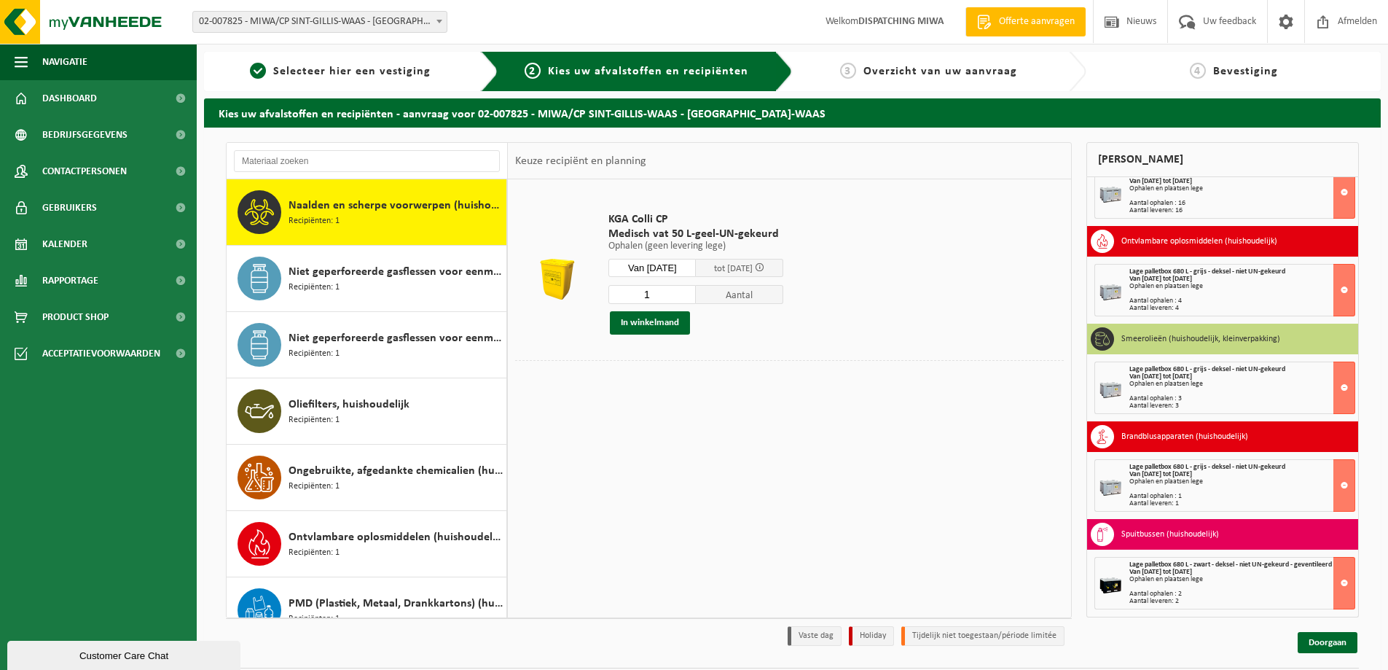
click at [696, 297] on input "1" at bounding box center [651, 294] width 87 height 19
type input "2"
click at [695, 292] on input "2" at bounding box center [651, 294] width 87 height 19
click at [670, 327] on button "In winkelmand" at bounding box center [650, 322] width 80 height 23
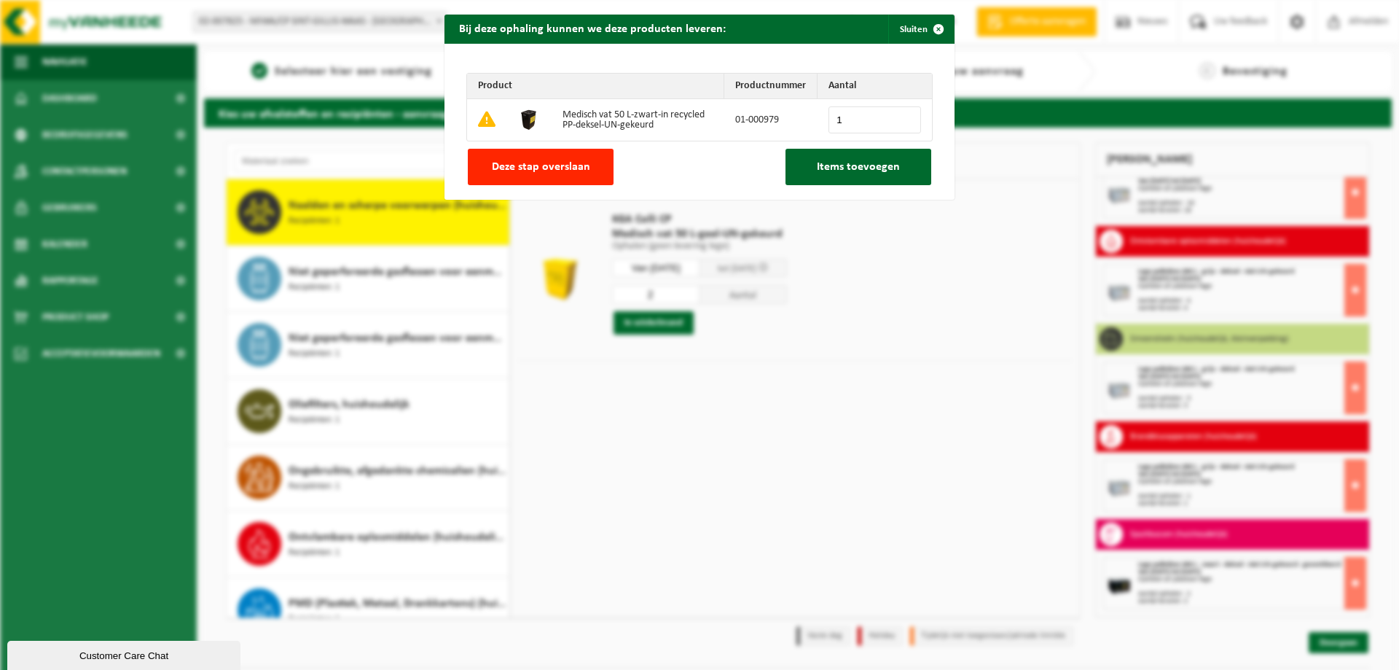
click at [903, 114] on input "1" at bounding box center [874, 119] width 93 height 27
type input "2"
click at [903, 114] on input "2" at bounding box center [874, 119] width 93 height 27
click at [873, 165] on span "Items toevoegen" at bounding box center [858, 167] width 83 height 12
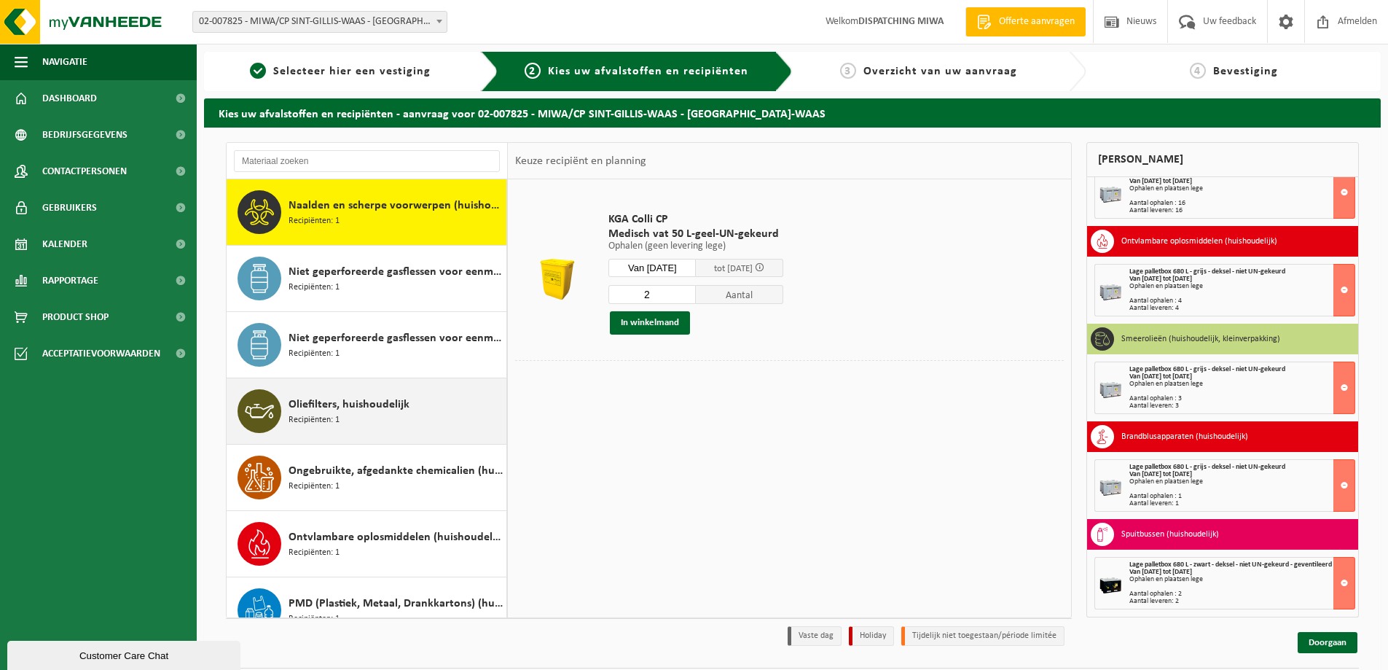
click at [376, 399] on span "Oliefilters, huishoudelijk" at bounding box center [349, 404] width 121 height 17
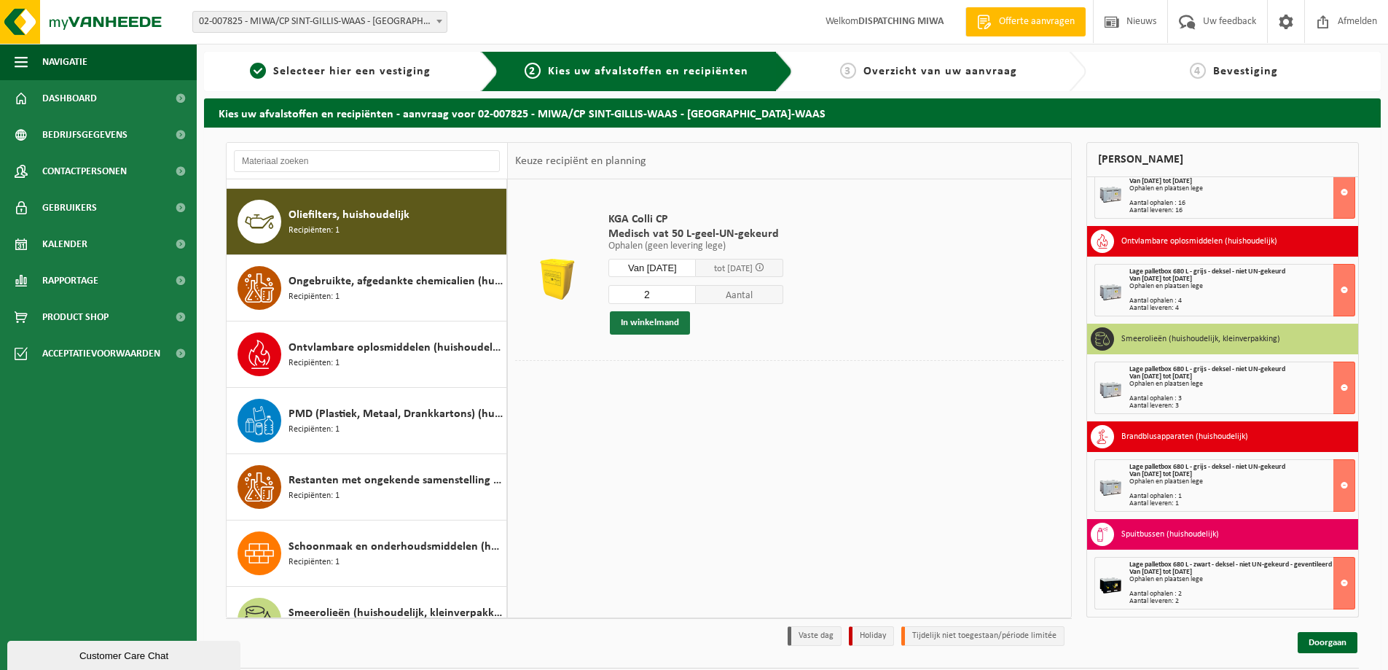
scroll to position [1193, 0]
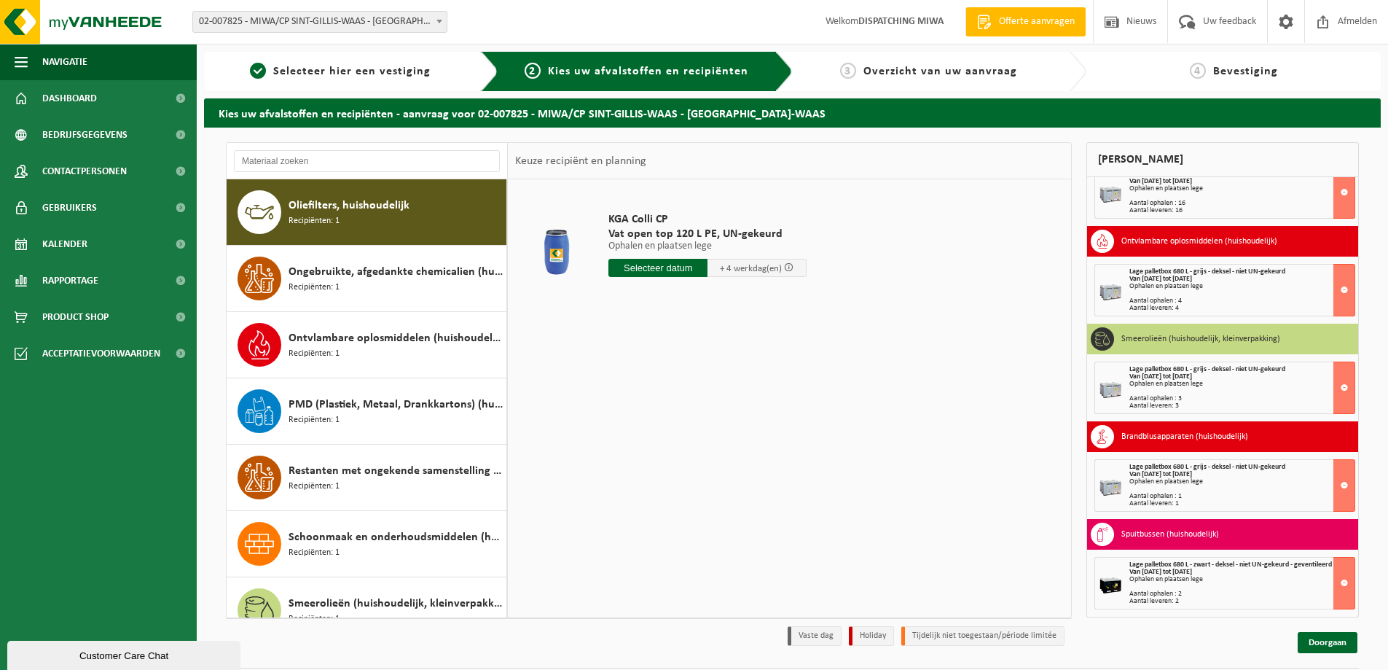
click at [670, 269] on input "text" at bounding box center [657, 268] width 99 height 18
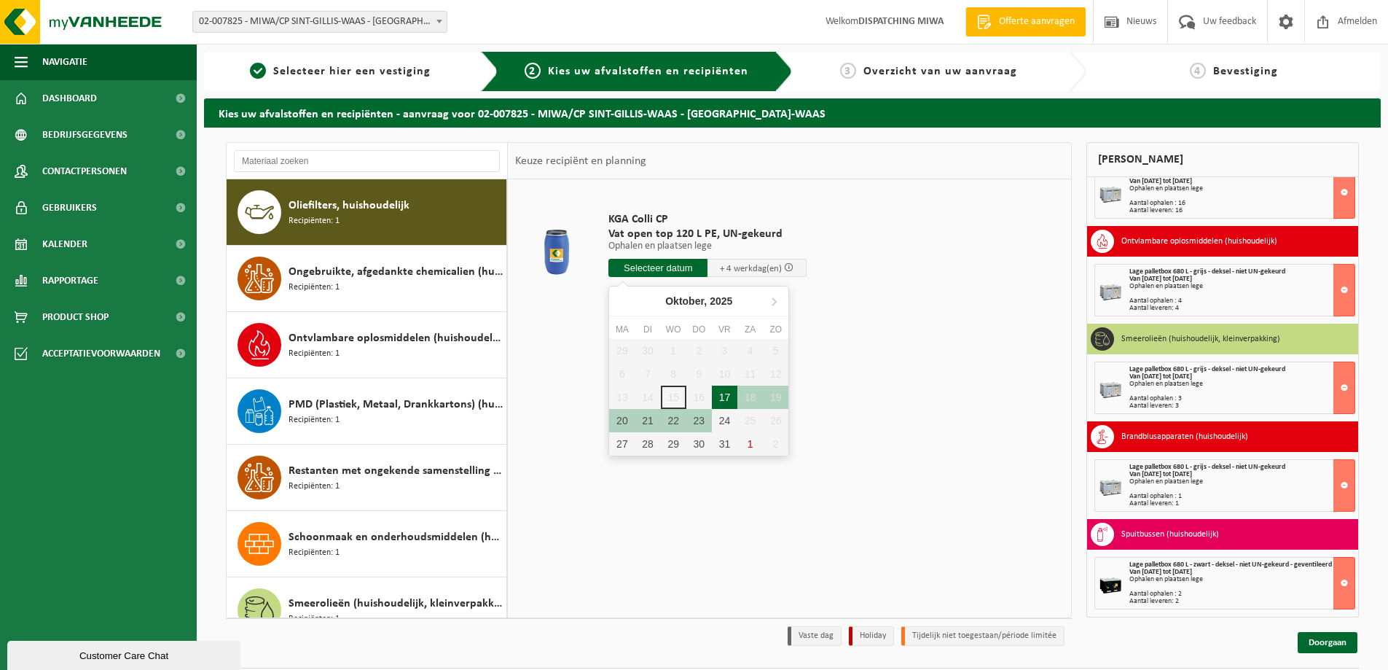
click at [721, 396] on div "17" at bounding box center [725, 396] width 26 height 23
type input "Van 2025-10-17"
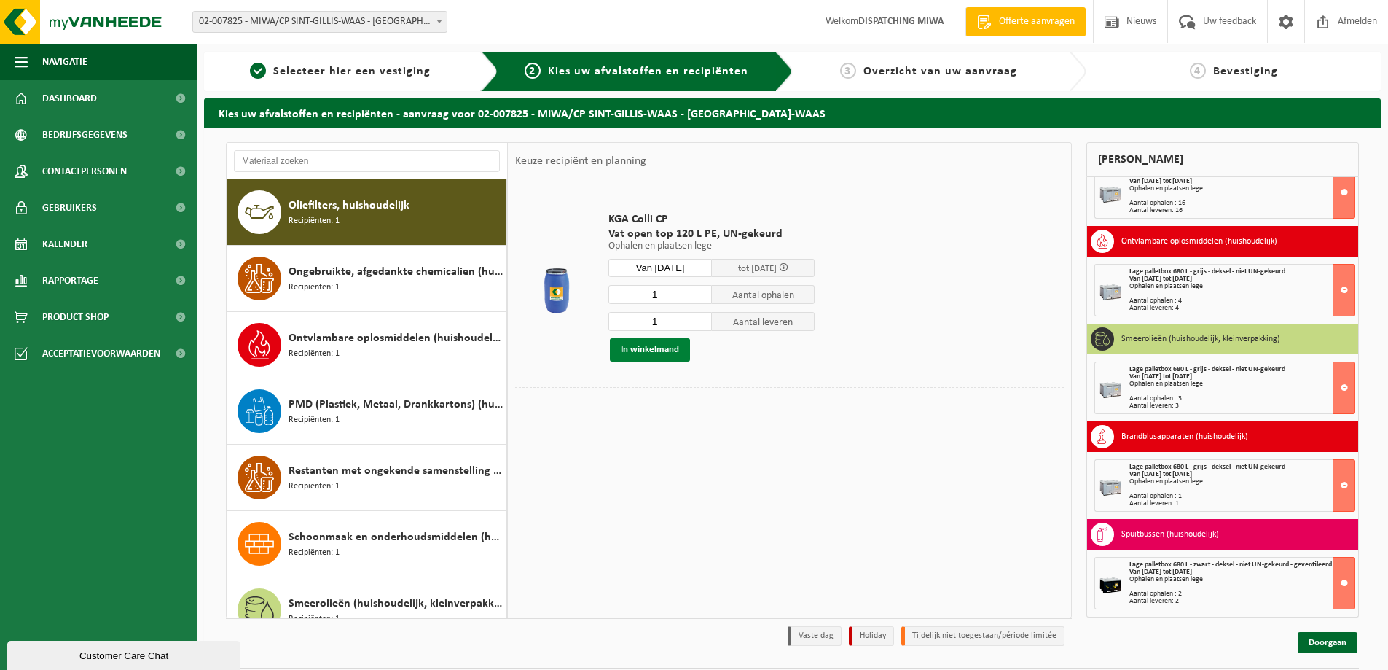
click at [669, 347] on button "In winkelmand" at bounding box center [650, 349] width 80 height 23
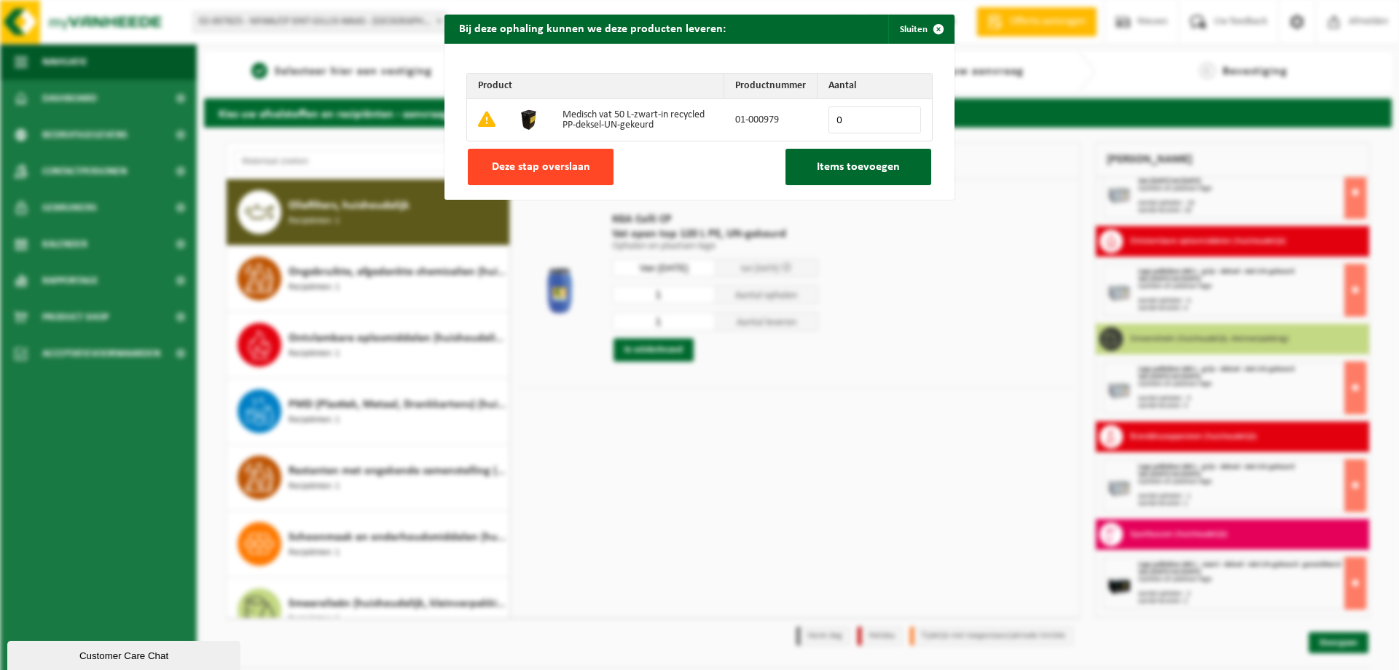
click at [565, 170] on span "Deze stap overslaan" at bounding box center [541, 167] width 98 height 12
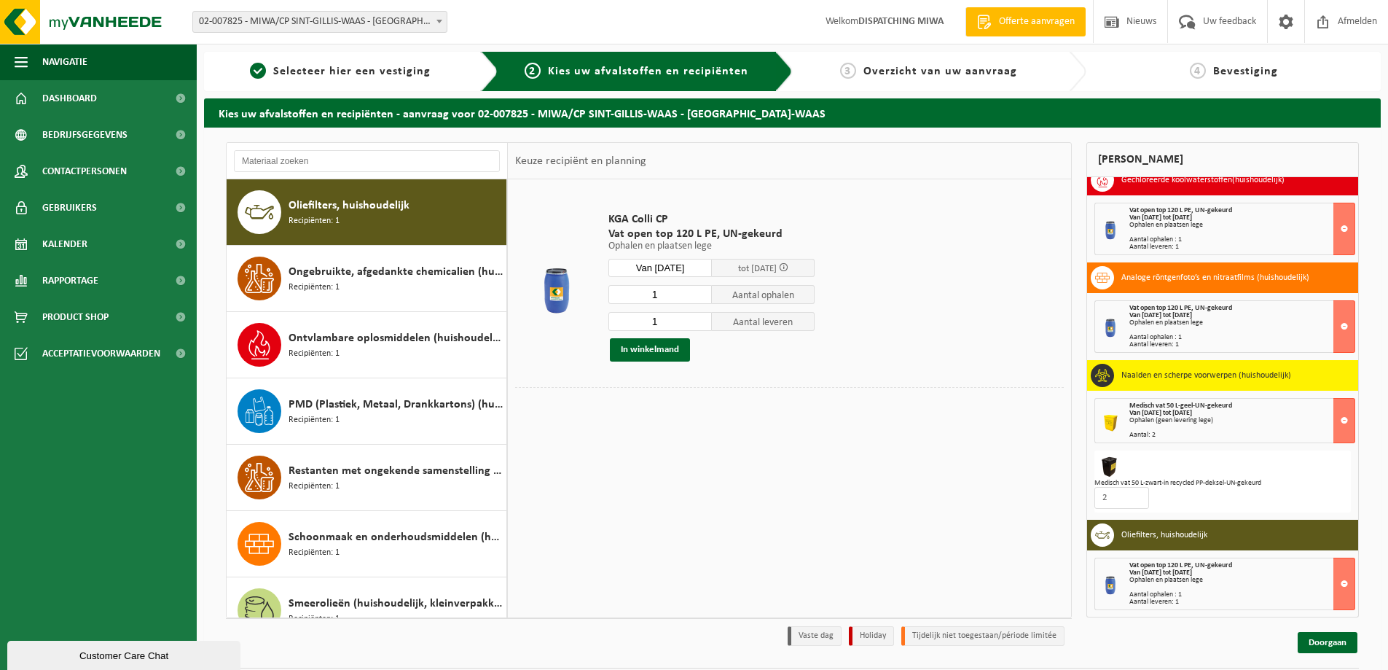
scroll to position [42, 0]
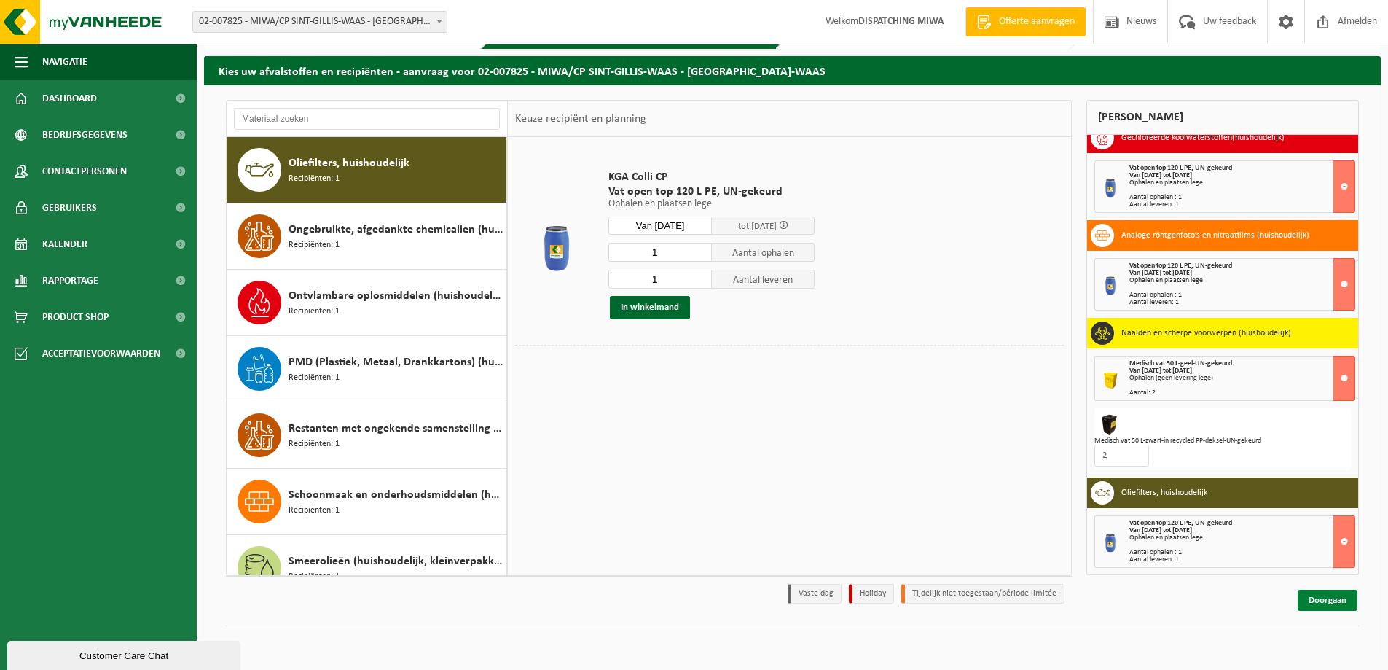
click at [1329, 604] on link "Doorgaan" at bounding box center [1328, 599] width 60 height 21
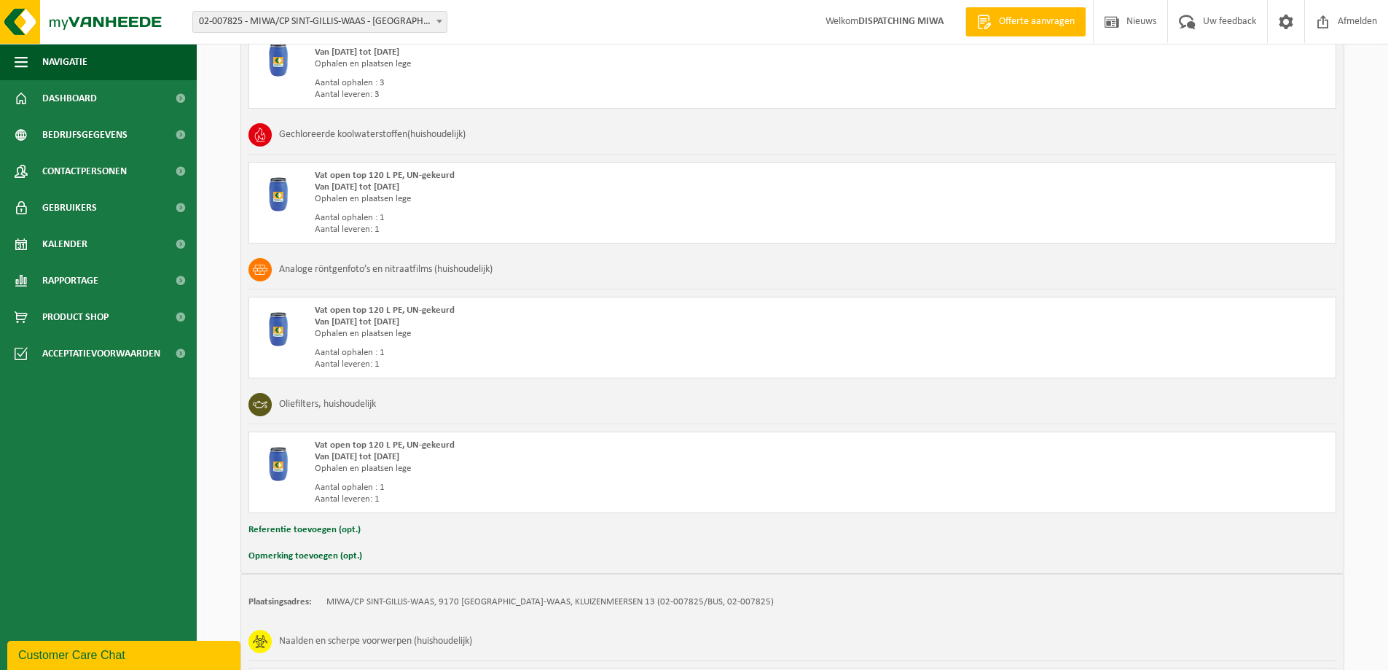
scroll to position [1540, 0]
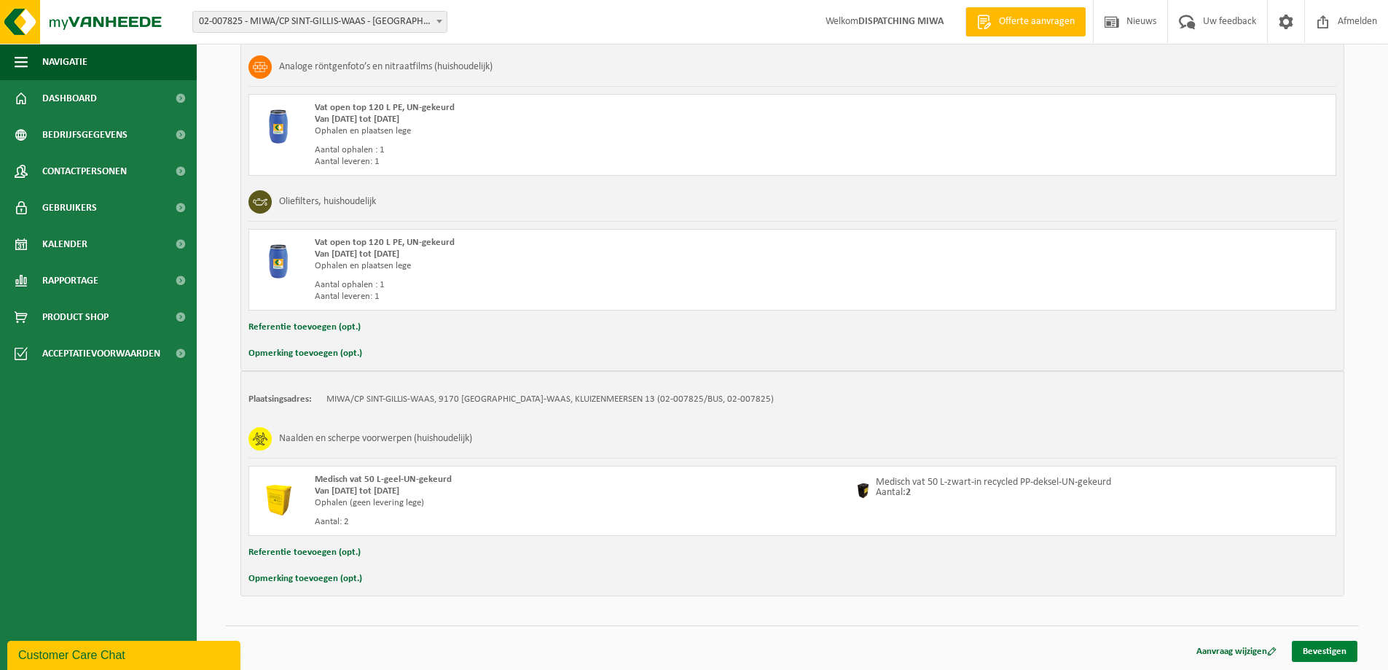
click at [1325, 652] on link "Bevestigen" at bounding box center [1325, 650] width 66 height 21
